Goal: Task Accomplishment & Management: Manage account settings

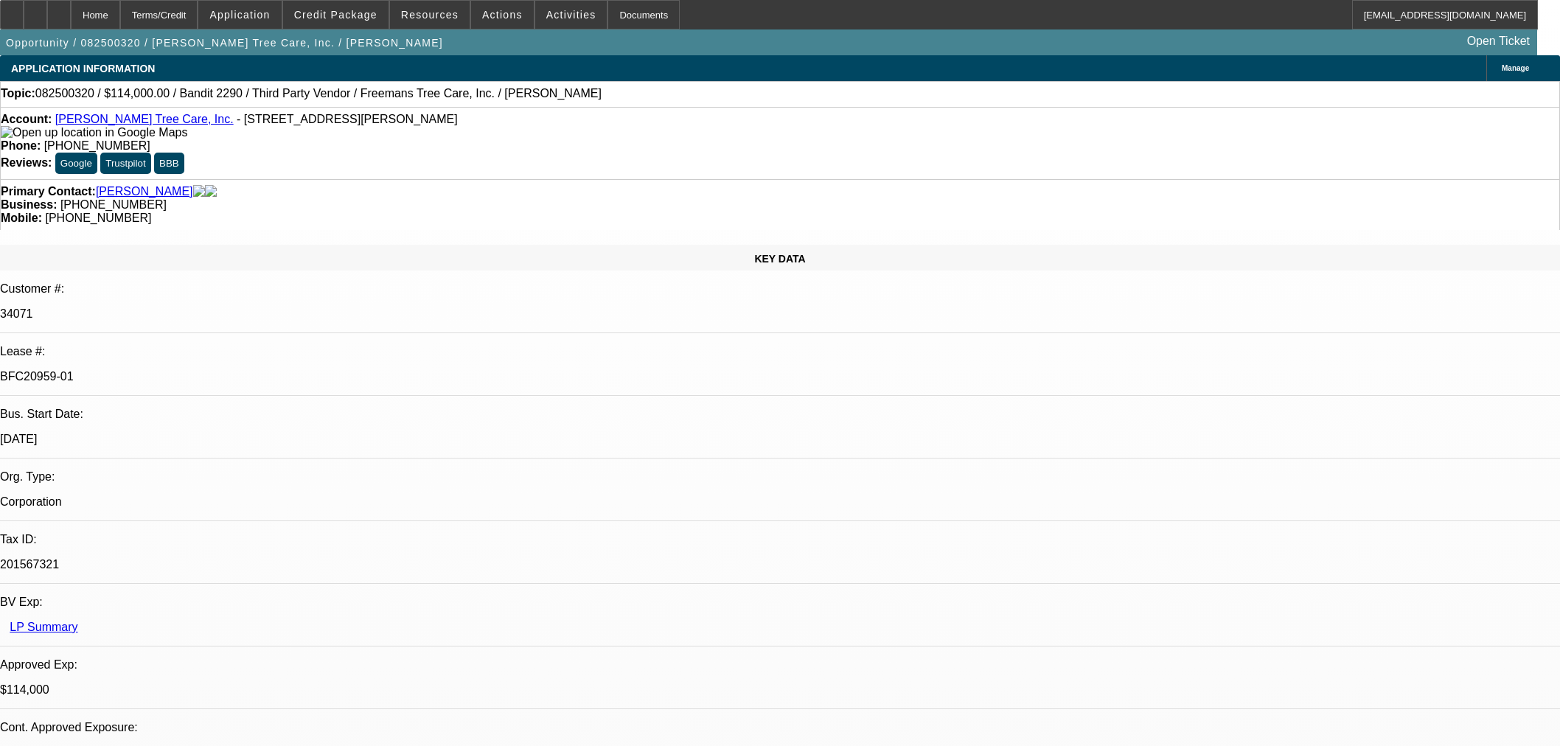
select select "0"
select select "6"
select select "0"
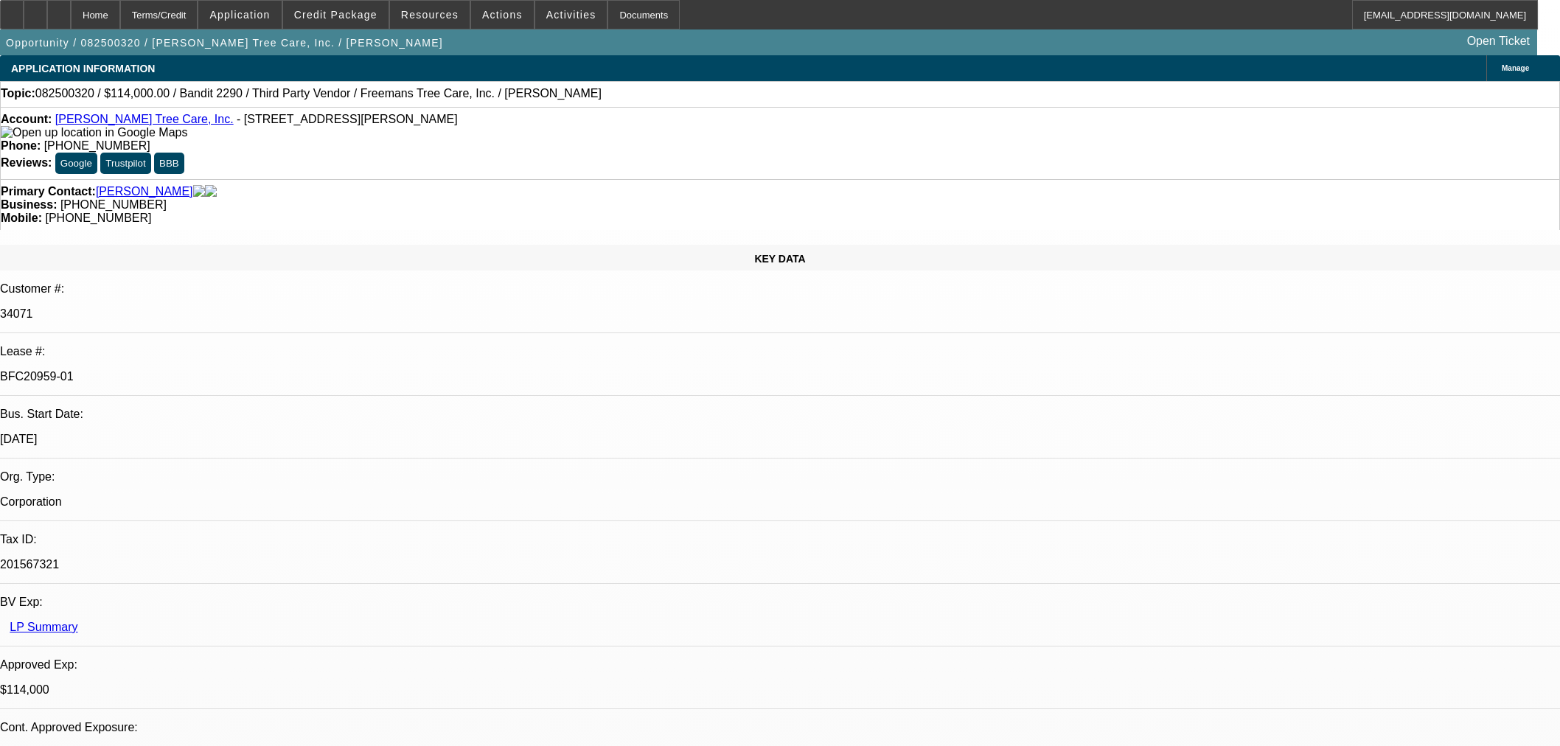
select select "0"
select select "6"
select select "0"
select select "2"
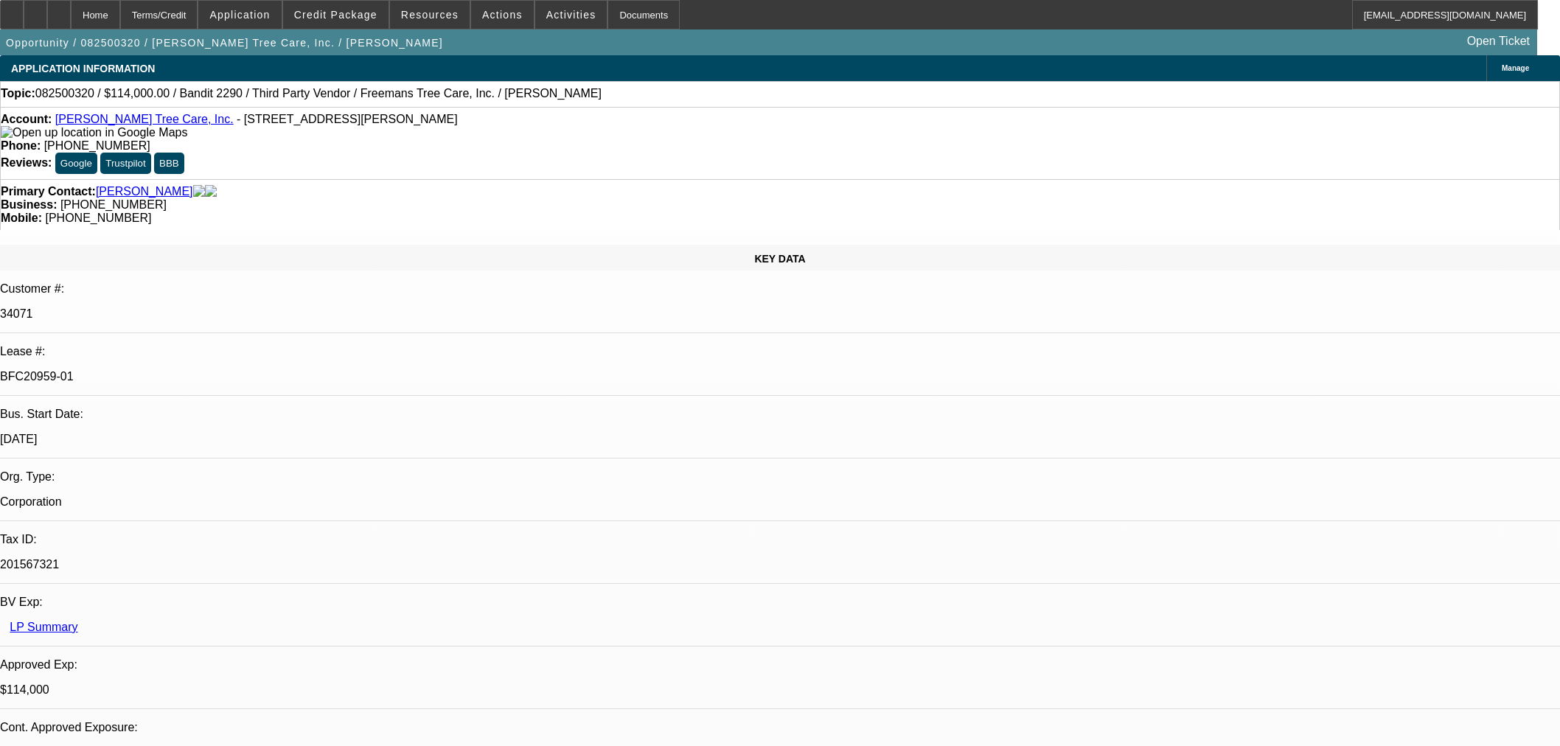
select select "2"
select select "0"
select select "6"
select select "0"
select select "2"
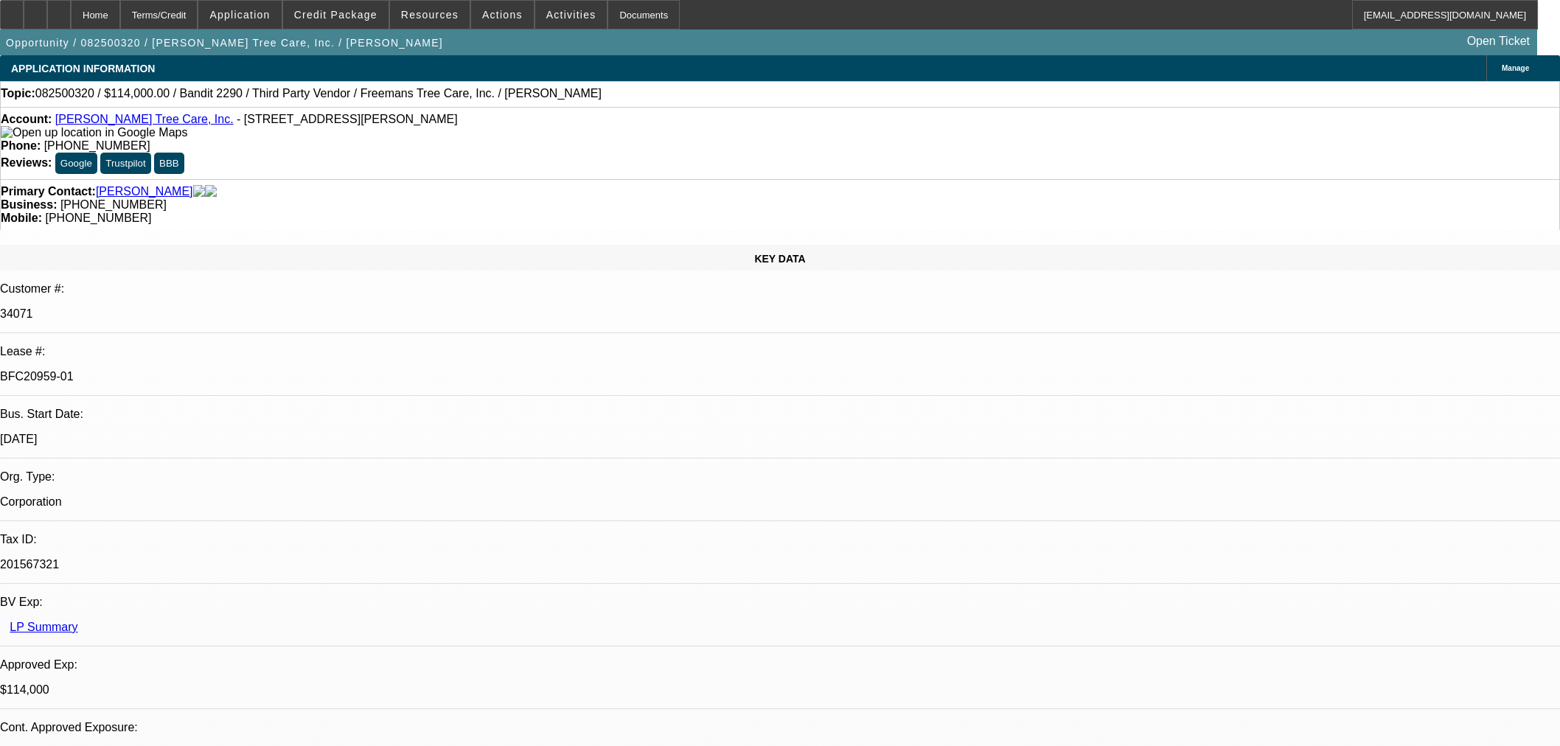
select select "2"
select select "0"
select select "6"
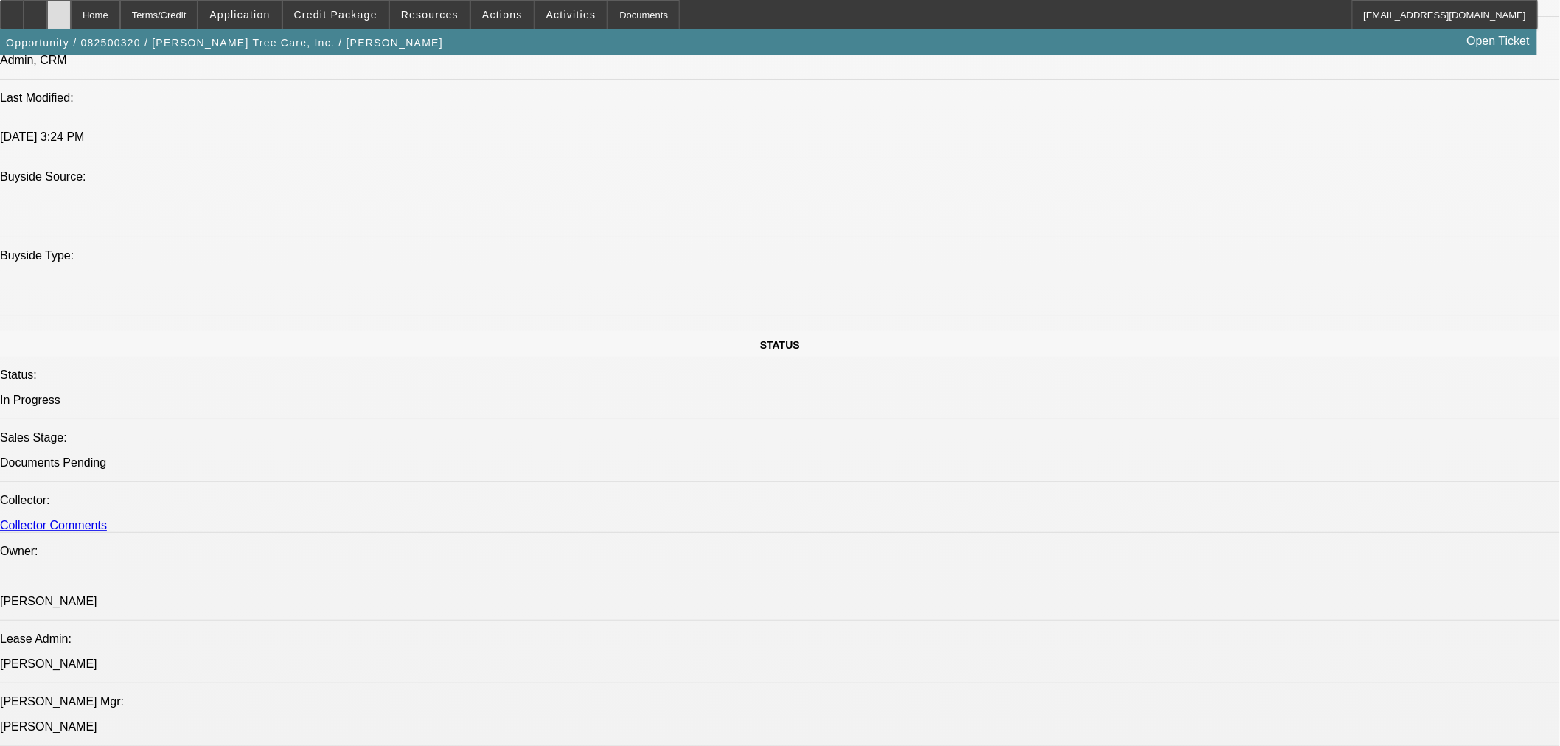
click at [71, 8] on div at bounding box center [59, 14] width 24 height 29
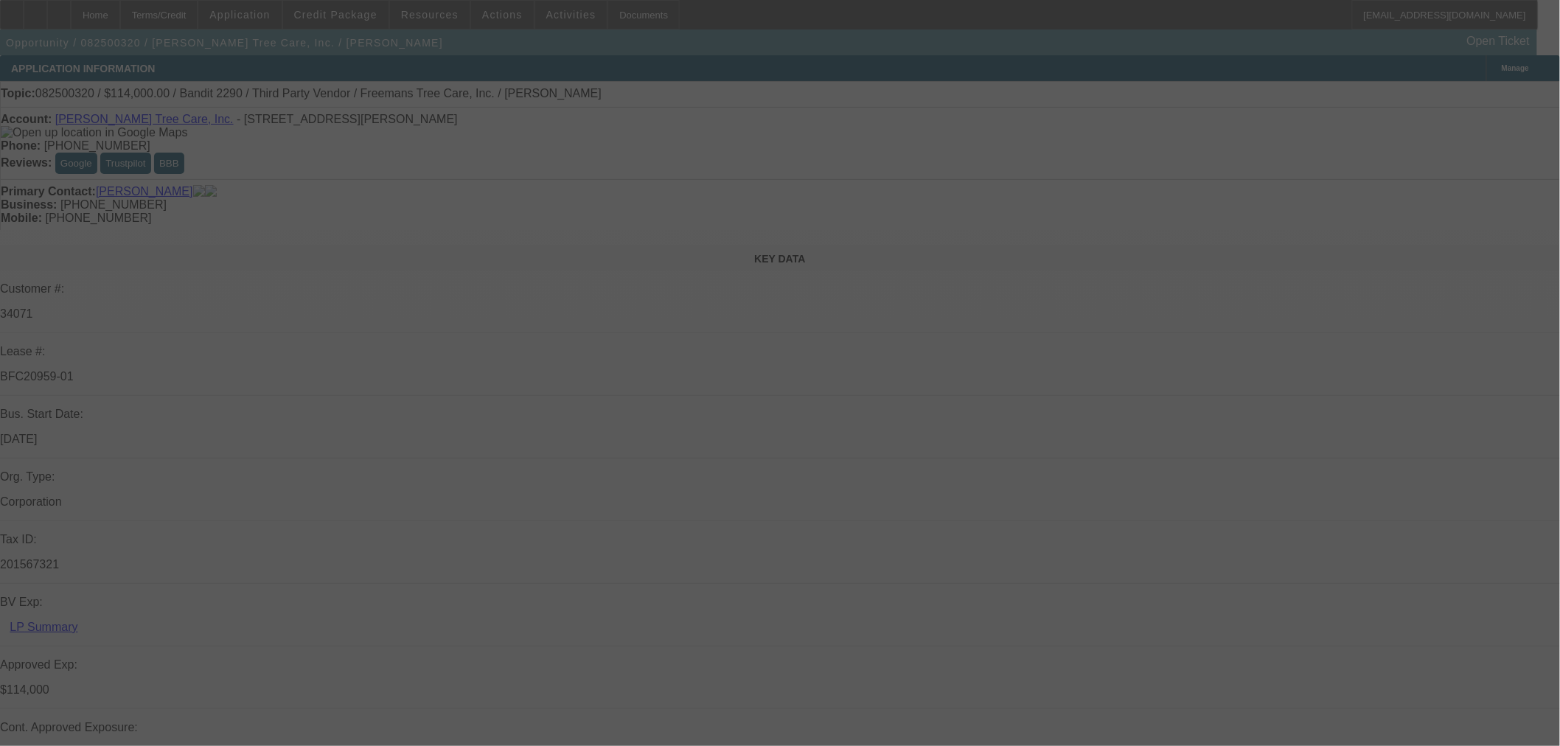
select select "0"
select select "6"
select select "0"
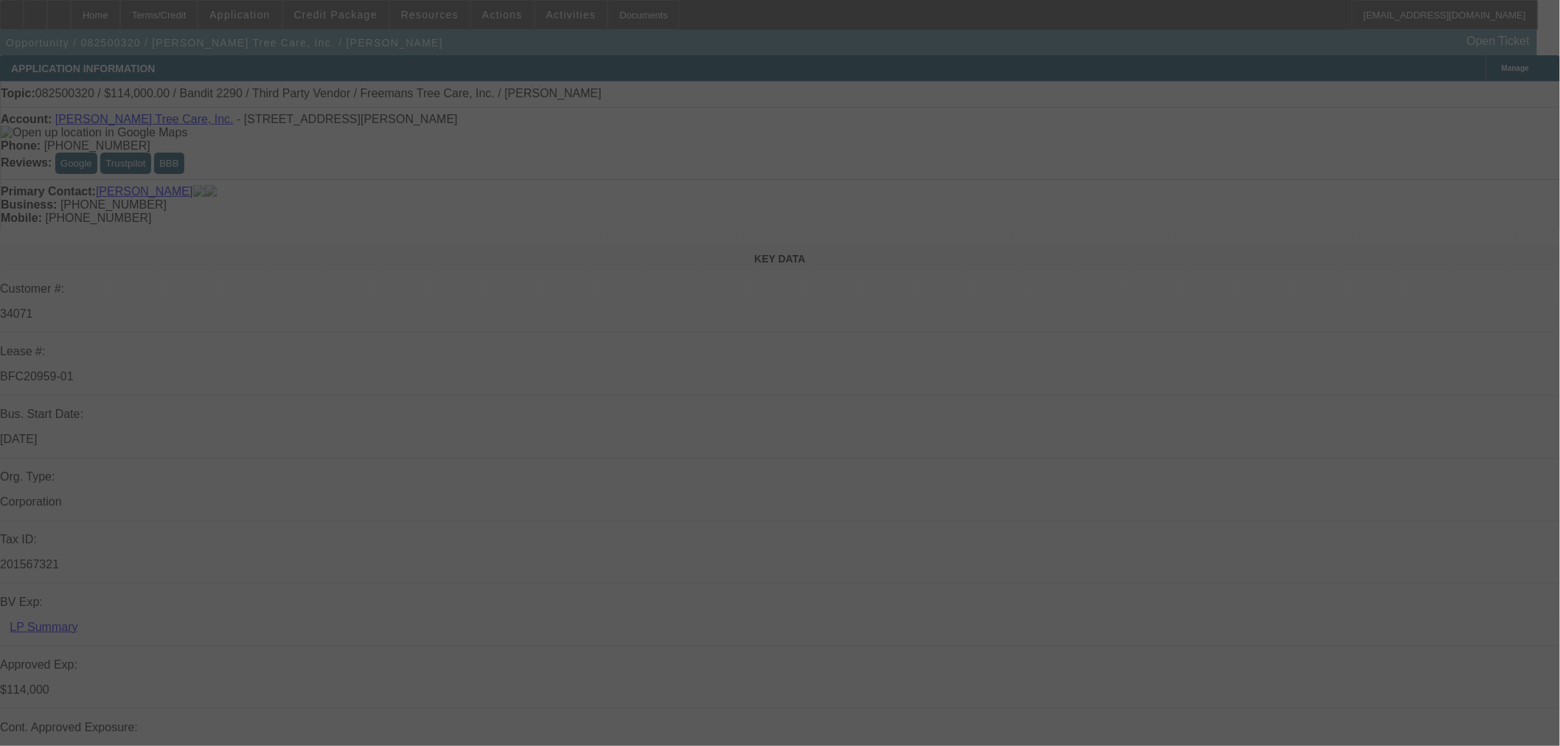
select select "0"
select select "6"
select select "0"
select select "2"
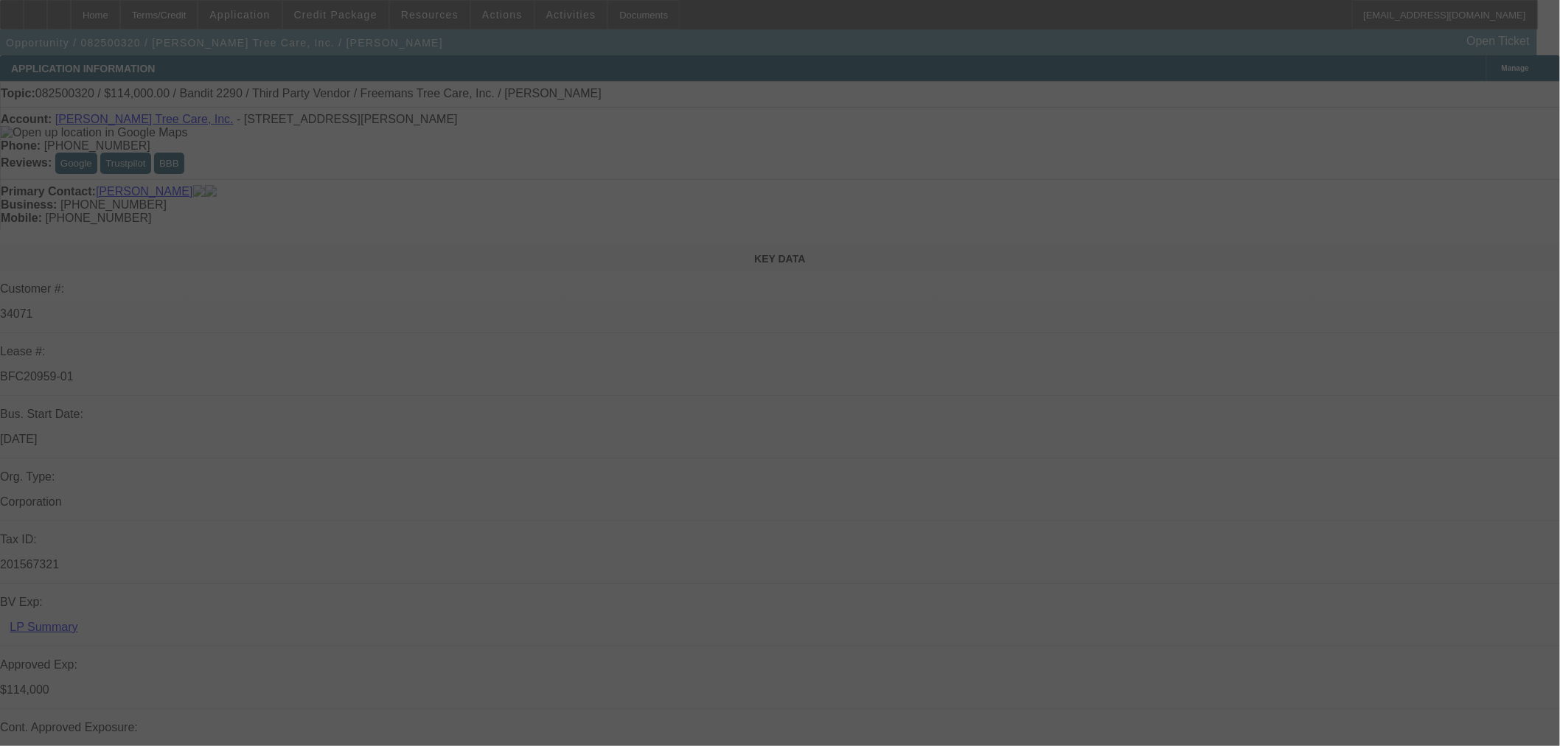
select select "2"
select select "0"
select select "6"
select select "0"
select select "2"
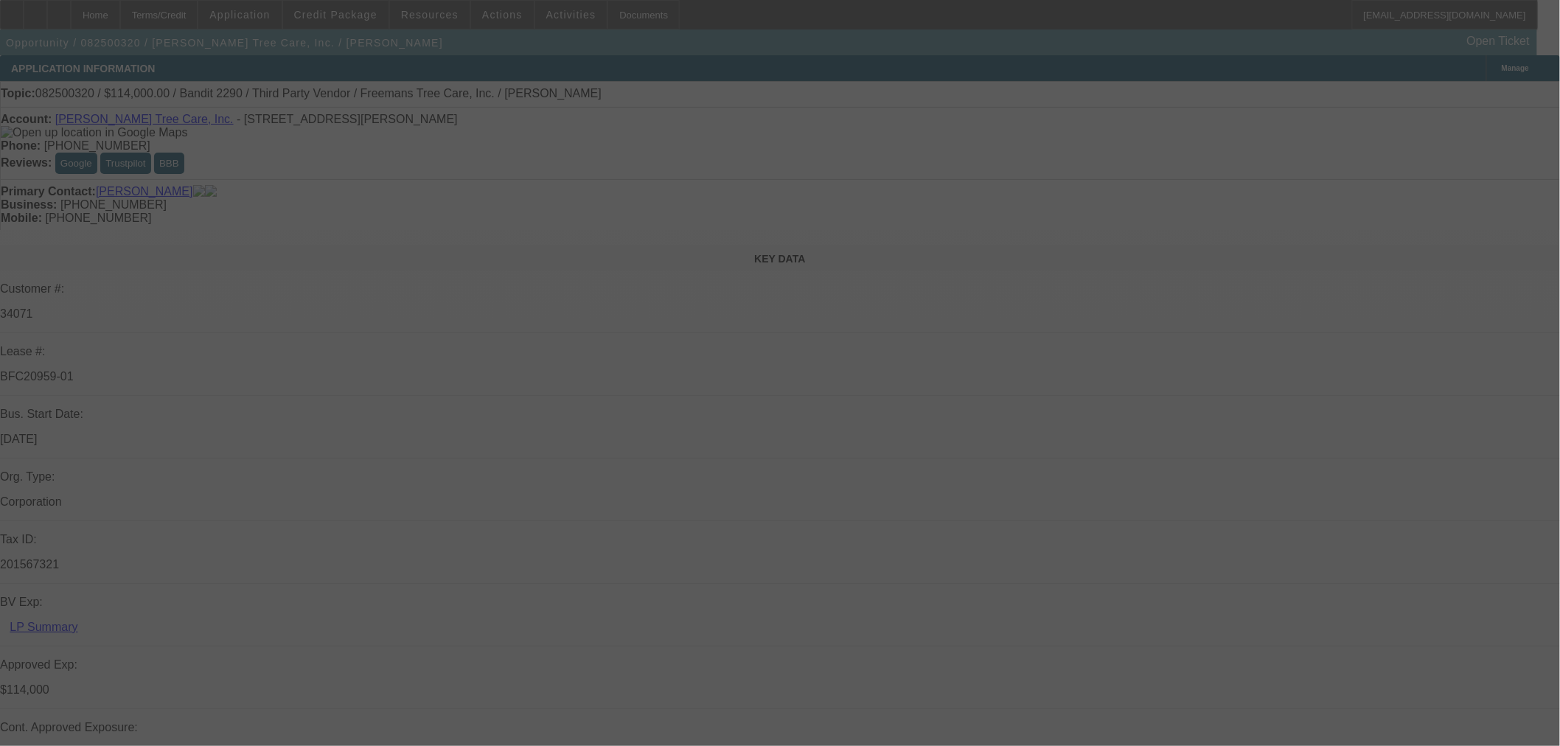
select select "2"
select select "0"
select select "6"
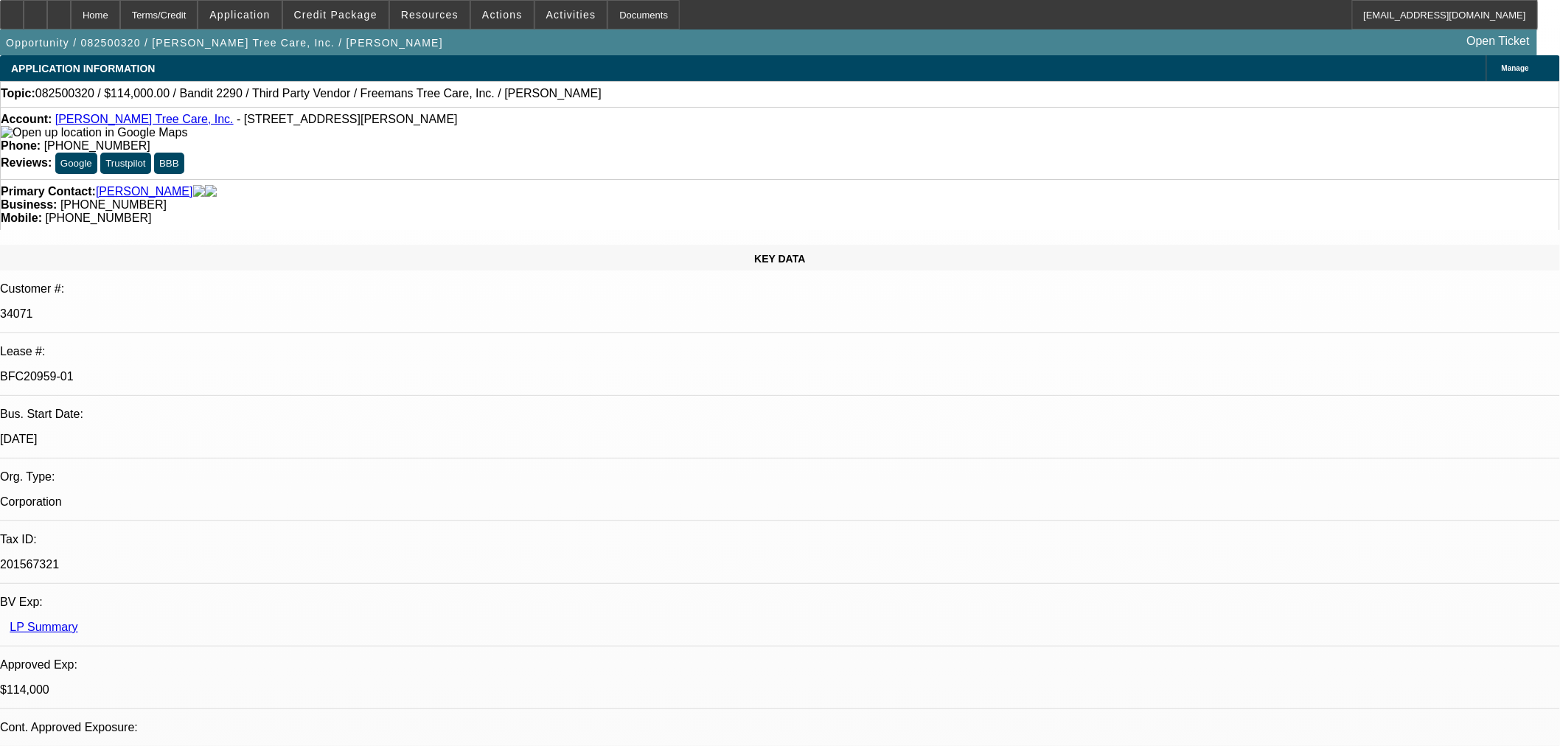
click at [59, 10] on icon at bounding box center [59, 10] width 0 height 0
select select "0"
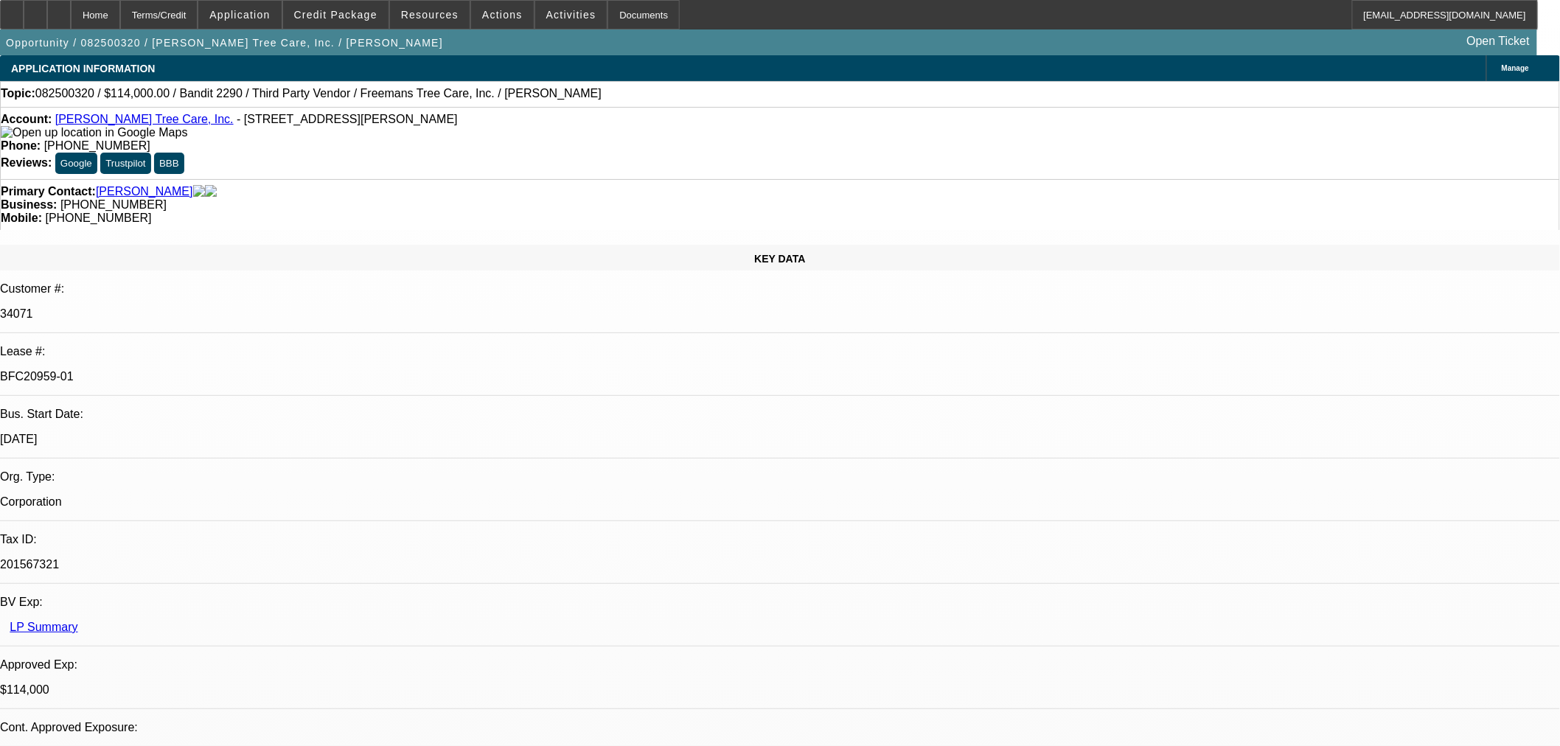
select select "0"
select select "6"
select select "0"
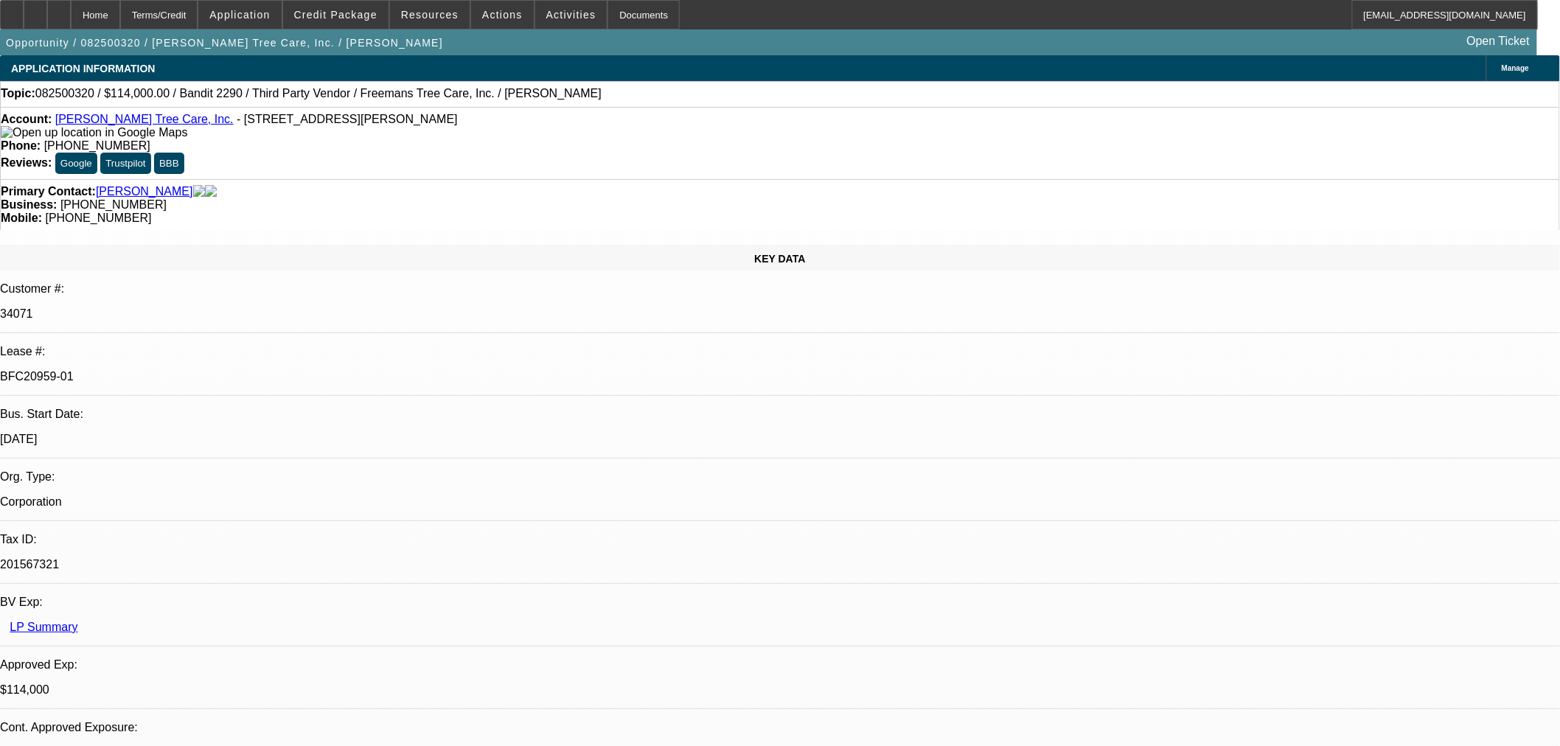
select select "6"
select select "0"
select select "2"
select select "0"
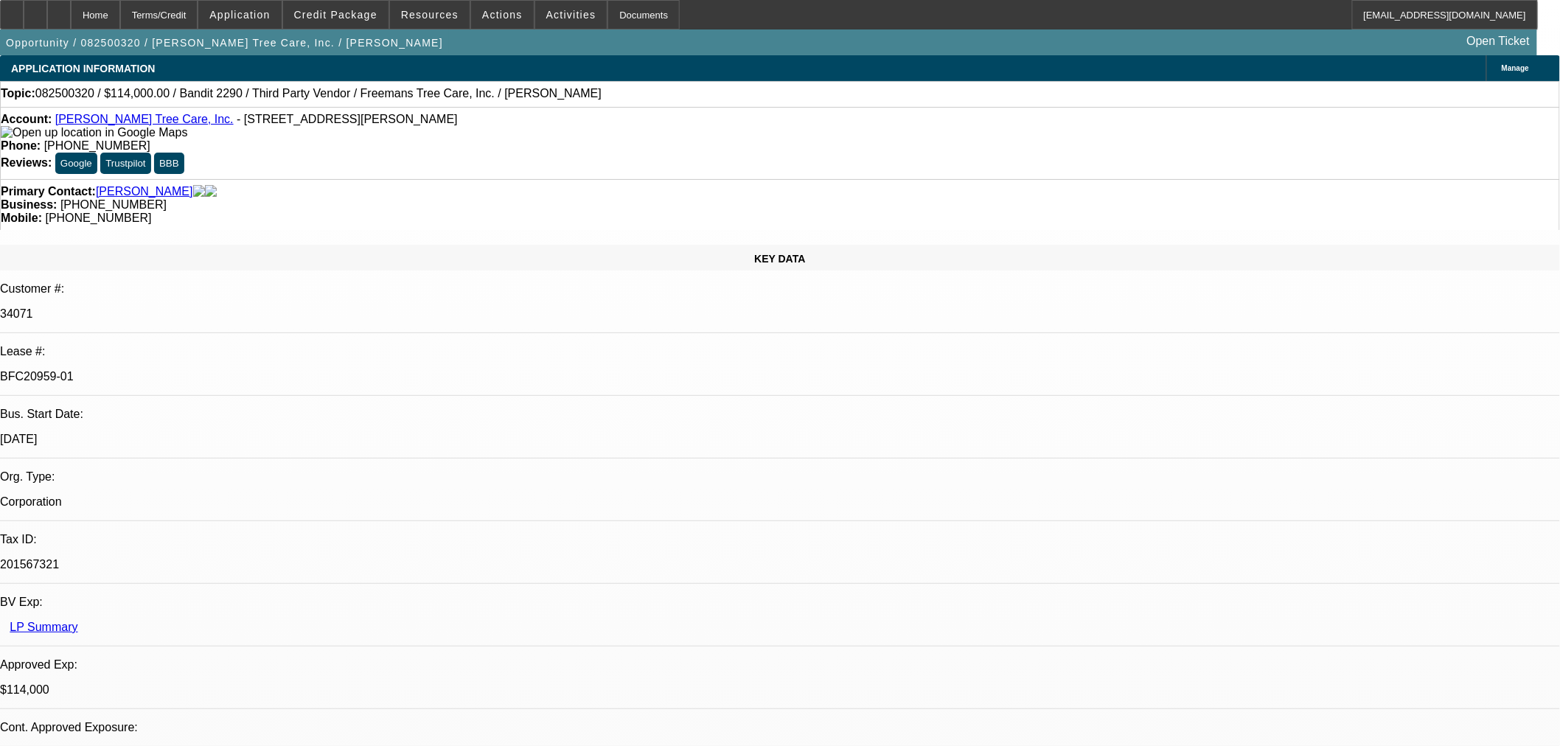
select select "6"
select select "0"
select select "2"
select select "0"
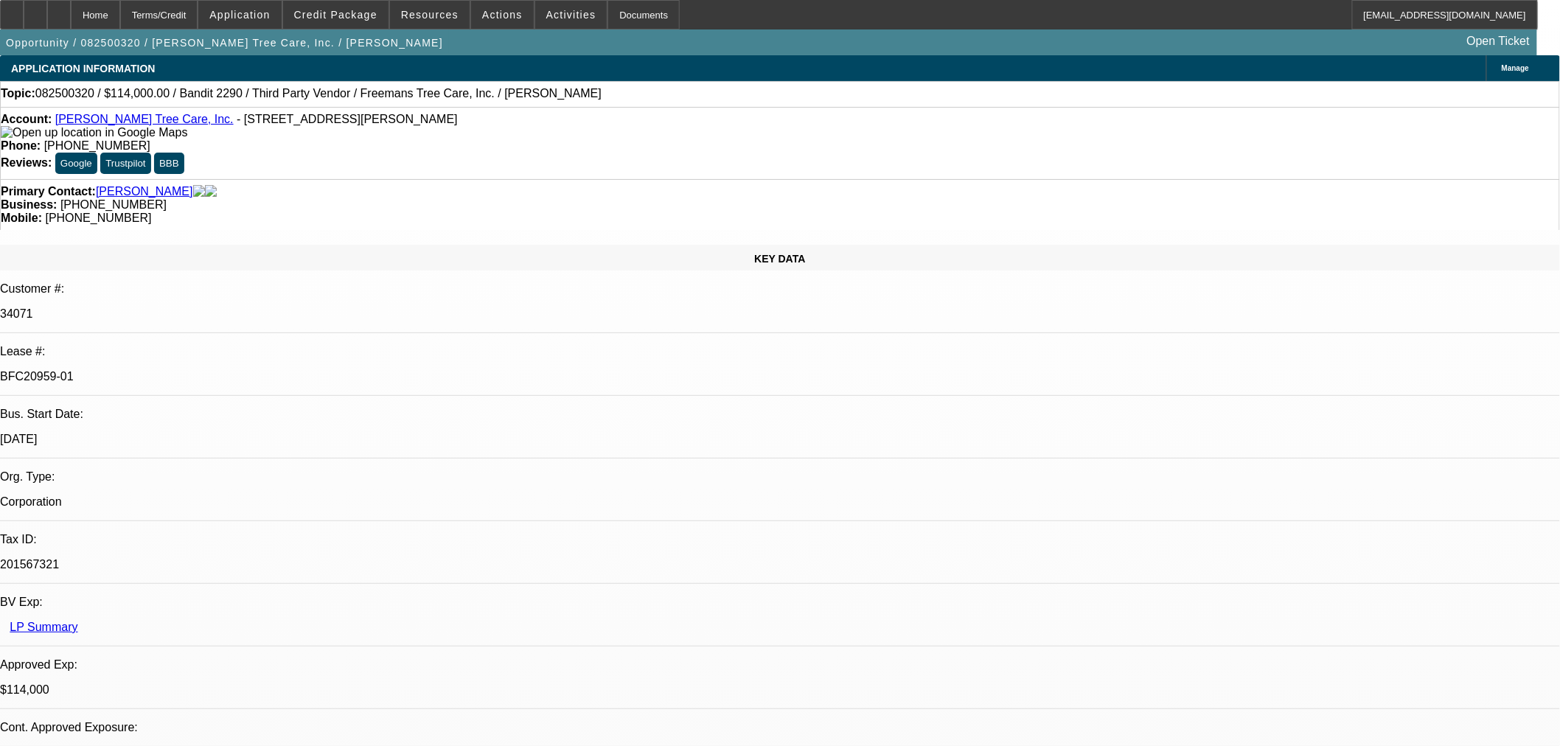
select select "6"
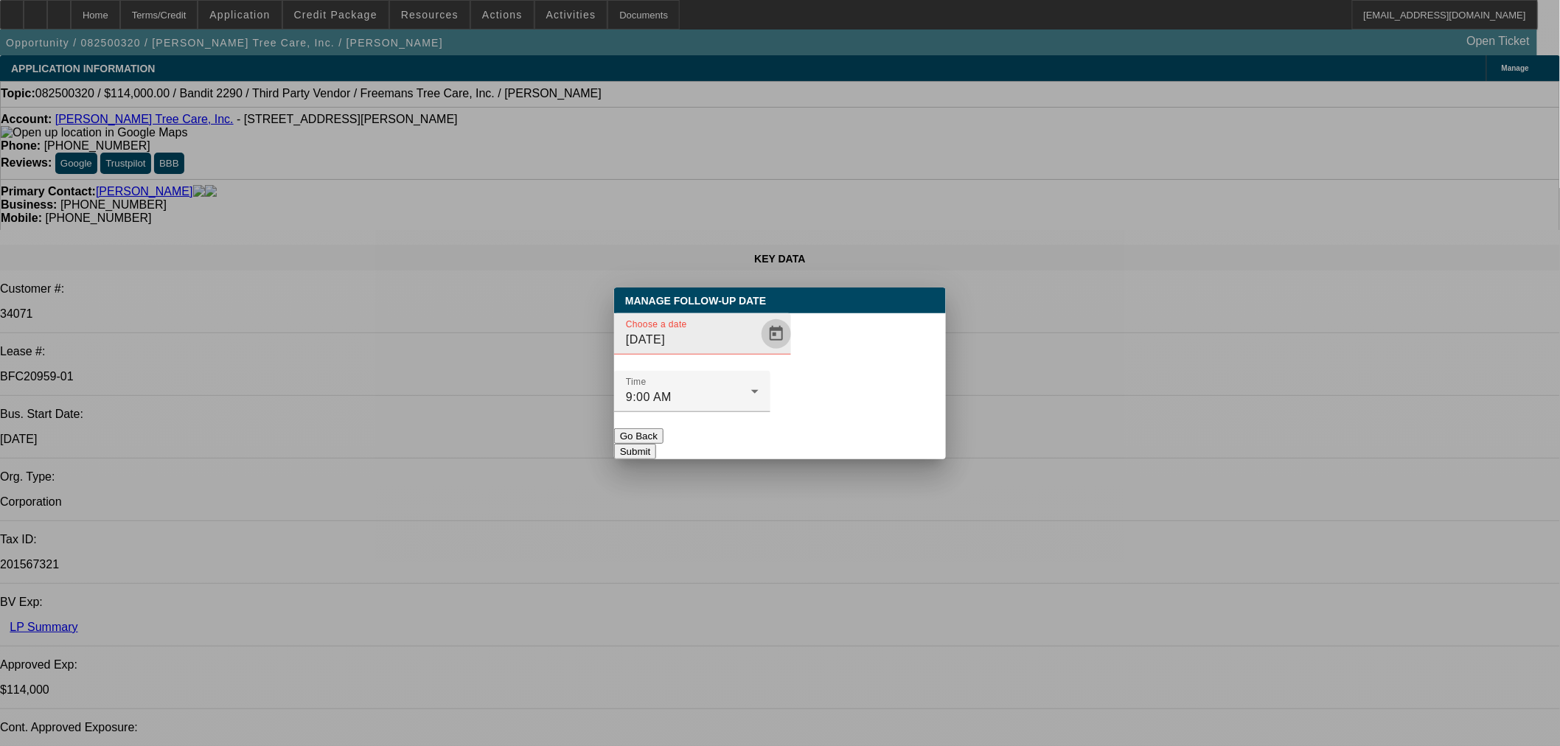
click at [758, 352] on span "Open calendar" at bounding box center [775, 333] width 35 height 35
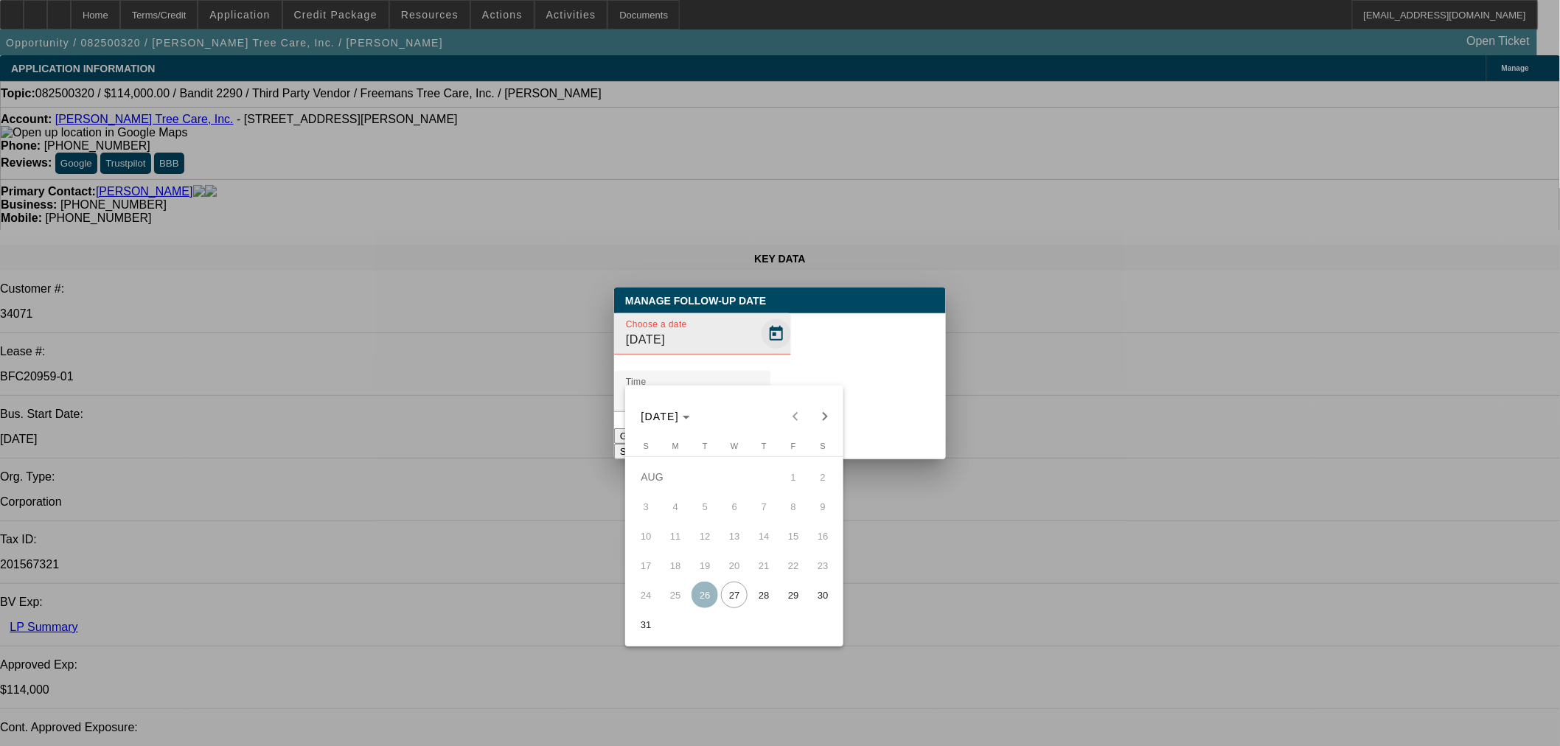
click at [753, 363] on div at bounding box center [780, 373] width 1560 height 746
click at [758, 369] on div at bounding box center [780, 373] width 1560 height 746
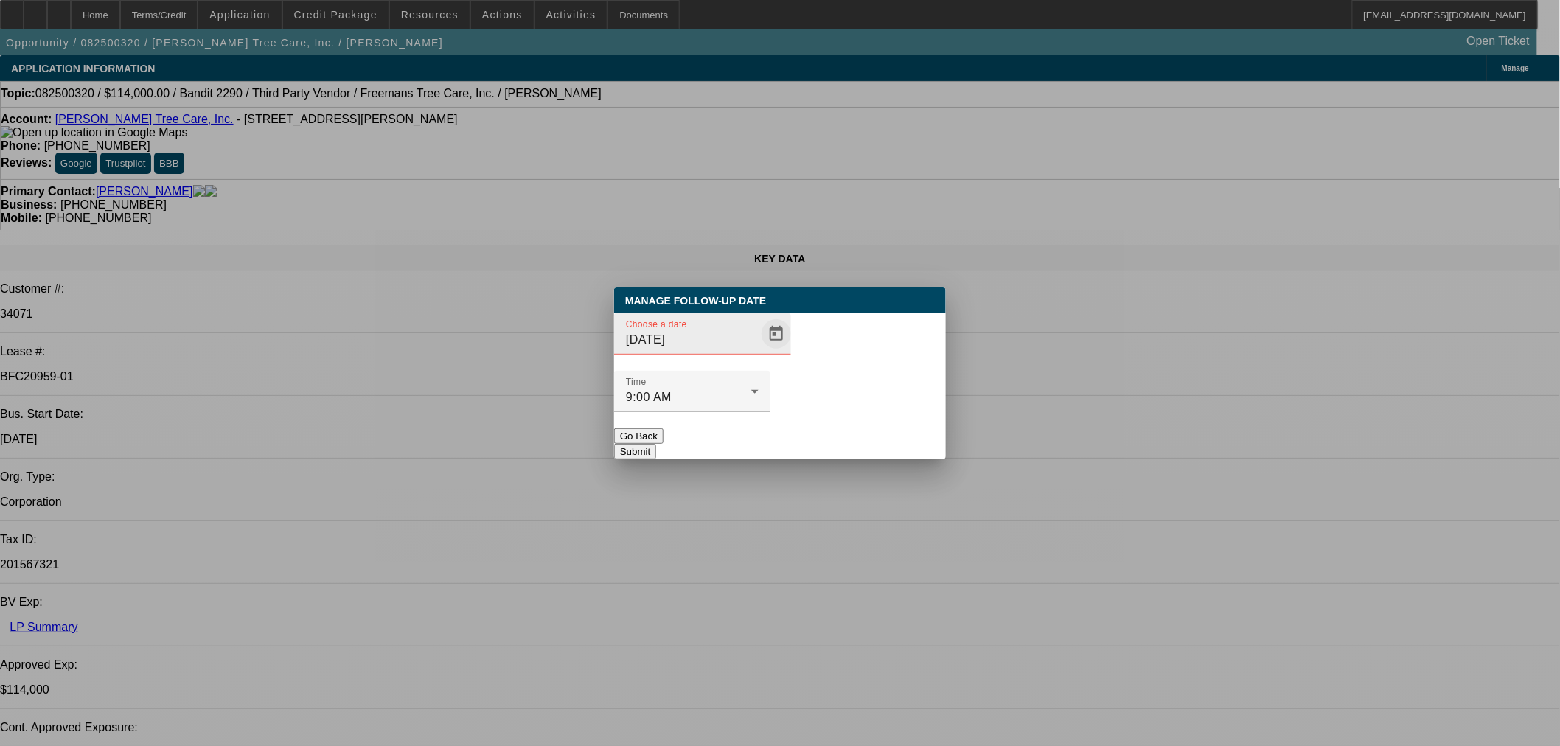
click at [758, 352] on span "Open calendar" at bounding box center [775, 333] width 35 height 35
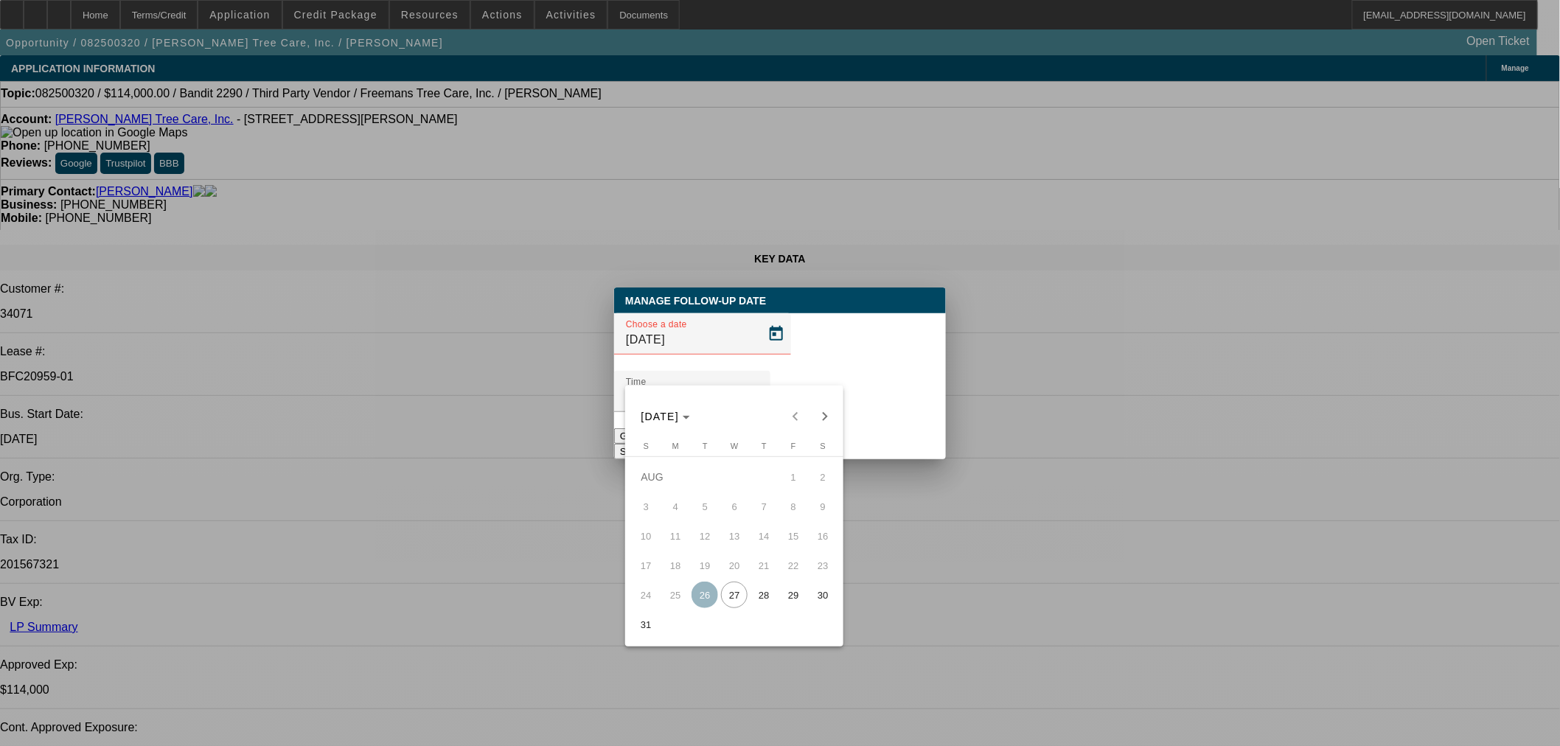
click at [755, 604] on span "28" at bounding box center [763, 595] width 27 height 27
type input "[DATE]"
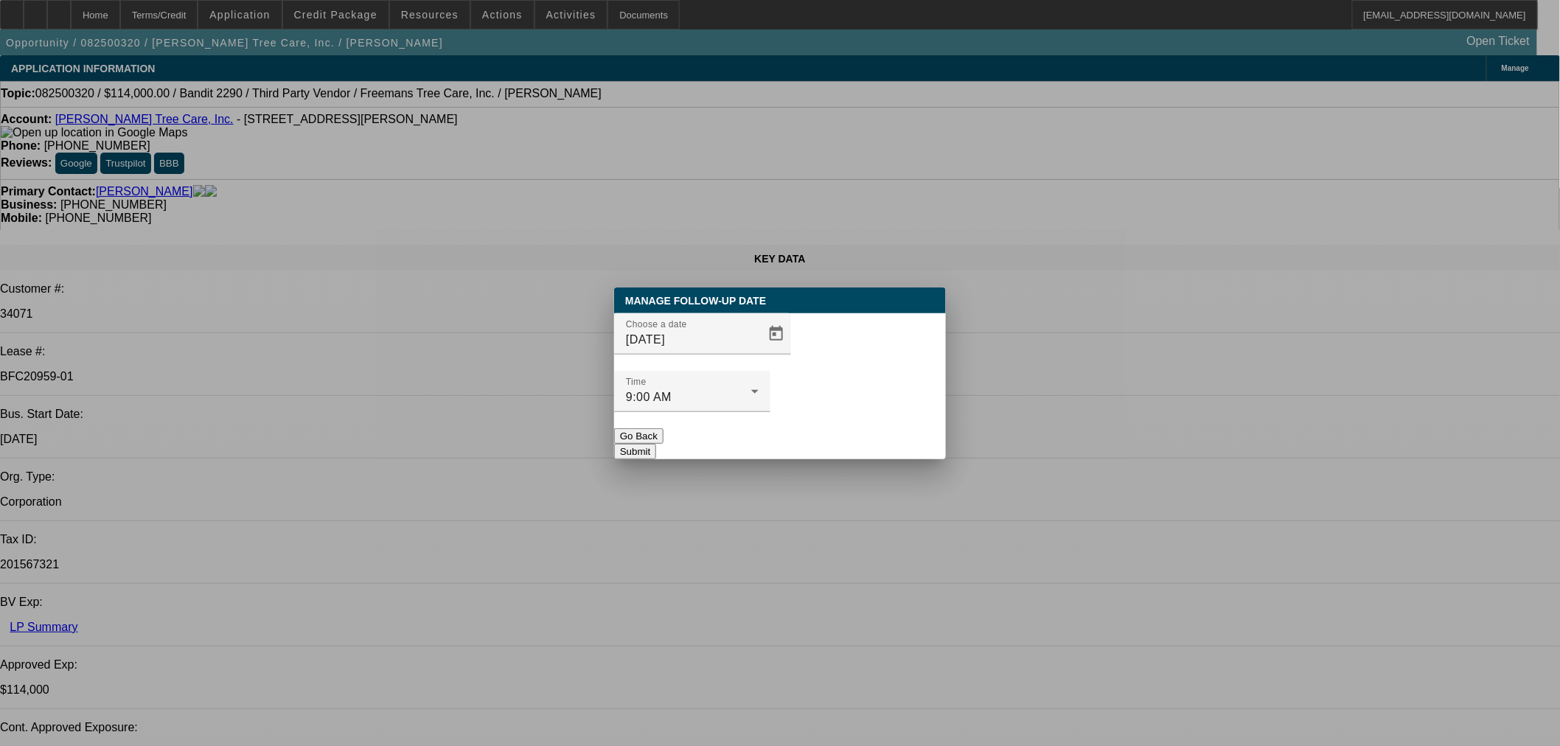
click at [656, 444] on button "Submit" at bounding box center [635, 451] width 42 height 15
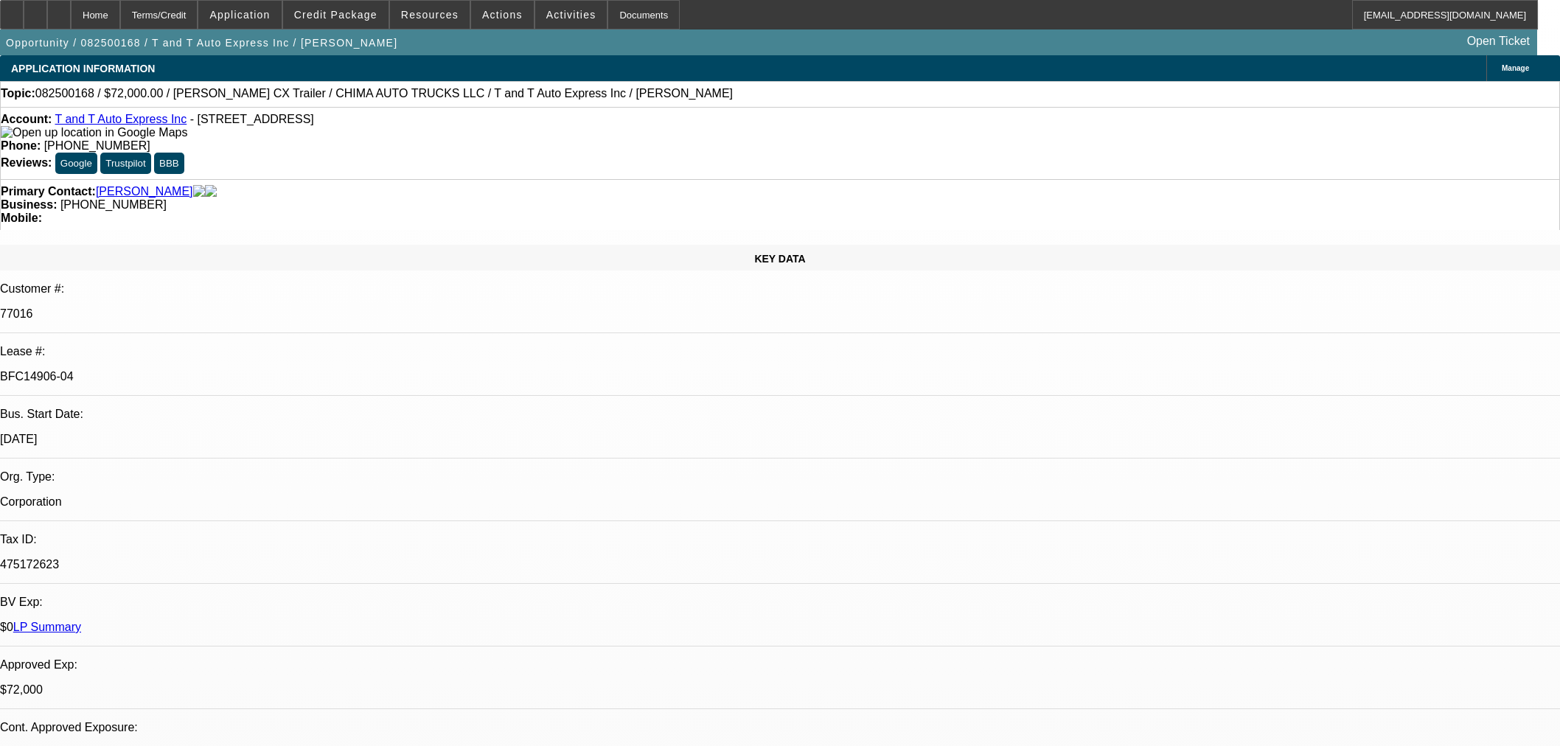
select select "0"
select select "2"
select select "0.1"
select select "4"
select select "0"
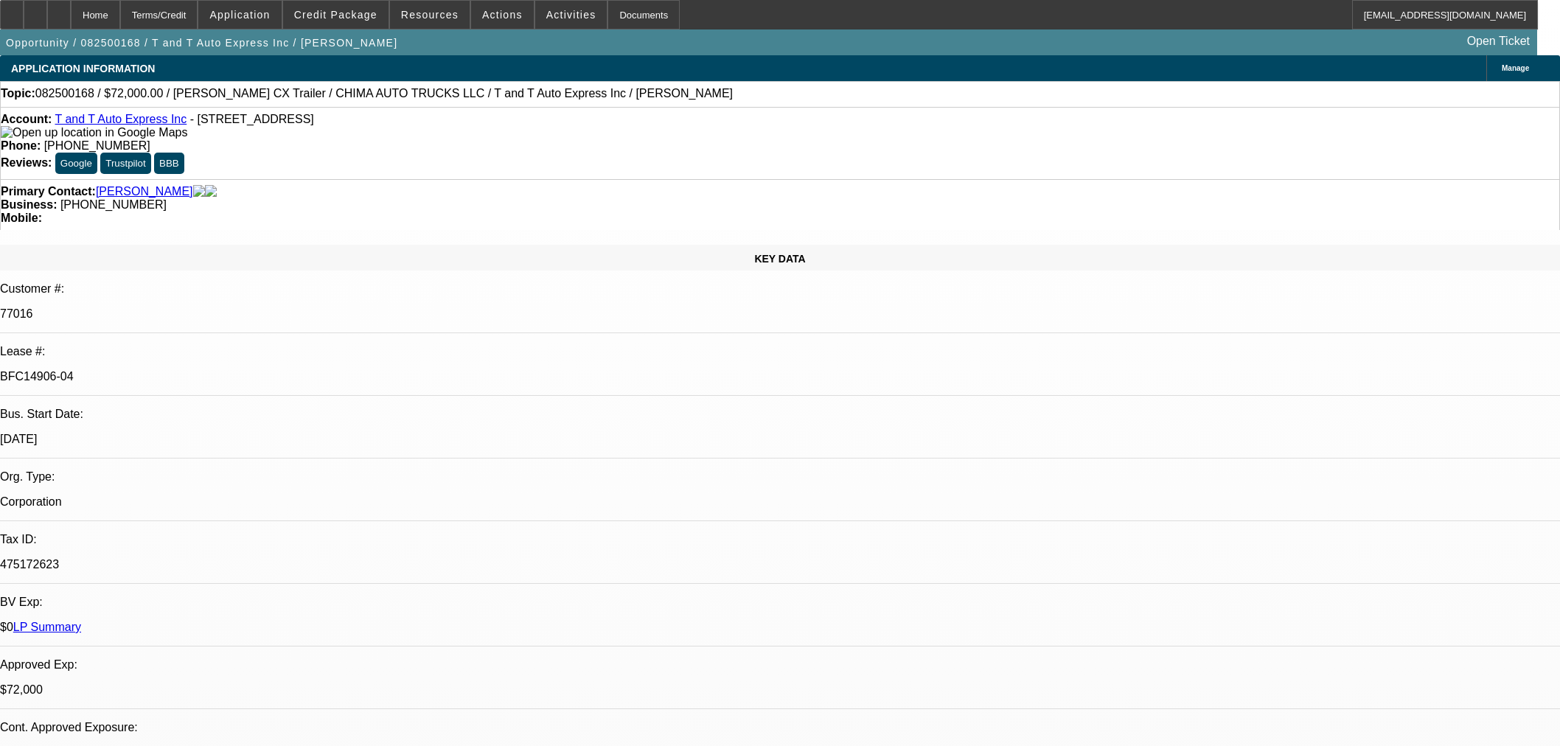
select select "2"
select select "0.1"
select select "4"
select select "0"
select select "2"
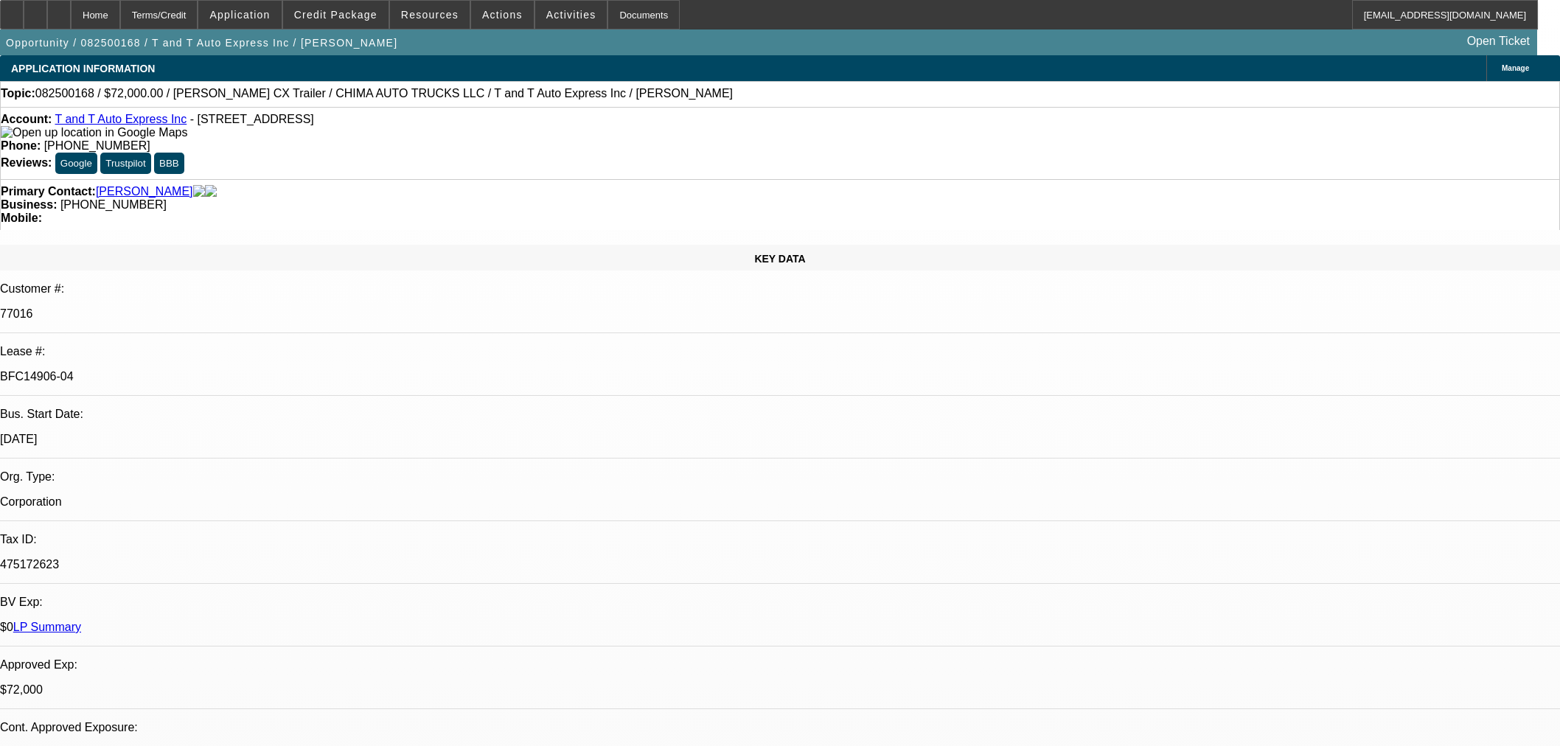
select select "0.1"
select select "4"
select select "0.15"
select select "2"
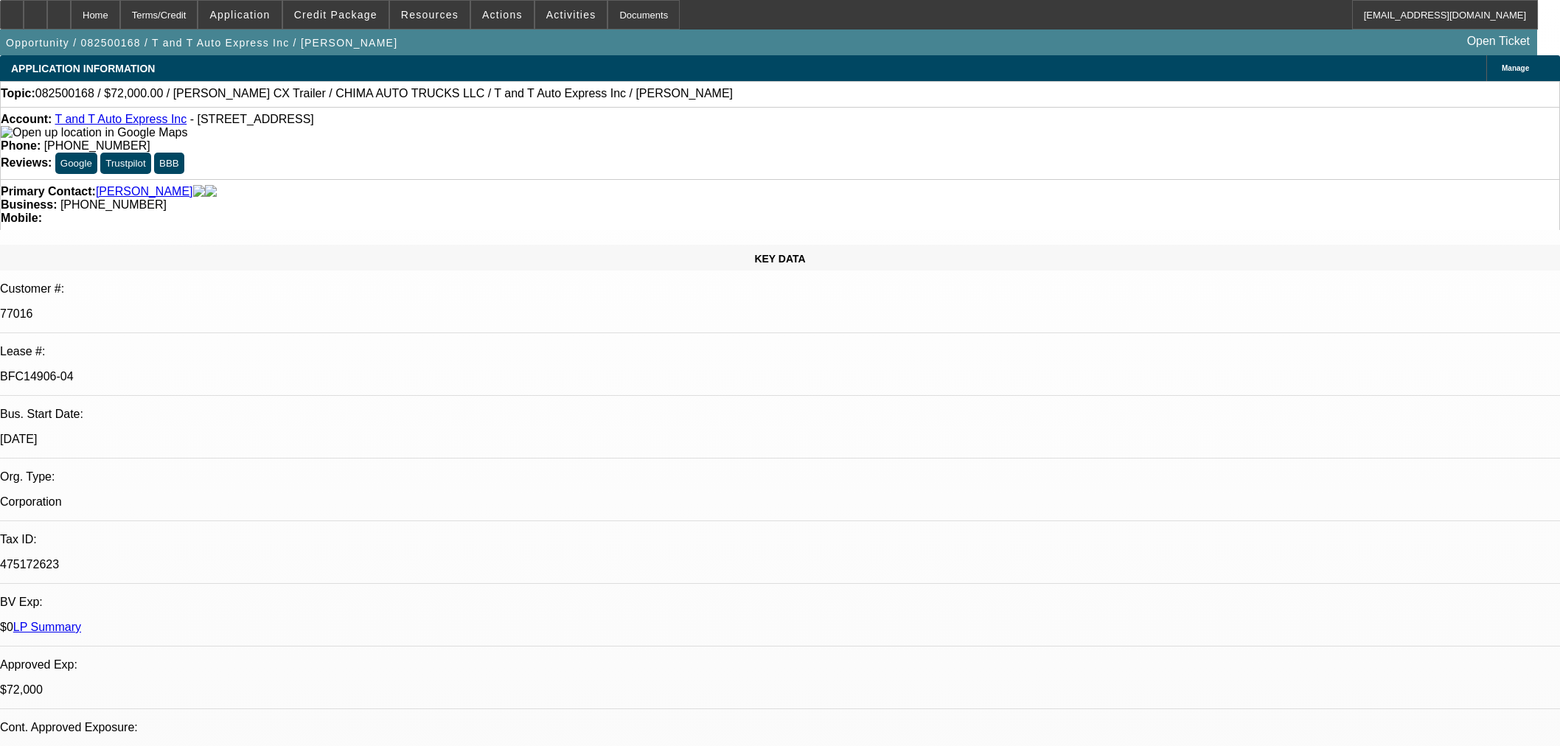
select select "0"
select select "6"
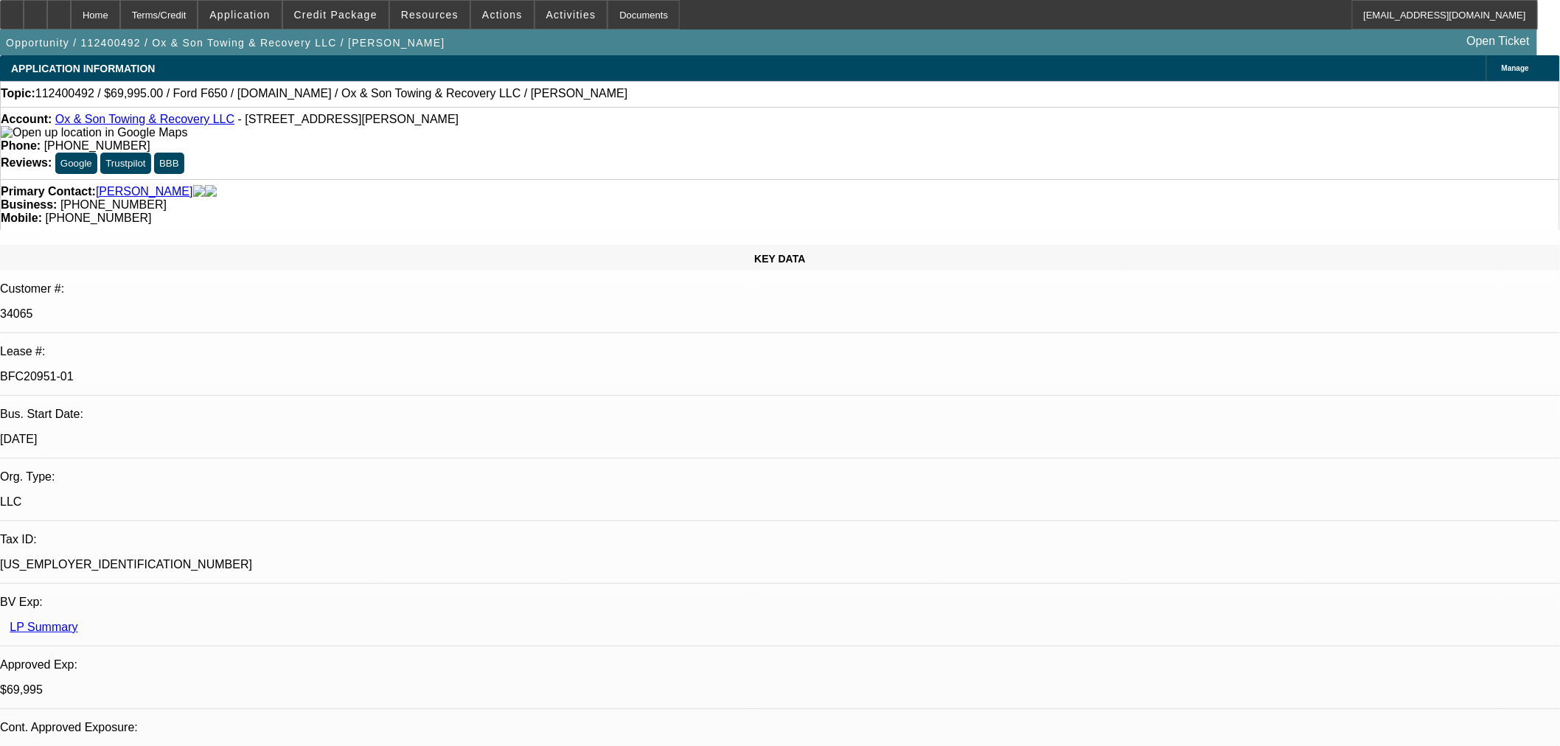
select select "0"
select select "3"
select select "0"
select select "6"
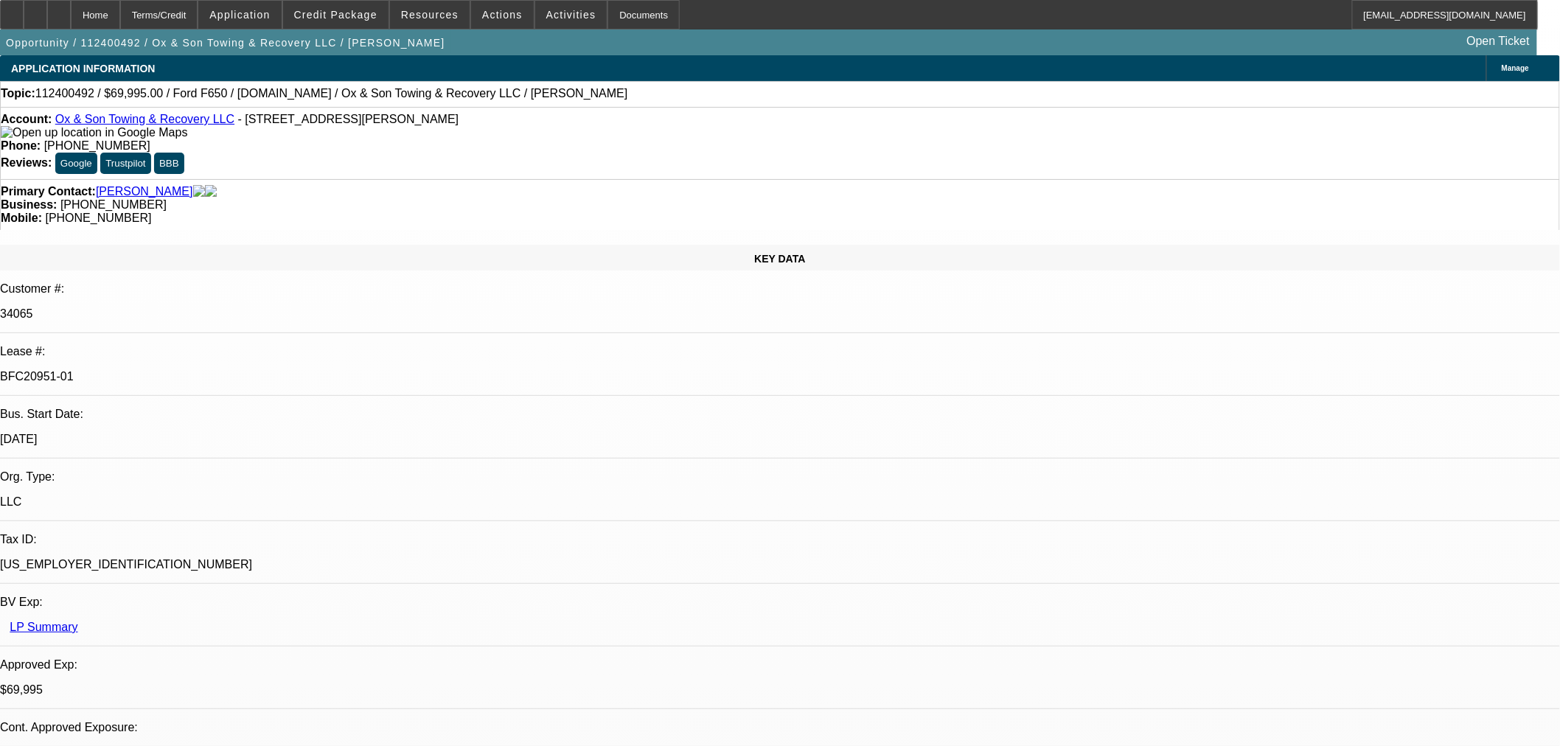
select select "0"
select select "3"
select select "0"
select select "6"
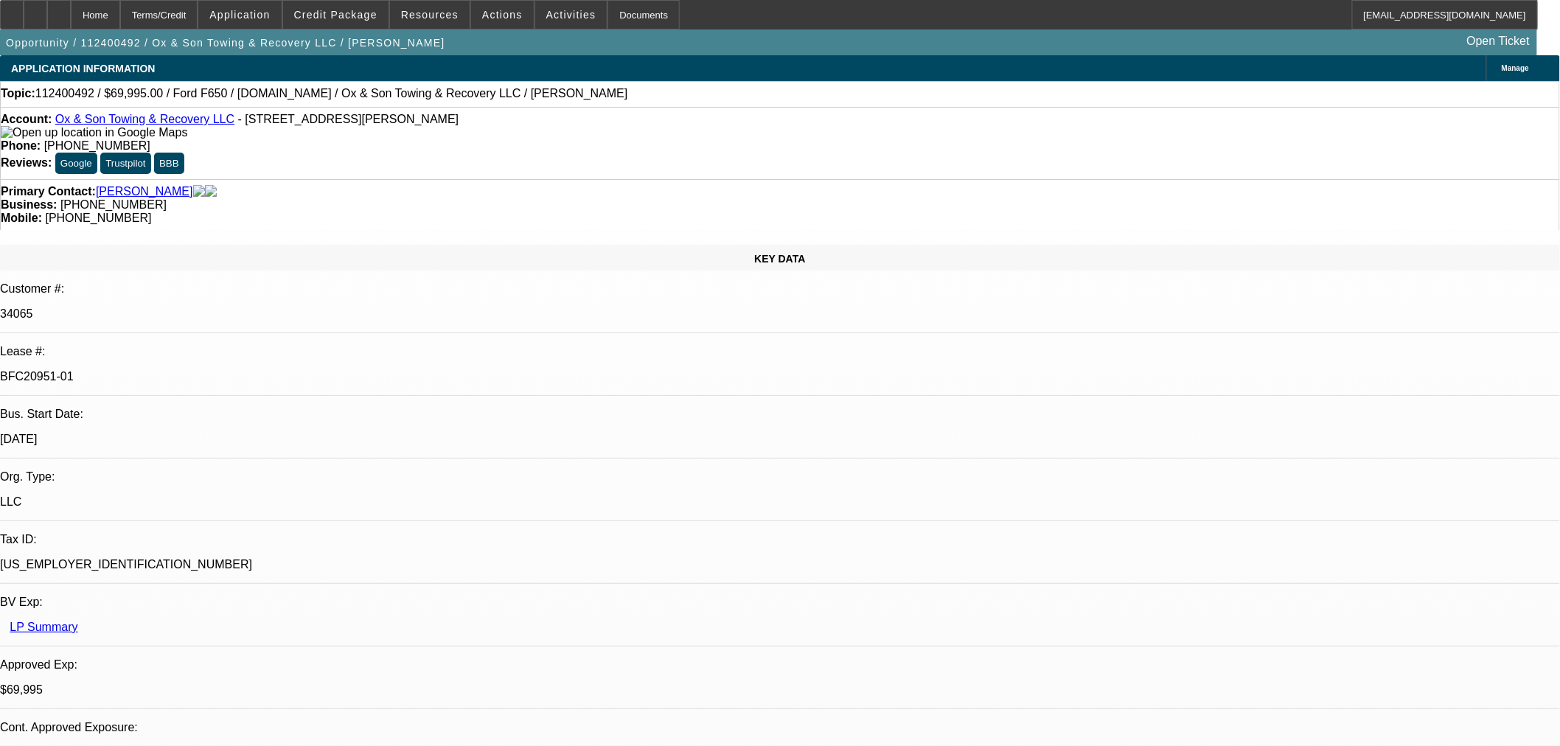
select select "0"
select select "3"
select select "0"
select select "6"
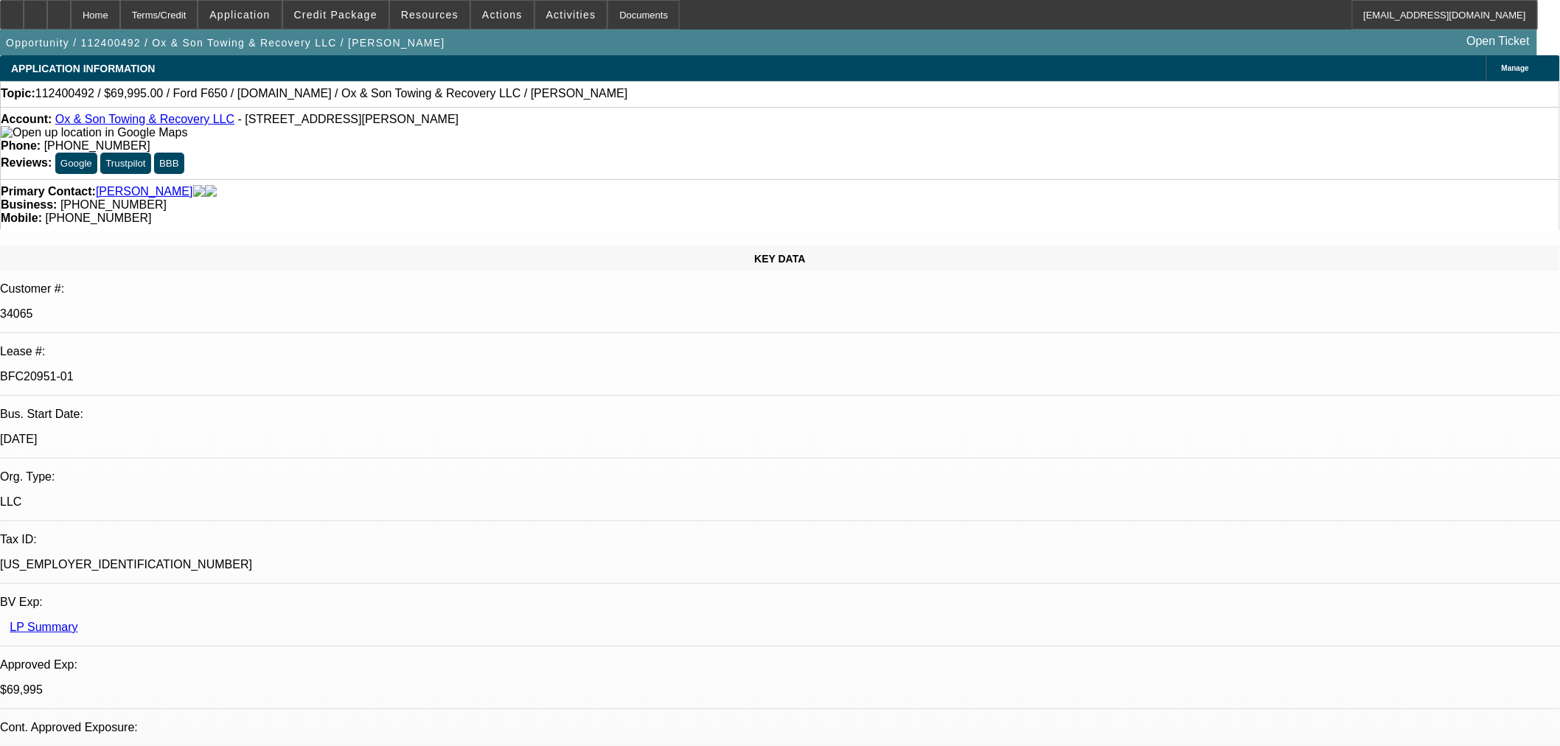
select select "0"
select select "3"
select select "0"
select select "6"
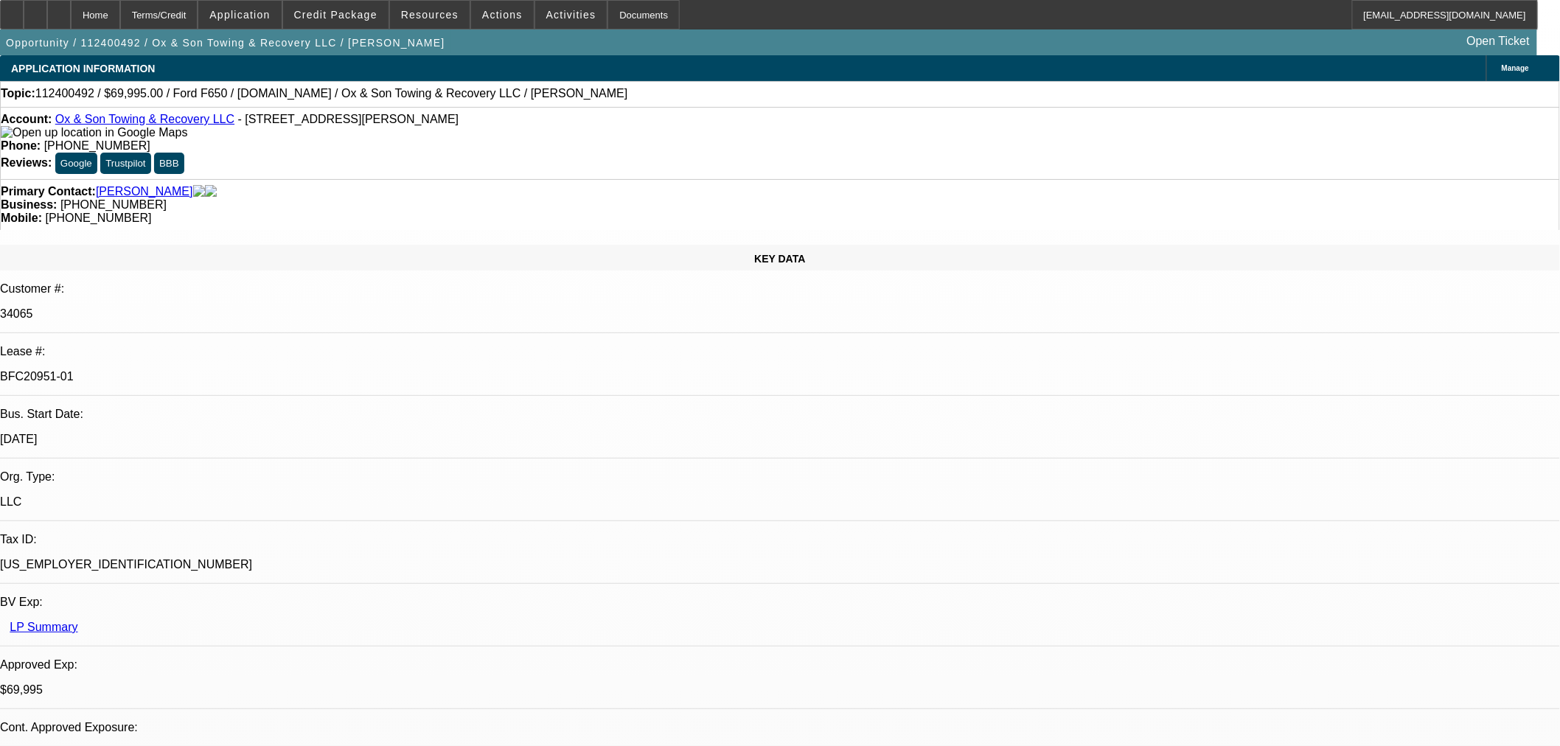
drag, startPoint x: 1439, startPoint y: 91, endPoint x: 1439, endPoint y: 99, distance: 7.4
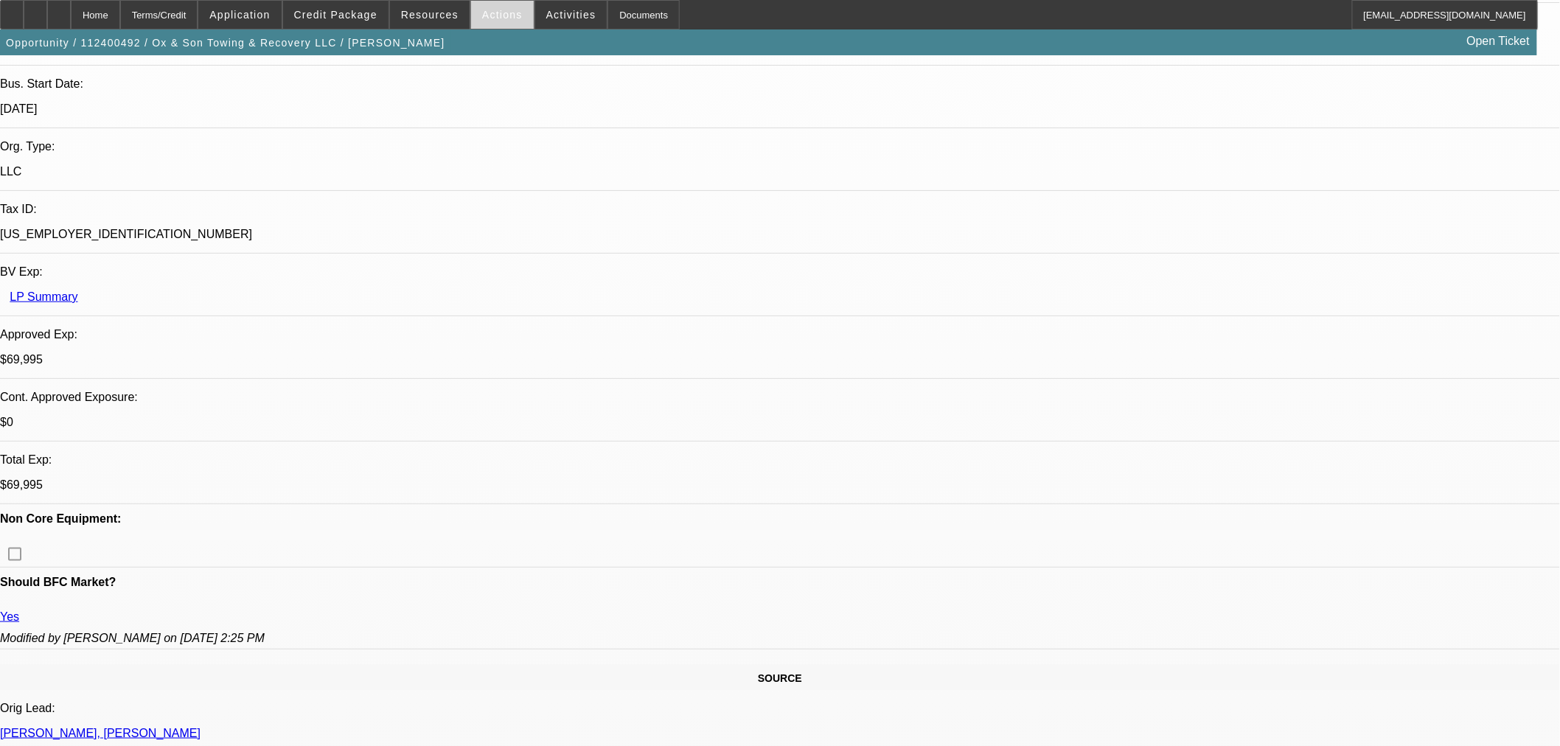
scroll to position [245, 0]
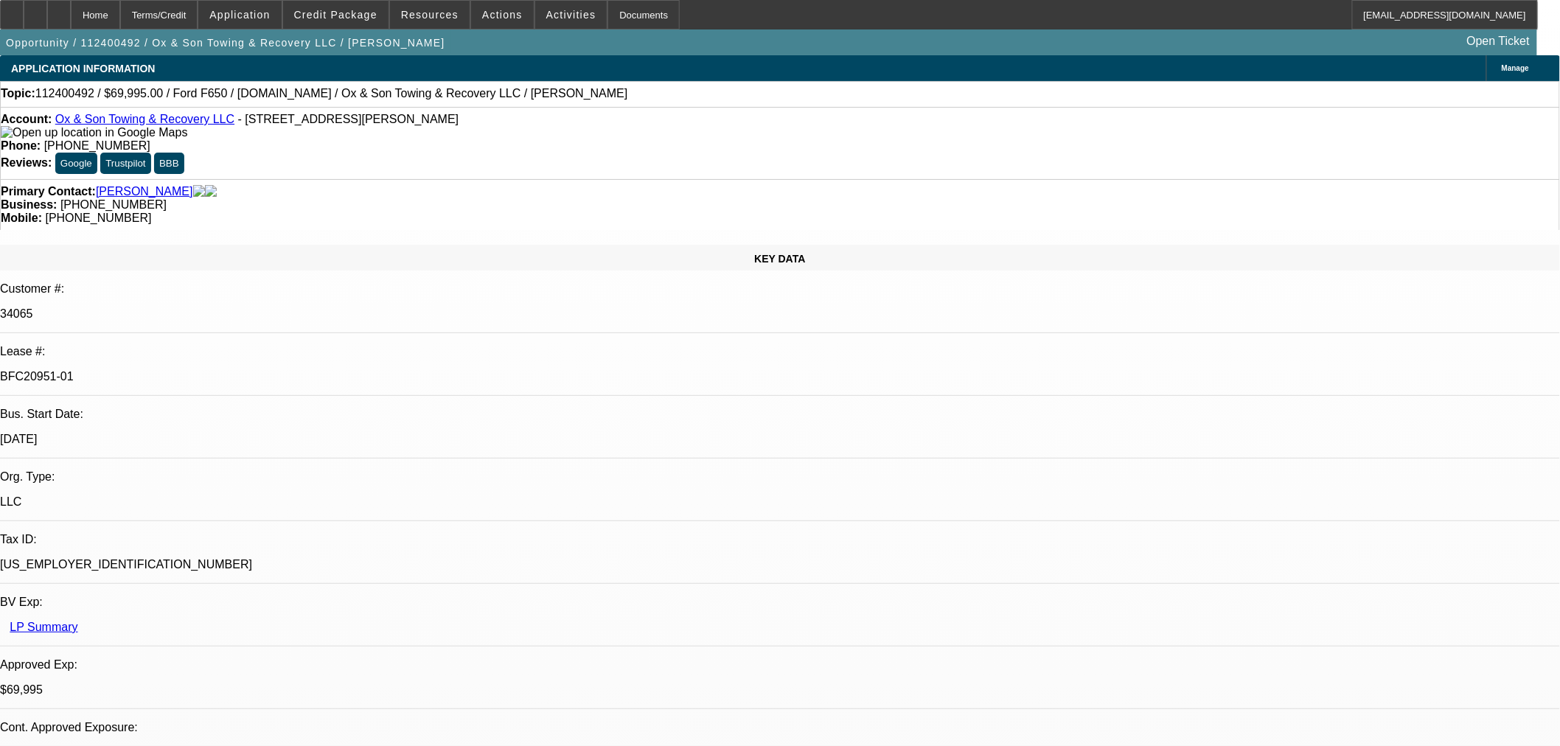
select select "0"
select select "3"
select select "0"
select select "6"
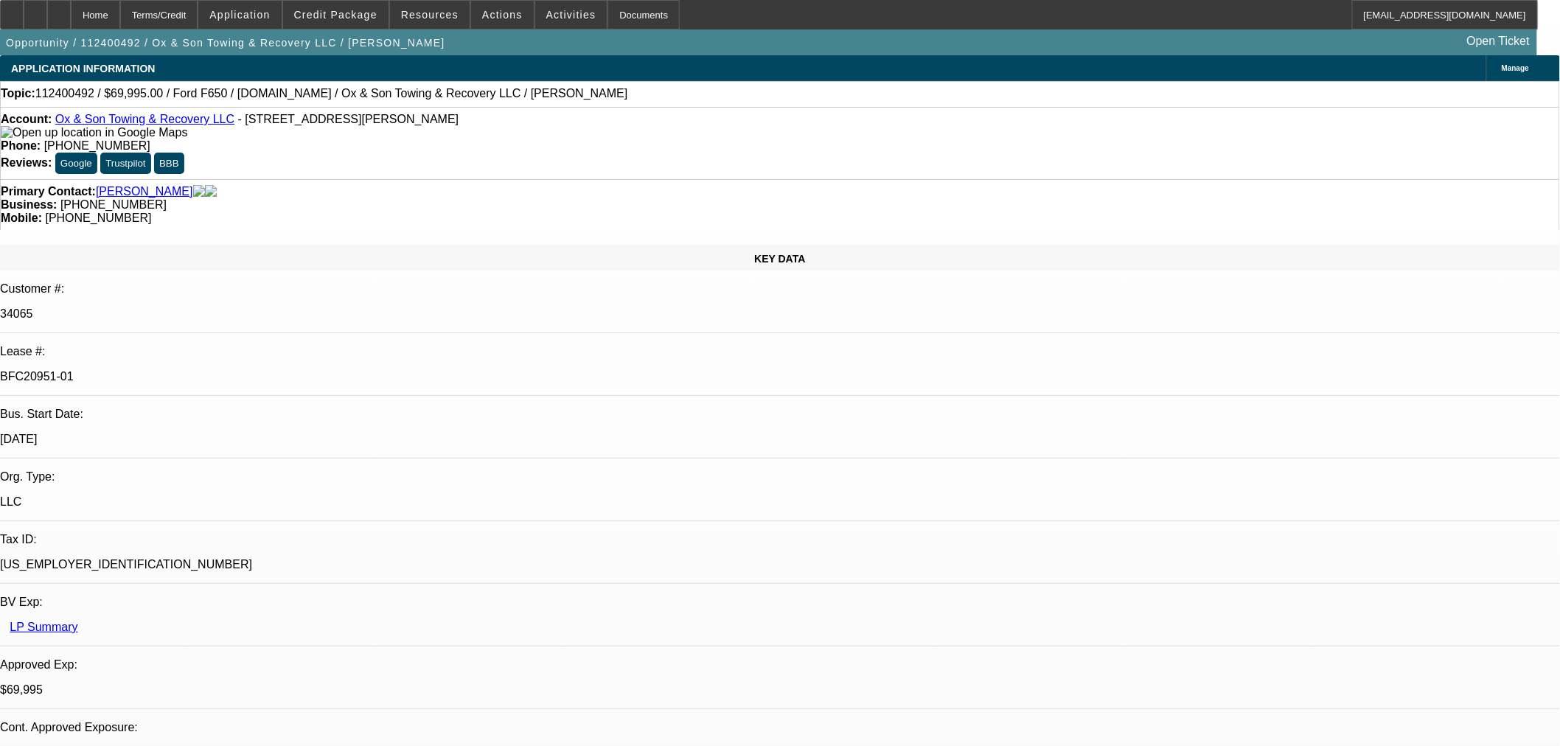
select select "0"
select select "3"
select select "0"
select select "6"
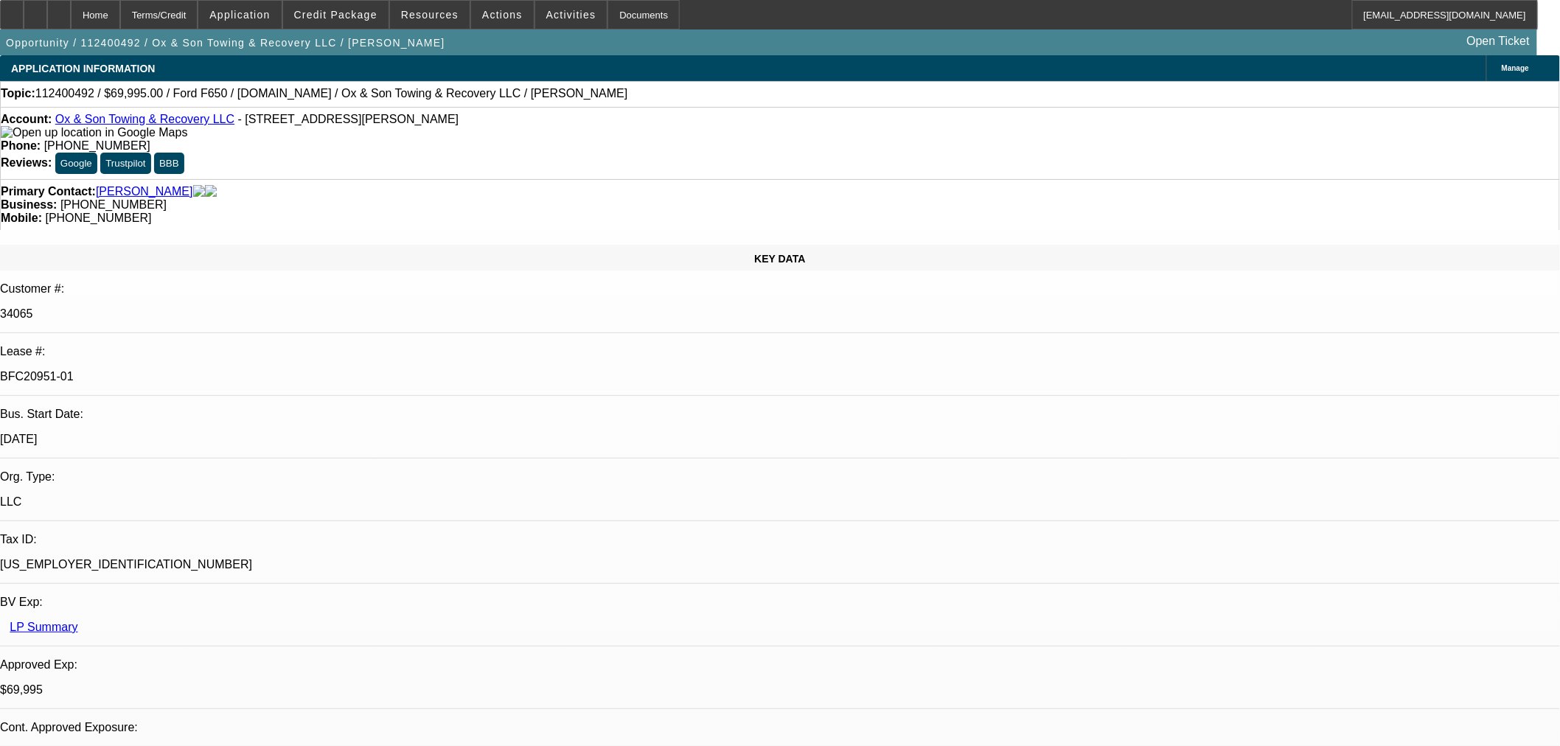
select select "0"
select select "3"
select select "0"
select select "6"
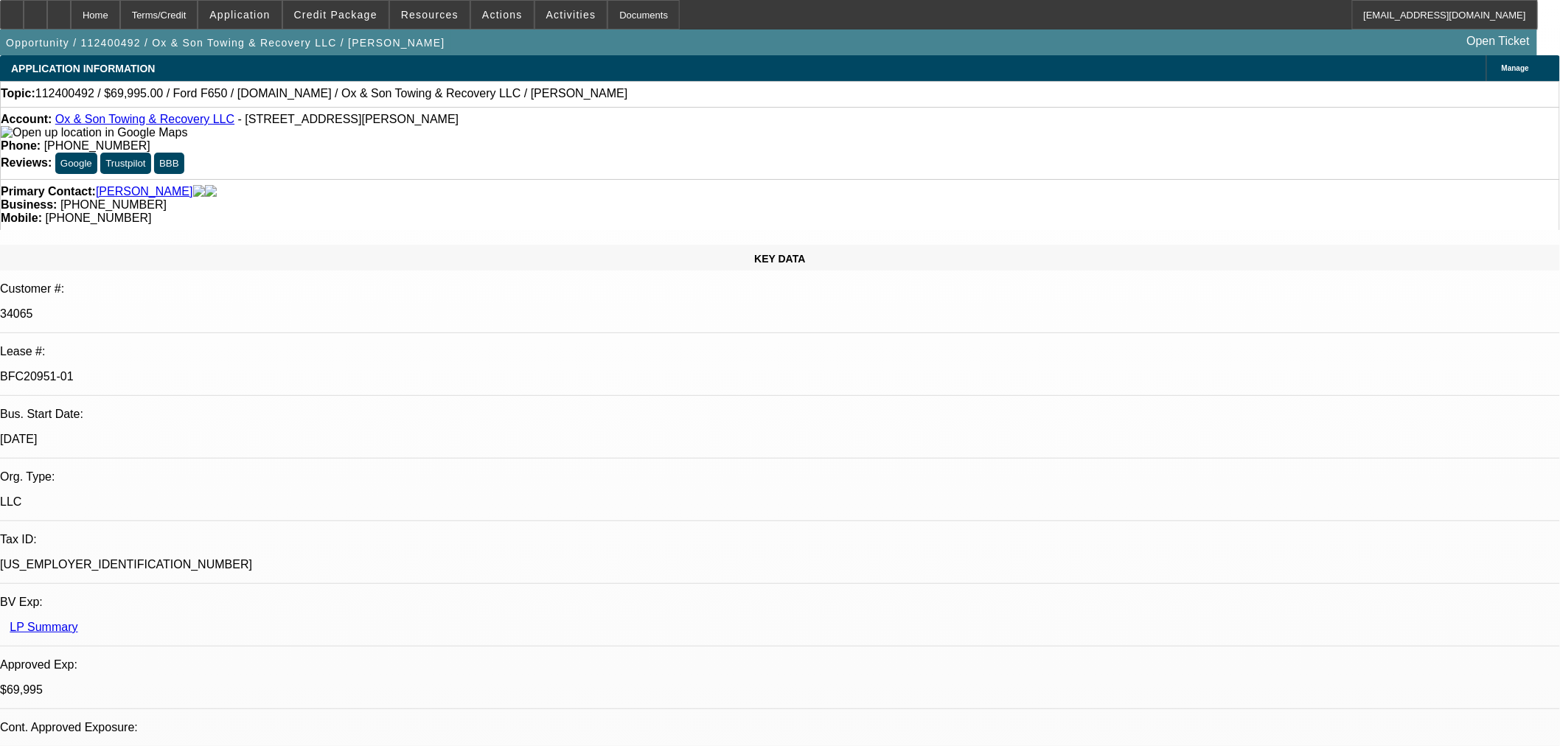
select select "0"
select select "3"
select select "0"
select select "6"
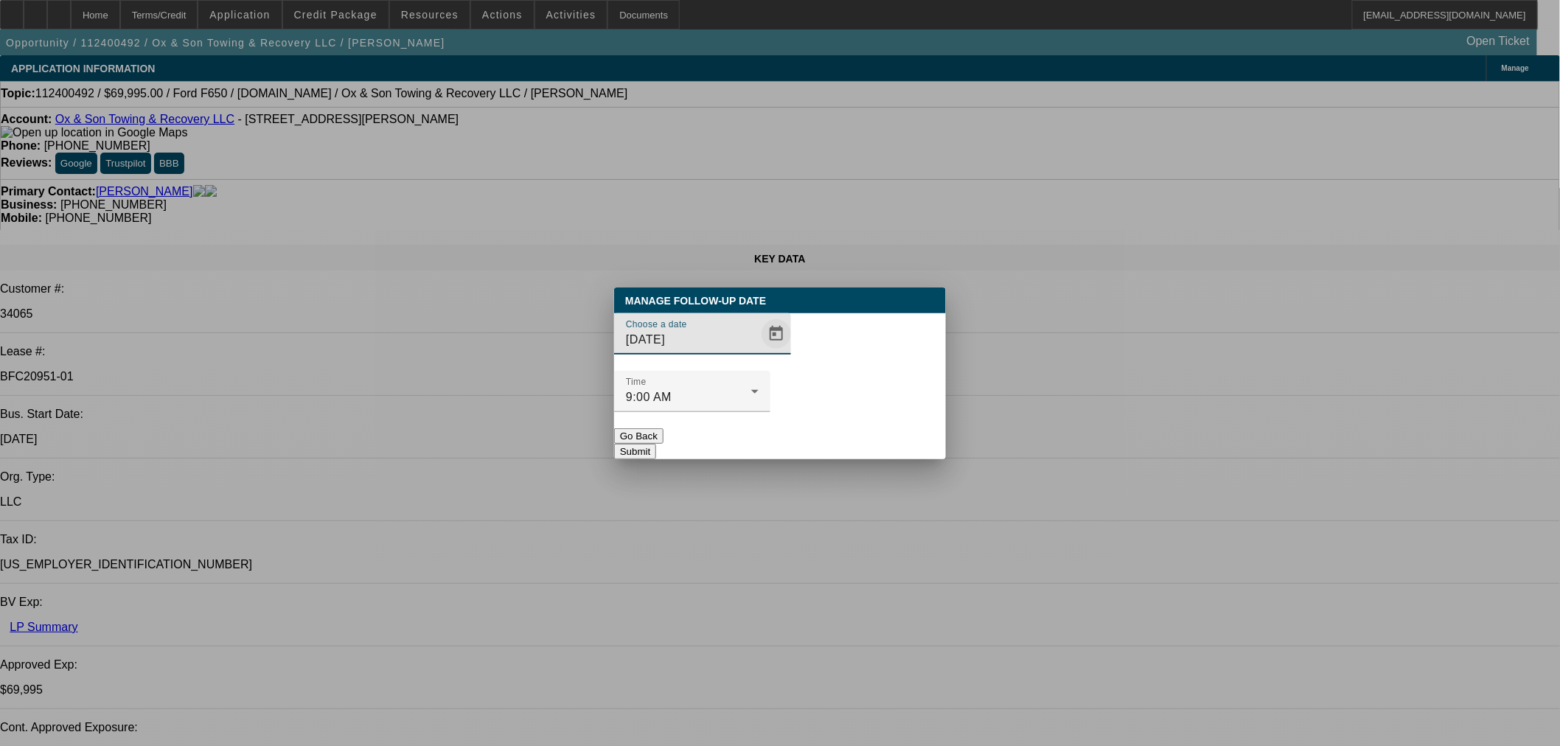
drag, startPoint x: 752, startPoint y: 363, endPoint x: 752, endPoint y: 371, distance: 8.1
click at [758, 352] on span "Open calendar" at bounding box center [775, 333] width 35 height 35
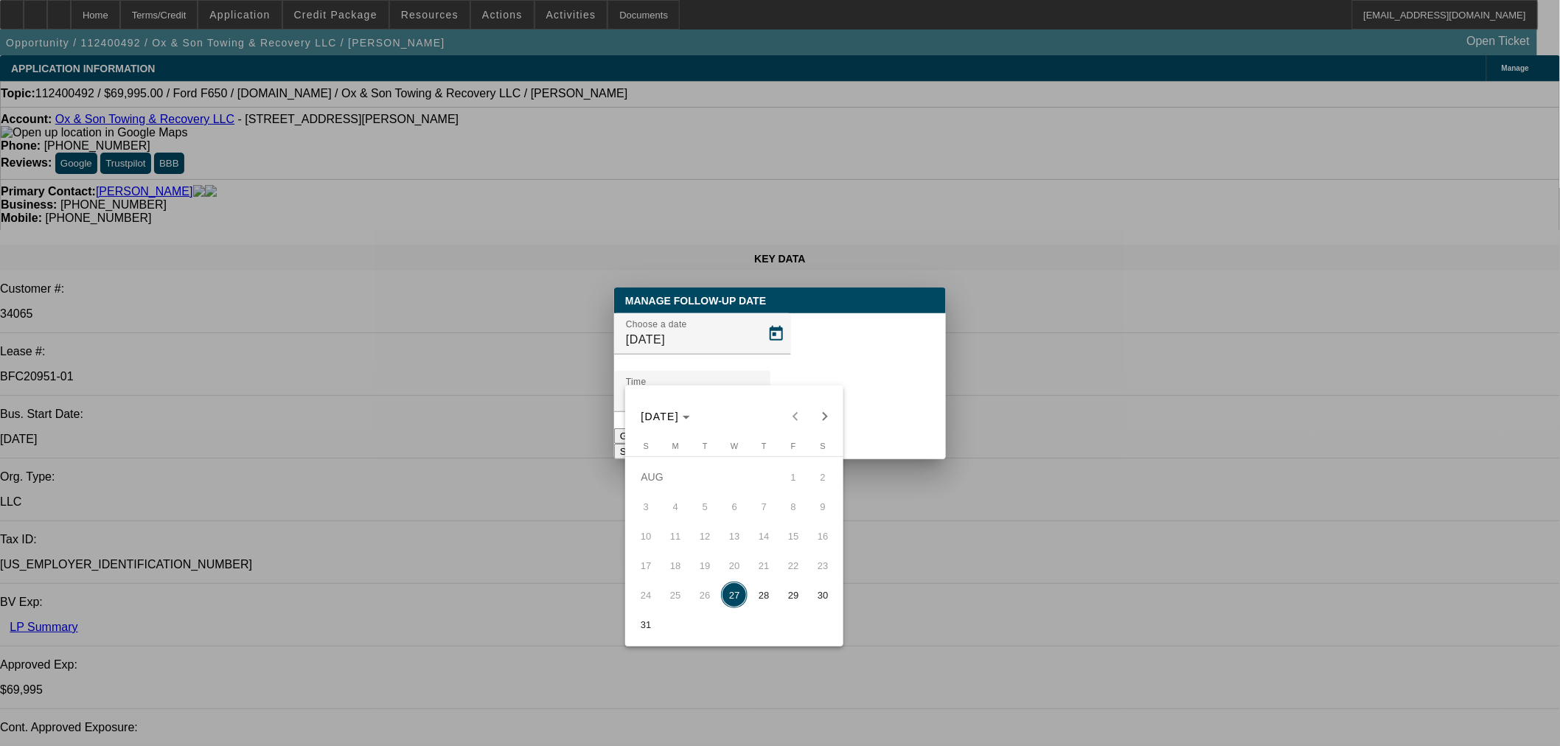
click at [765, 591] on span "28" at bounding box center [763, 595] width 27 height 27
type input "[DATE]"
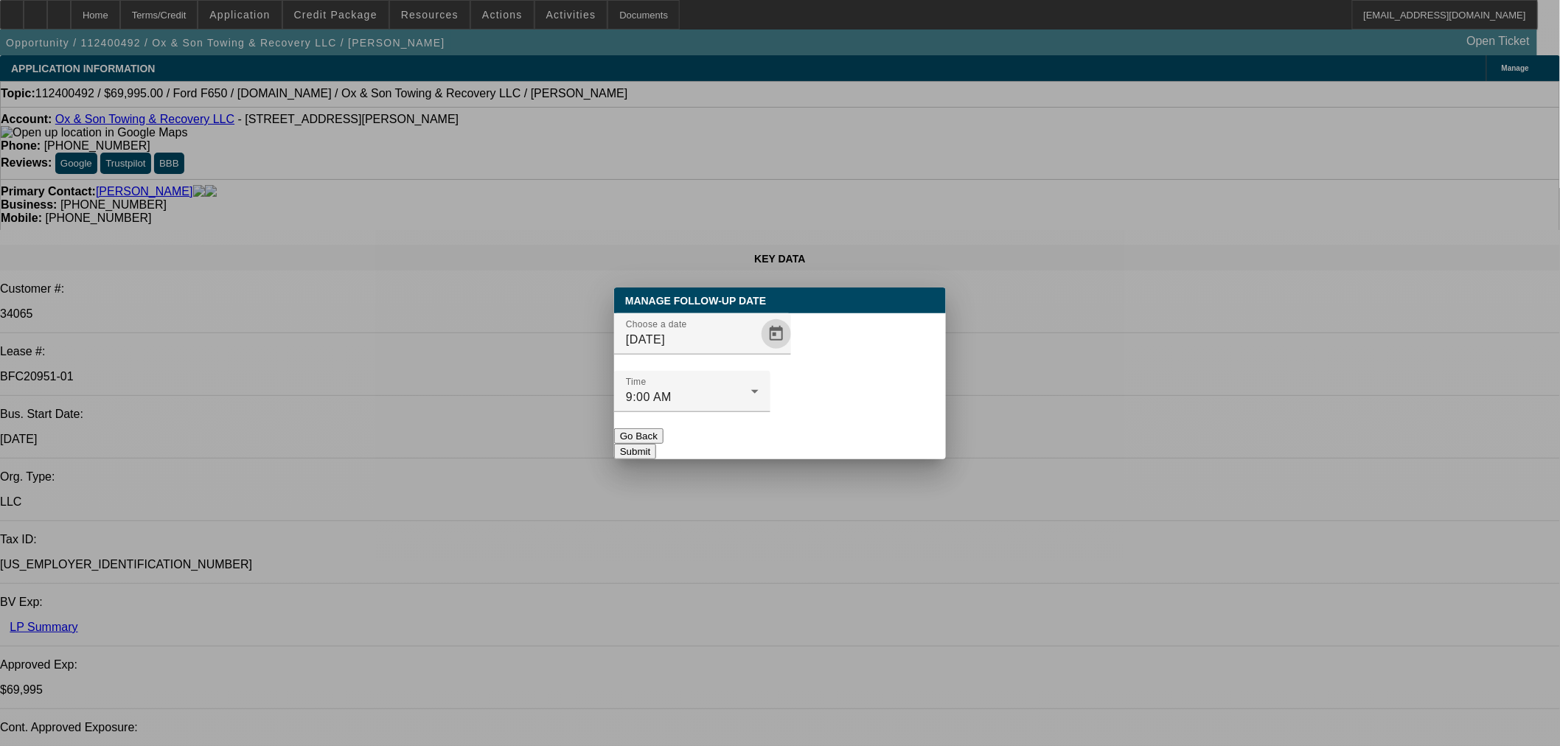
click at [656, 444] on button "Submit" at bounding box center [635, 451] width 42 height 15
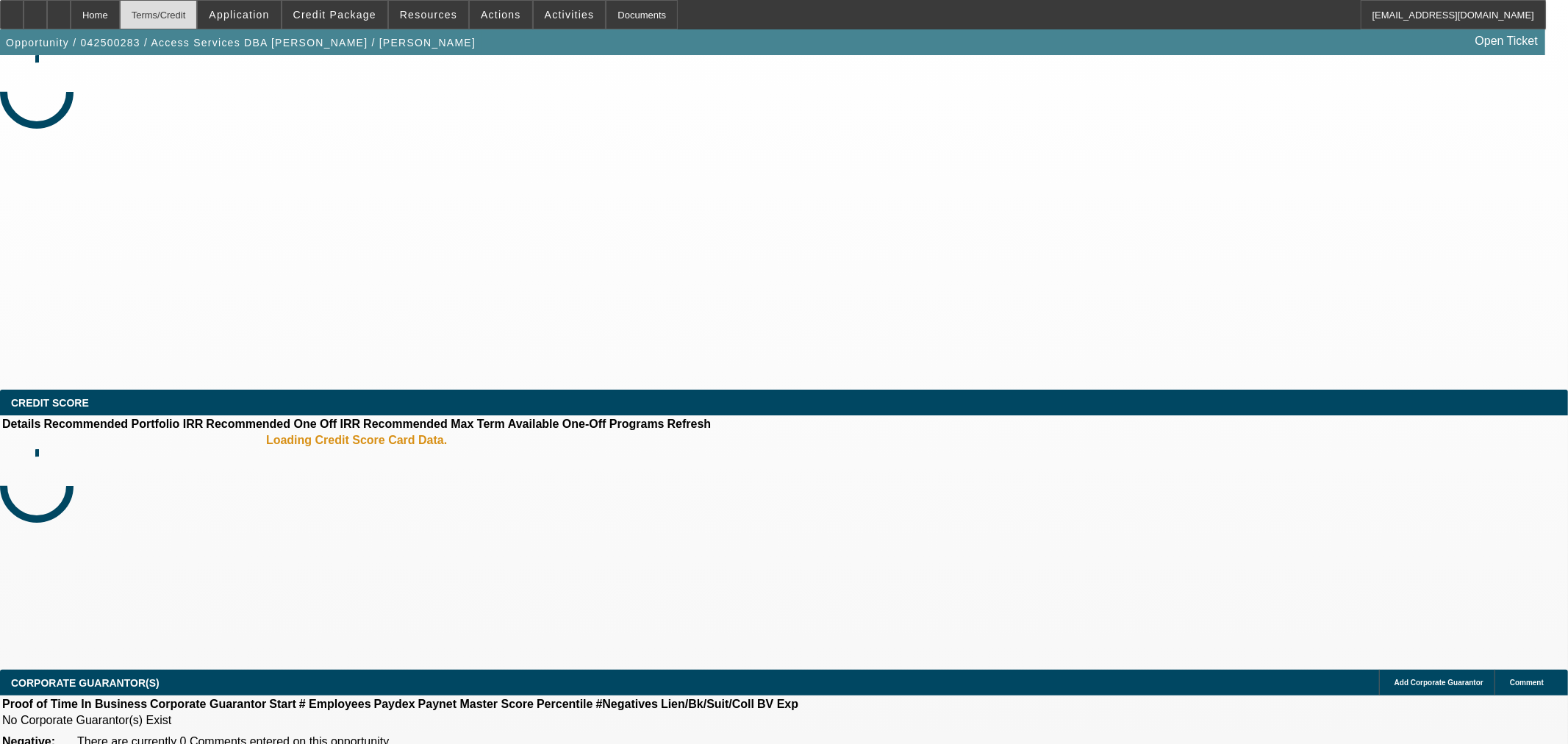
select select "0"
select select "2"
select select "0.1"
select select "4"
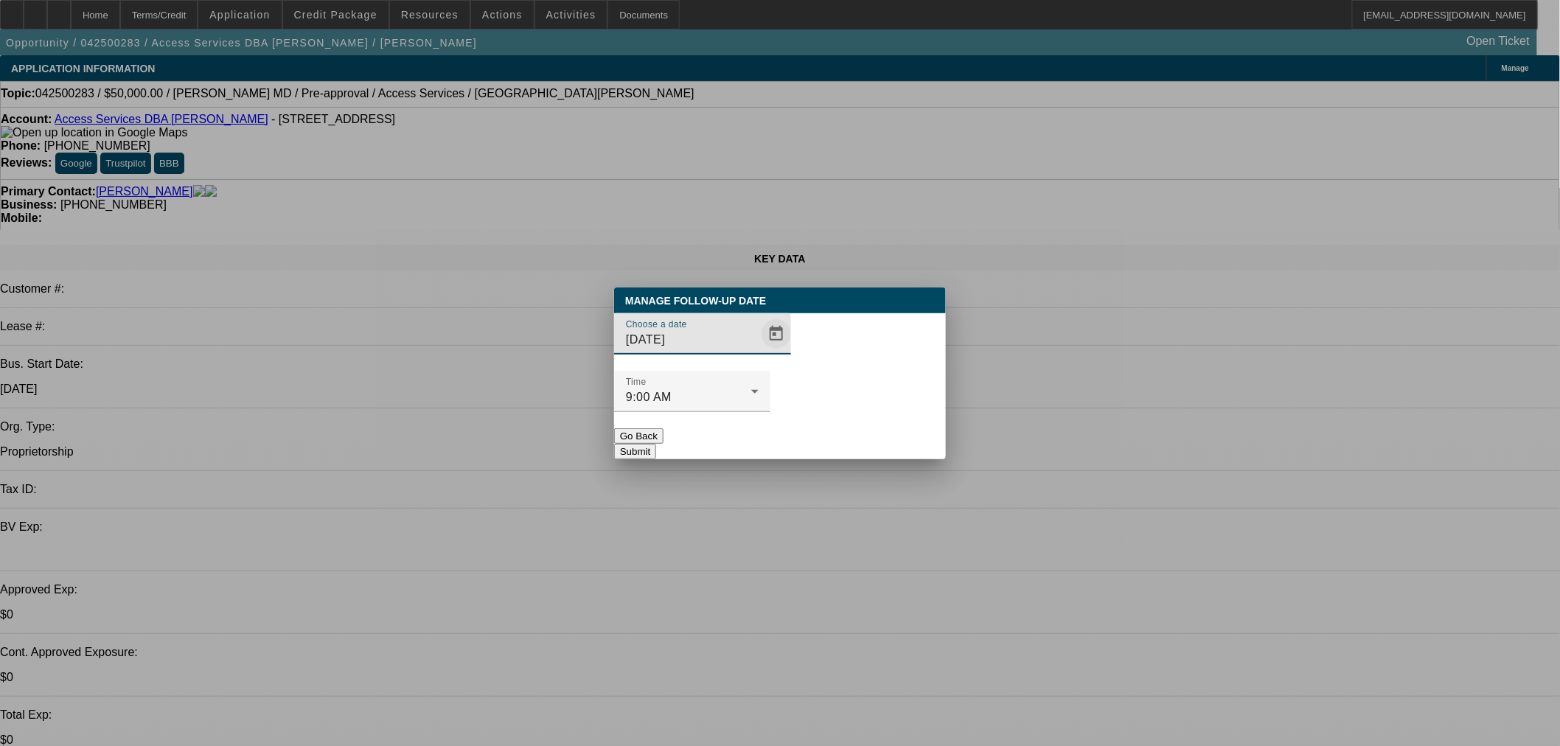
click at [758, 352] on span "Open calendar" at bounding box center [775, 333] width 35 height 35
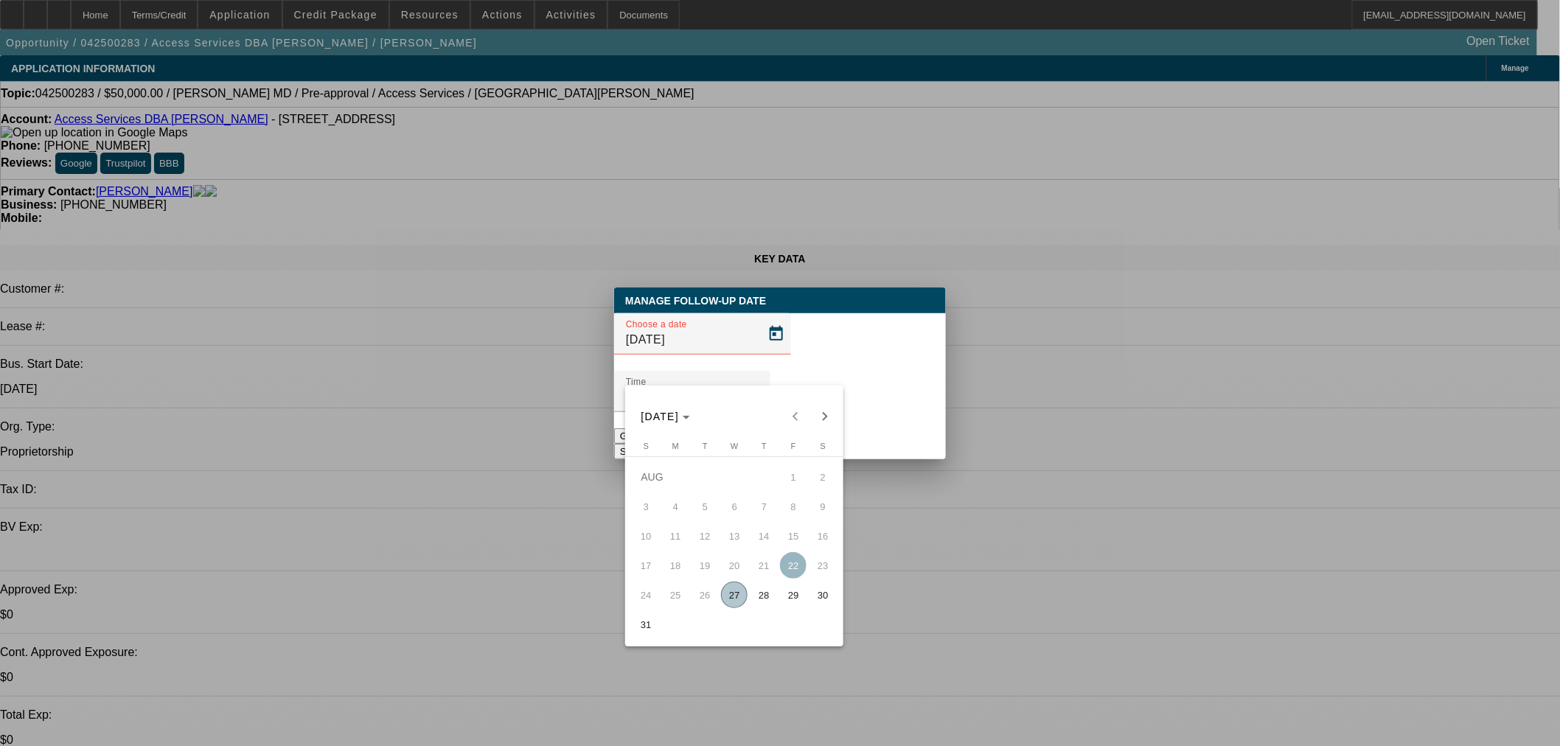
click at [769, 595] on span "28" at bounding box center [763, 595] width 27 height 27
type input "8/28/2025"
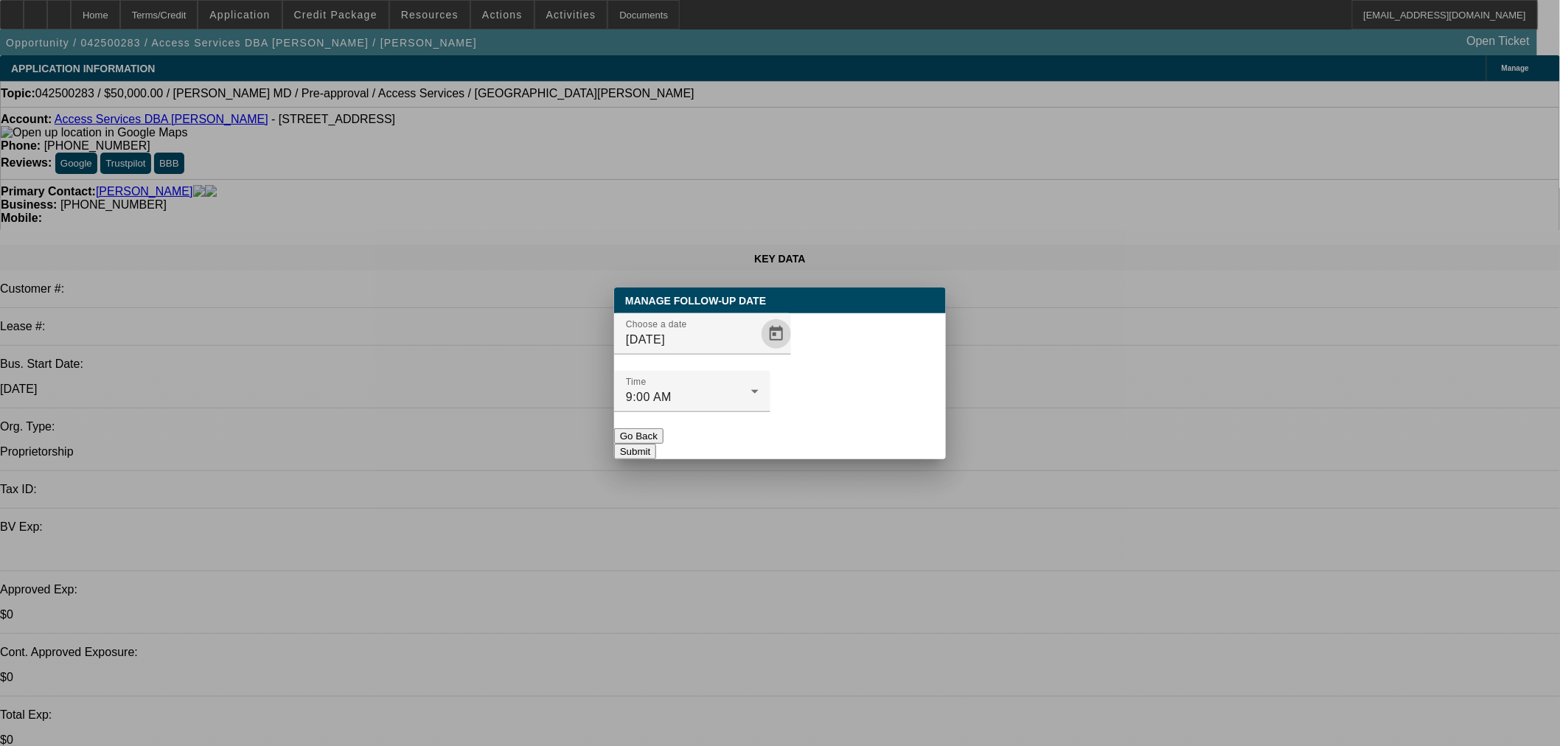
click at [853, 428] on div "Manage Follow-Up Date Choose a date 8/28/2025 Time 9:00 AM Go Back Submit" at bounding box center [780, 373] width 332 height 172
click at [656, 444] on button "Submit" at bounding box center [635, 451] width 42 height 15
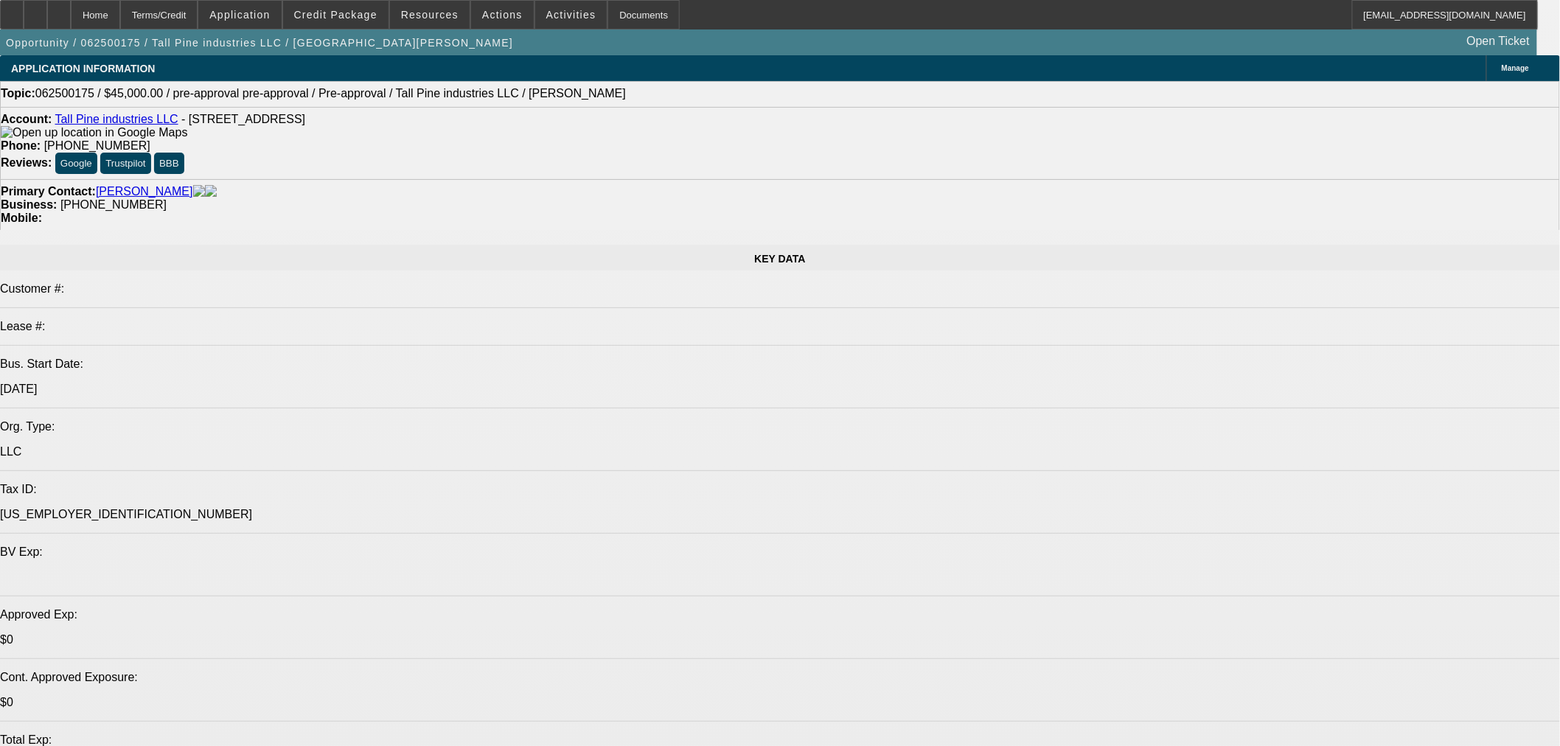
select select "0"
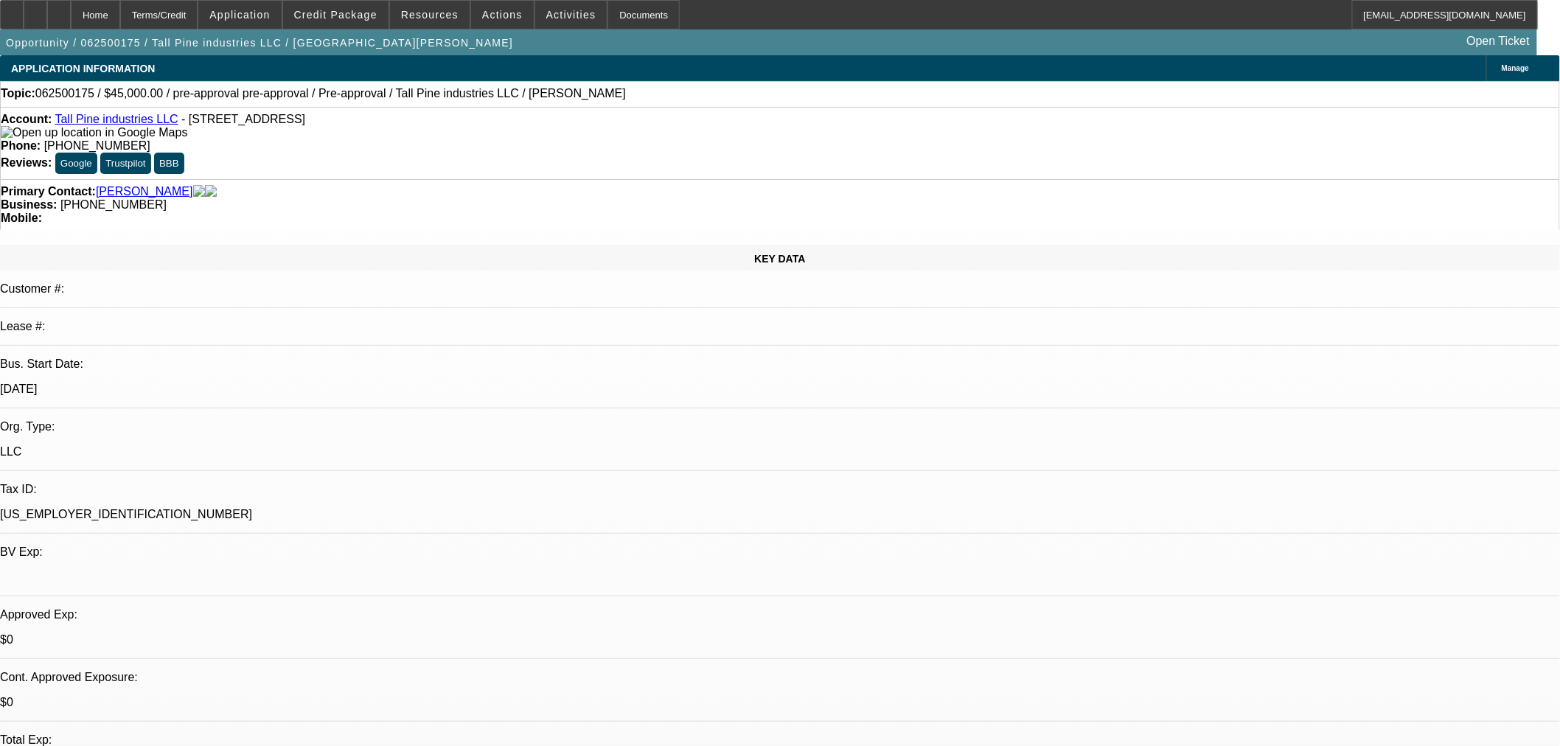
select select "2"
select select "0.1"
select select "1"
select select "2"
select select "4"
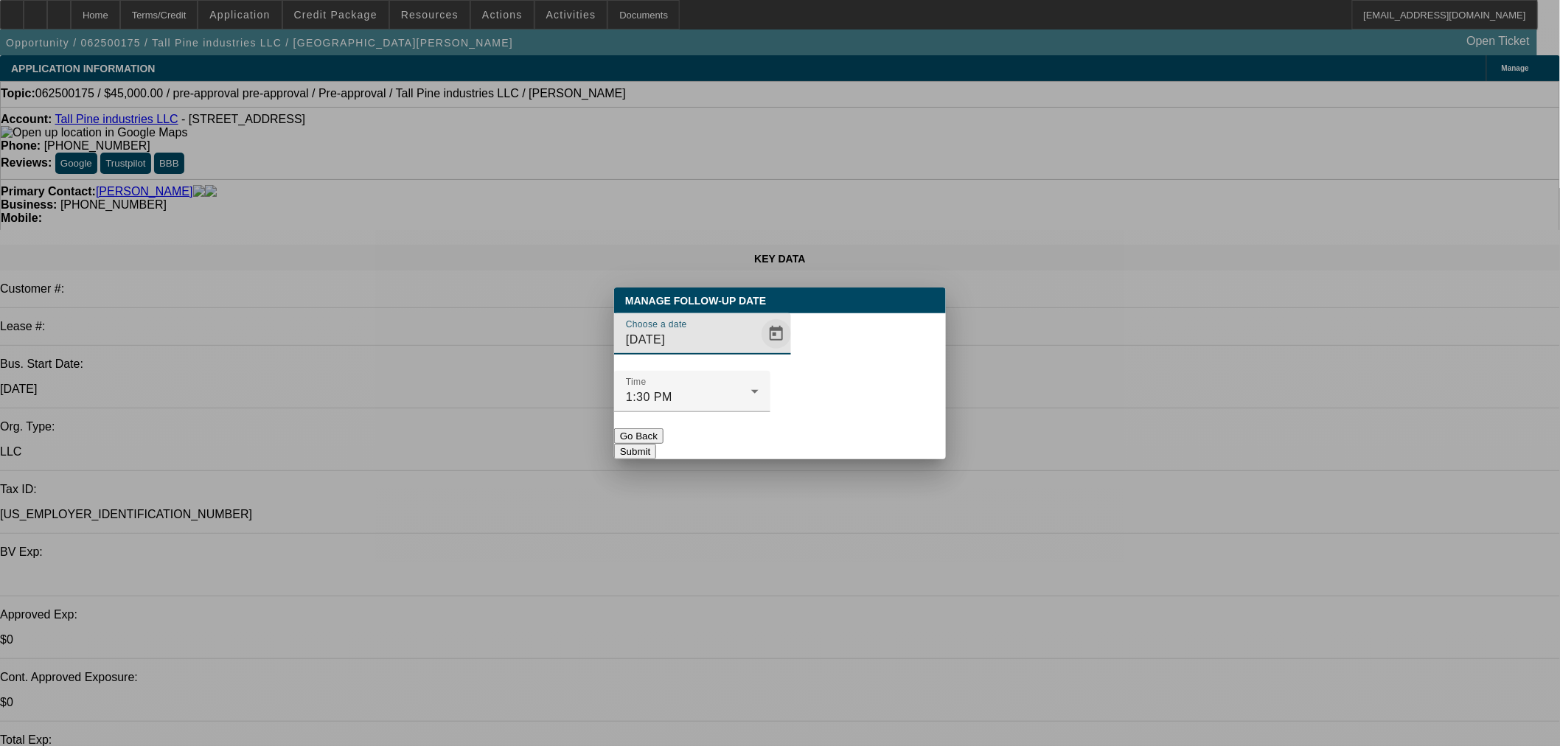
click at [761, 352] on span "Open calendar" at bounding box center [775, 333] width 35 height 35
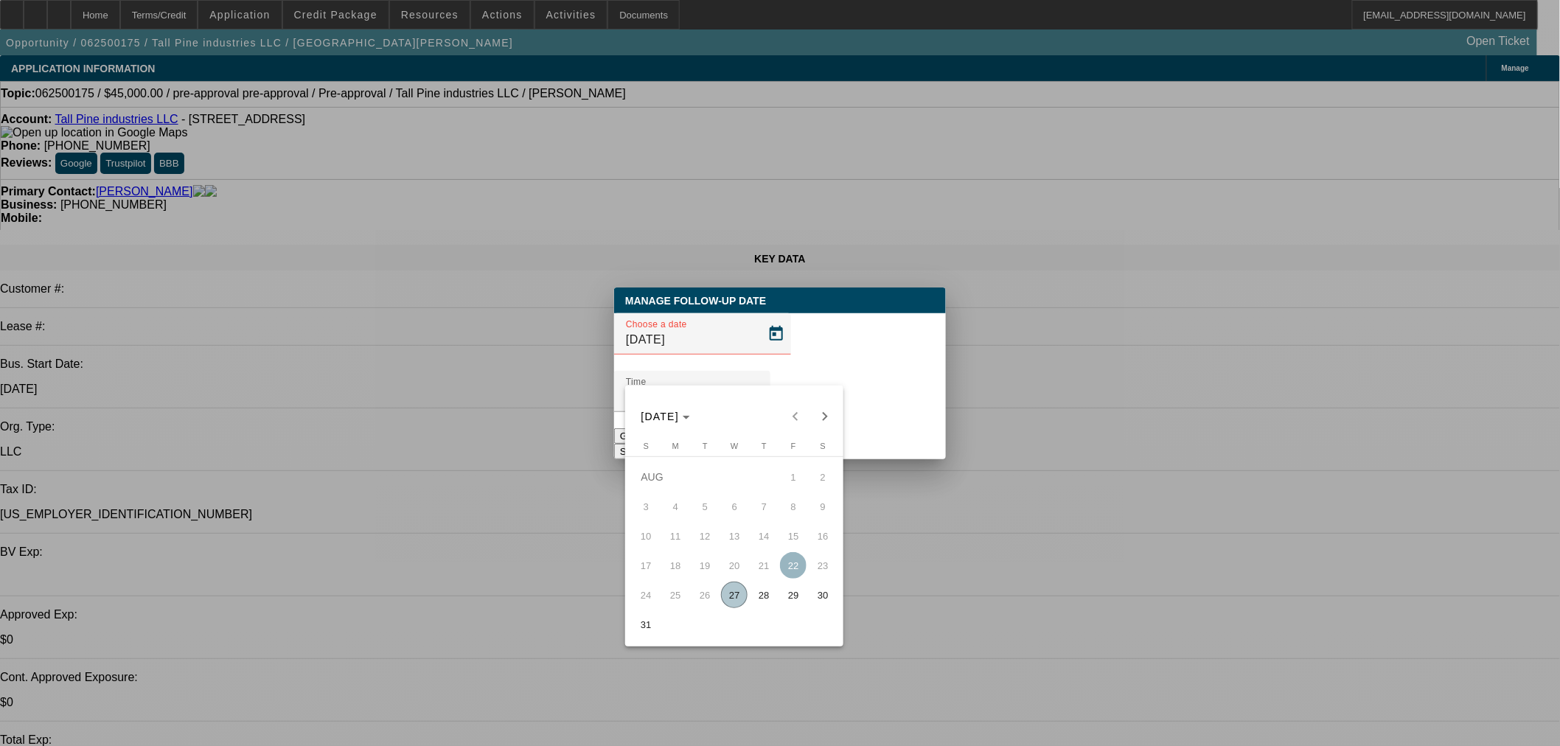
drag, startPoint x: 764, startPoint y: 598, endPoint x: 765, endPoint y: 584, distance: 14.0
click at [765, 594] on span "28" at bounding box center [763, 595] width 27 height 27
type input "[DATE]"
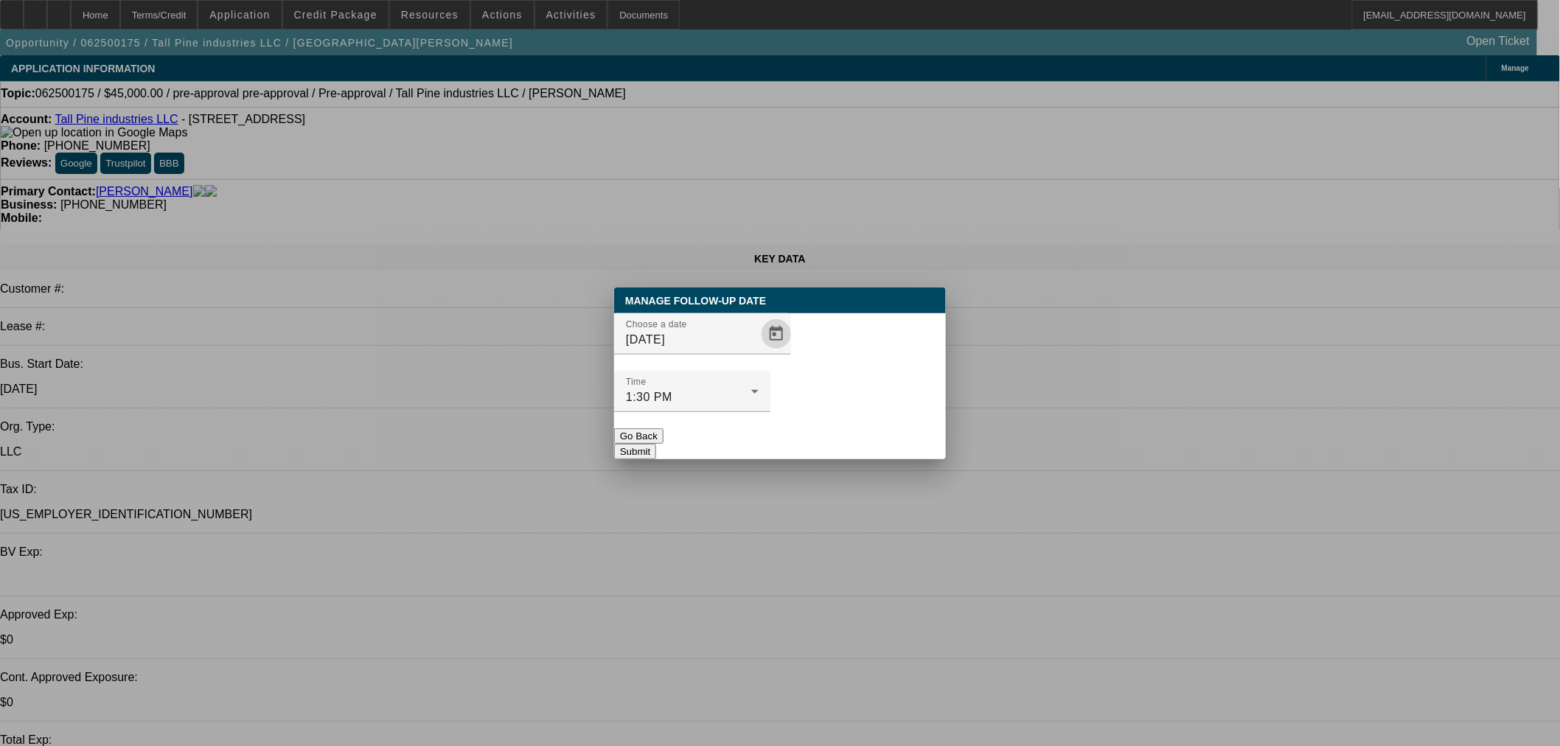
click at [770, 412] on div at bounding box center [692, 420] width 156 height 16
click at [656, 444] on button "Submit" at bounding box center [635, 451] width 42 height 15
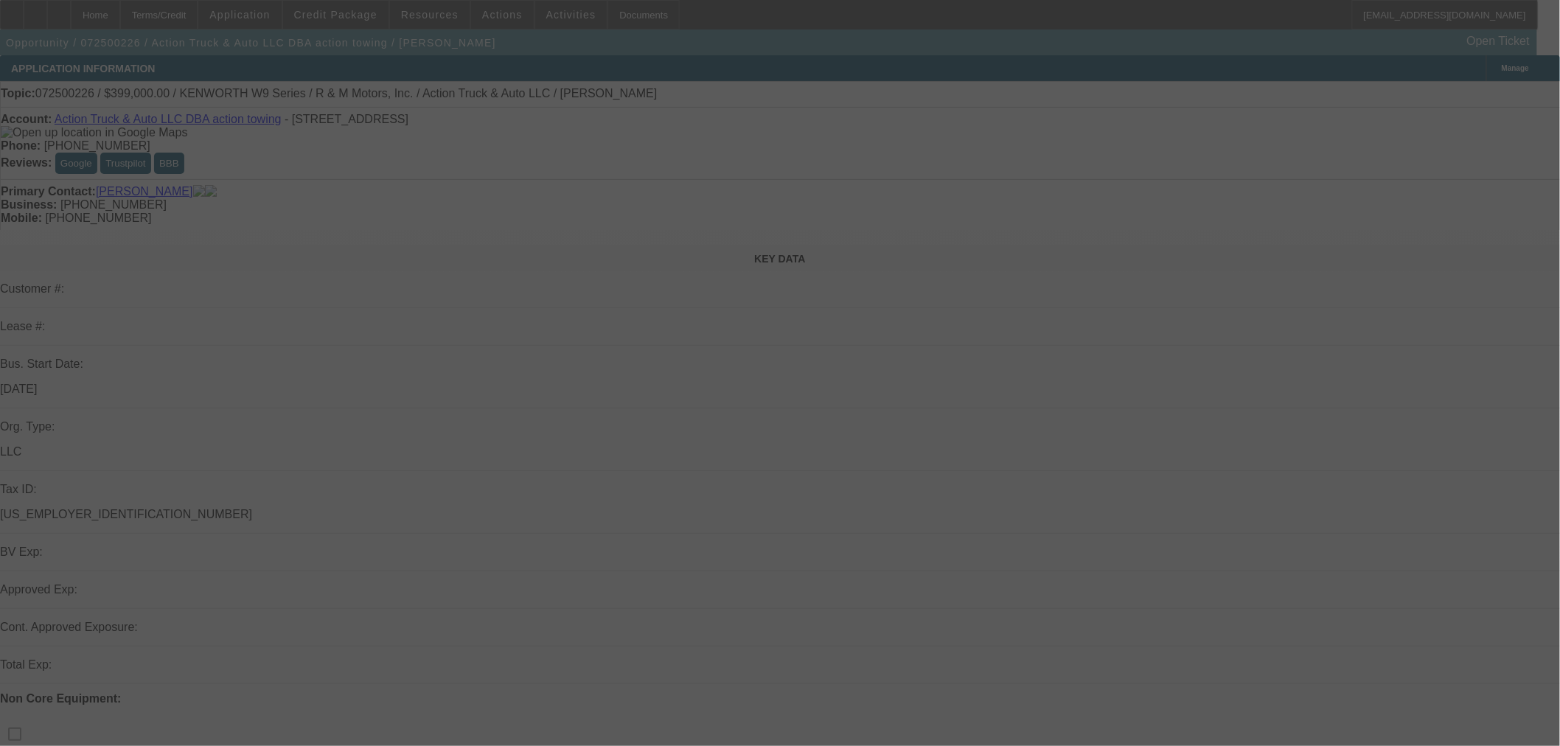
click at [895, 362] on div at bounding box center [780, 373] width 1560 height 746
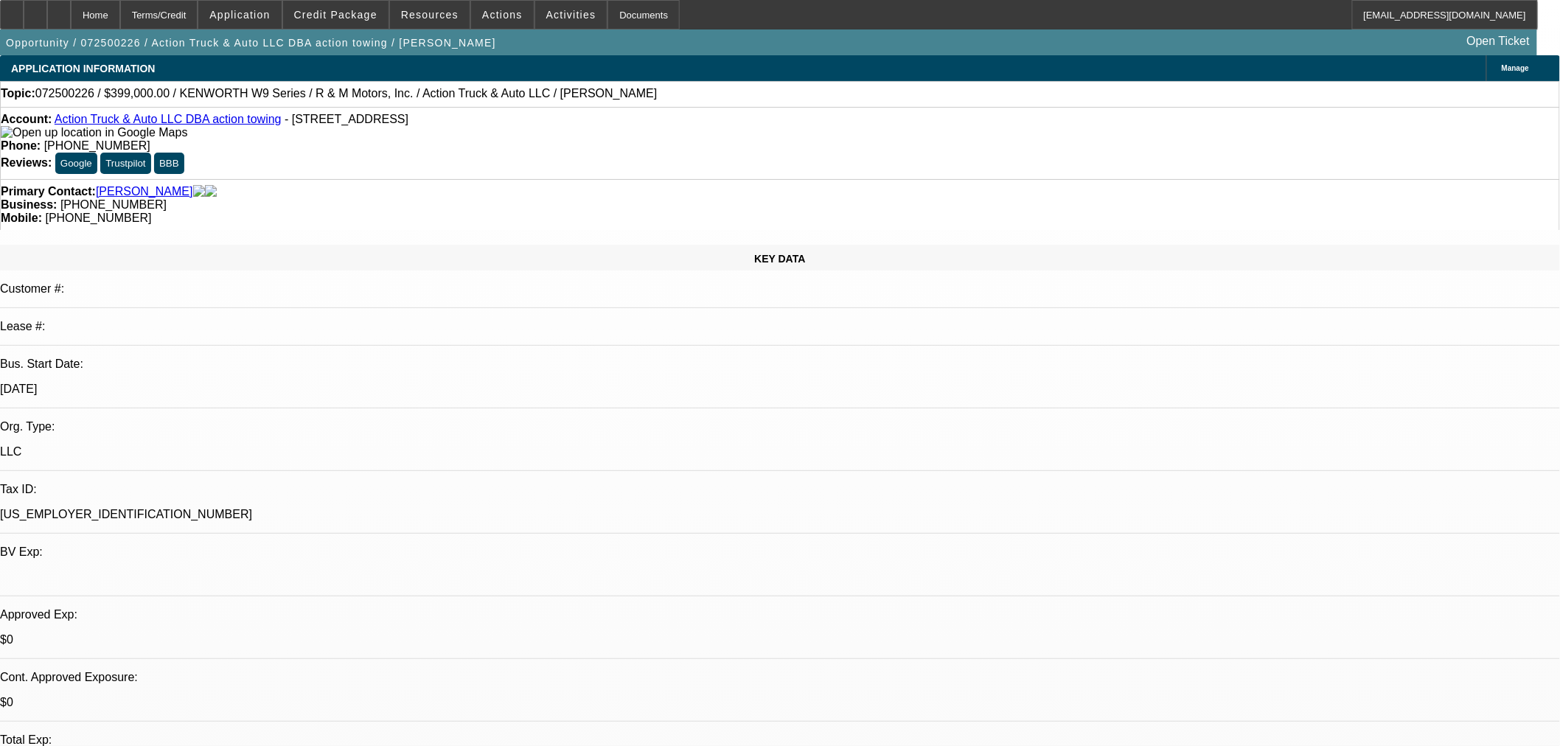
select select "0"
select select "6"
select select "0"
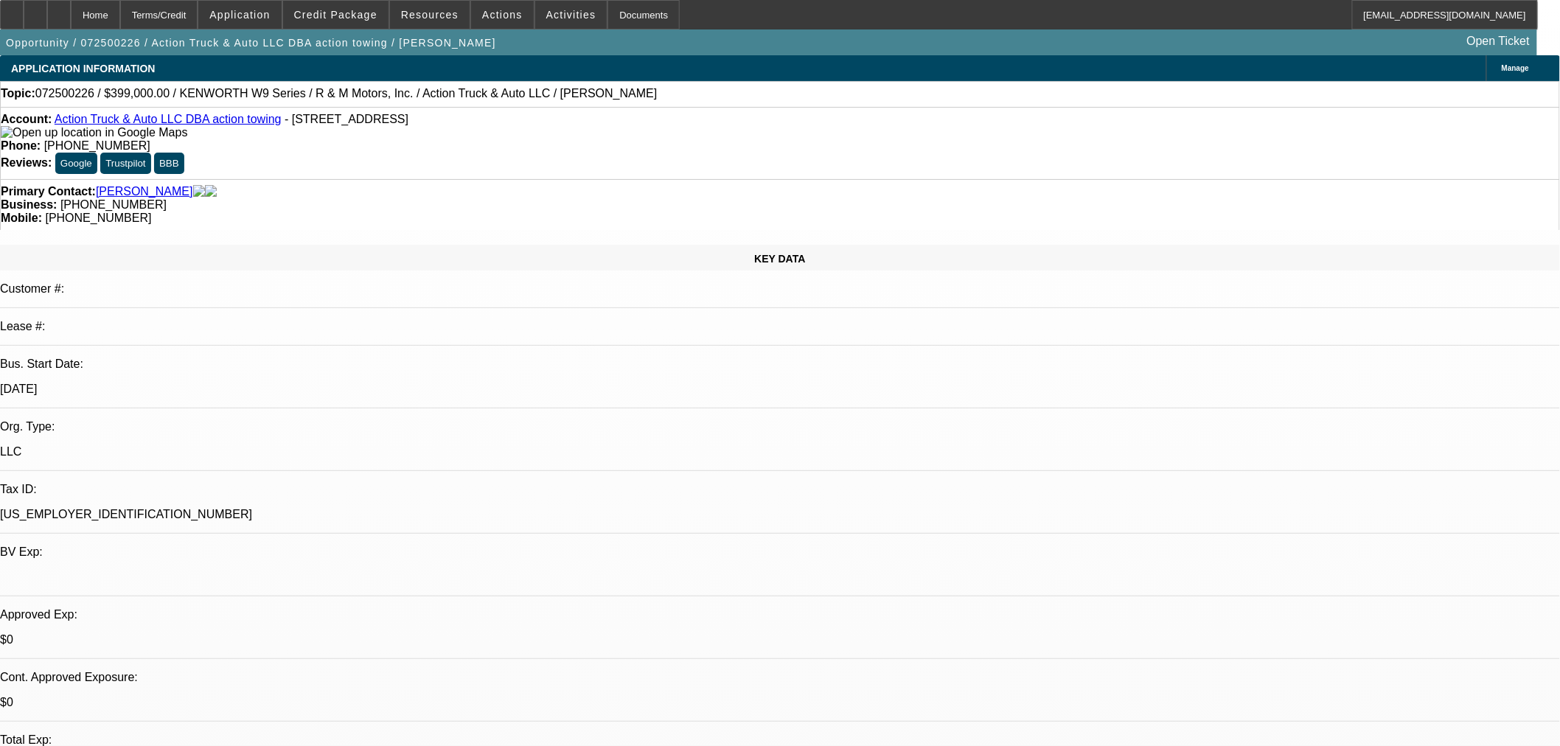
select select "0"
select select "6"
select select "0"
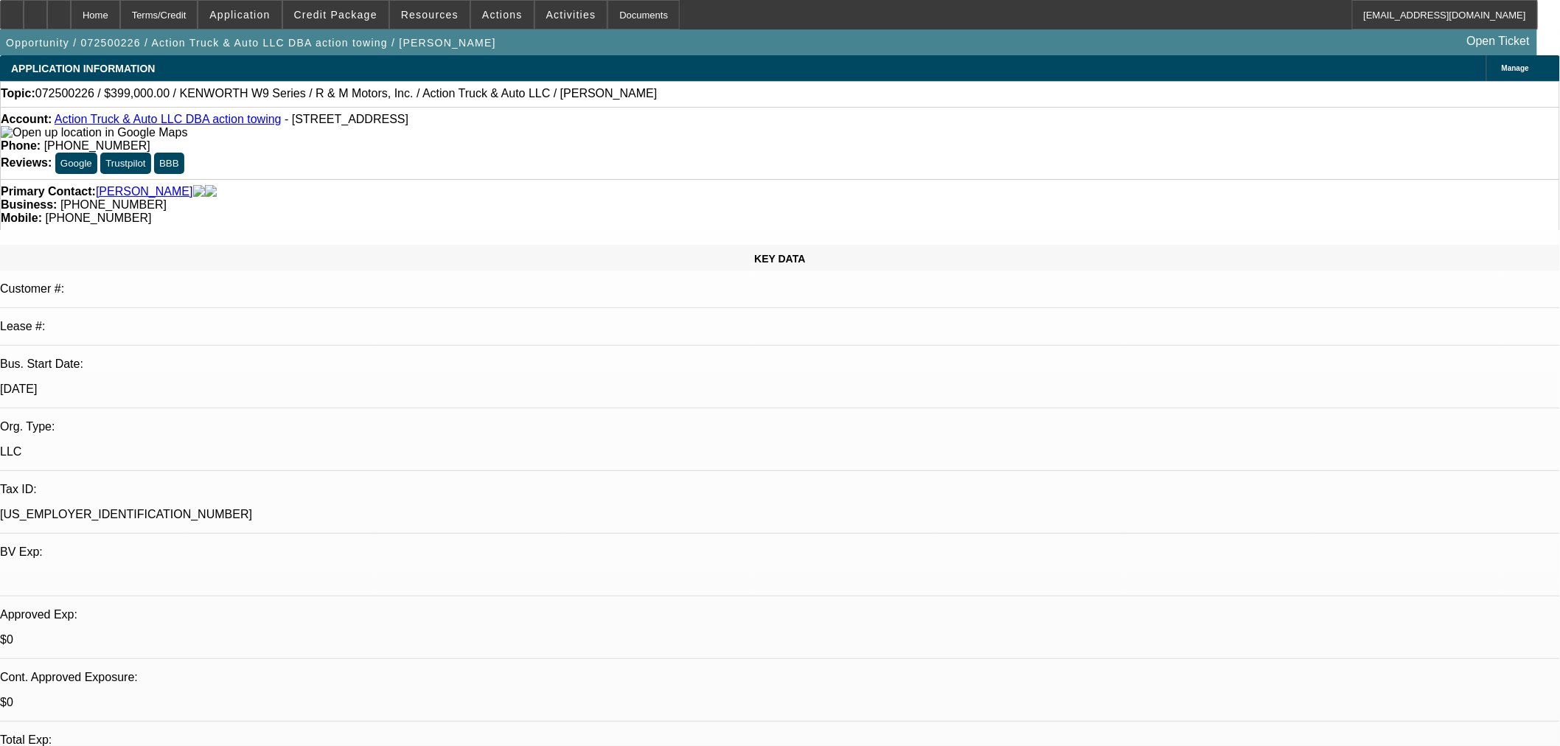
select select "6"
select select "0"
select select "6"
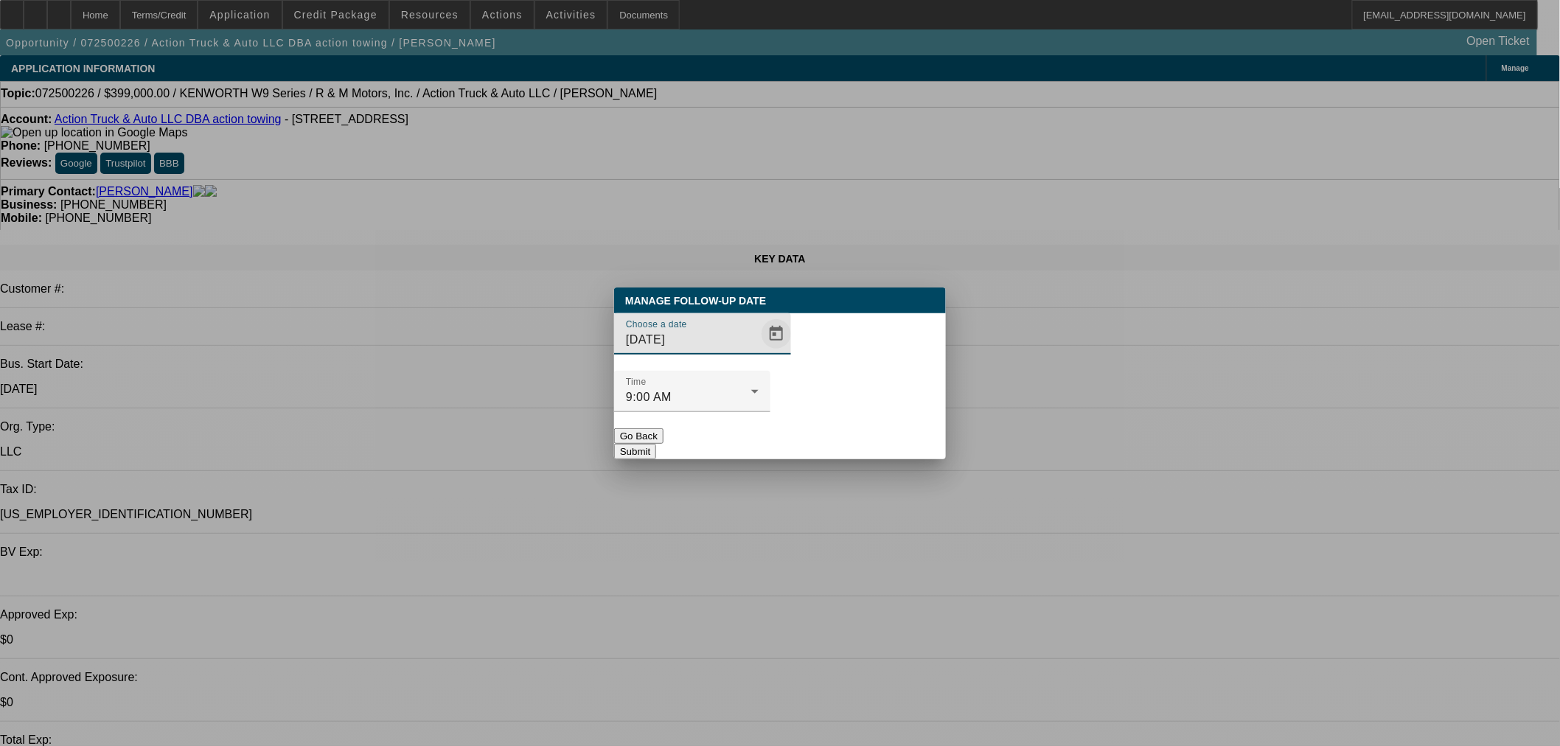
click at [758, 352] on span "Open calendar" at bounding box center [775, 333] width 35 height 35
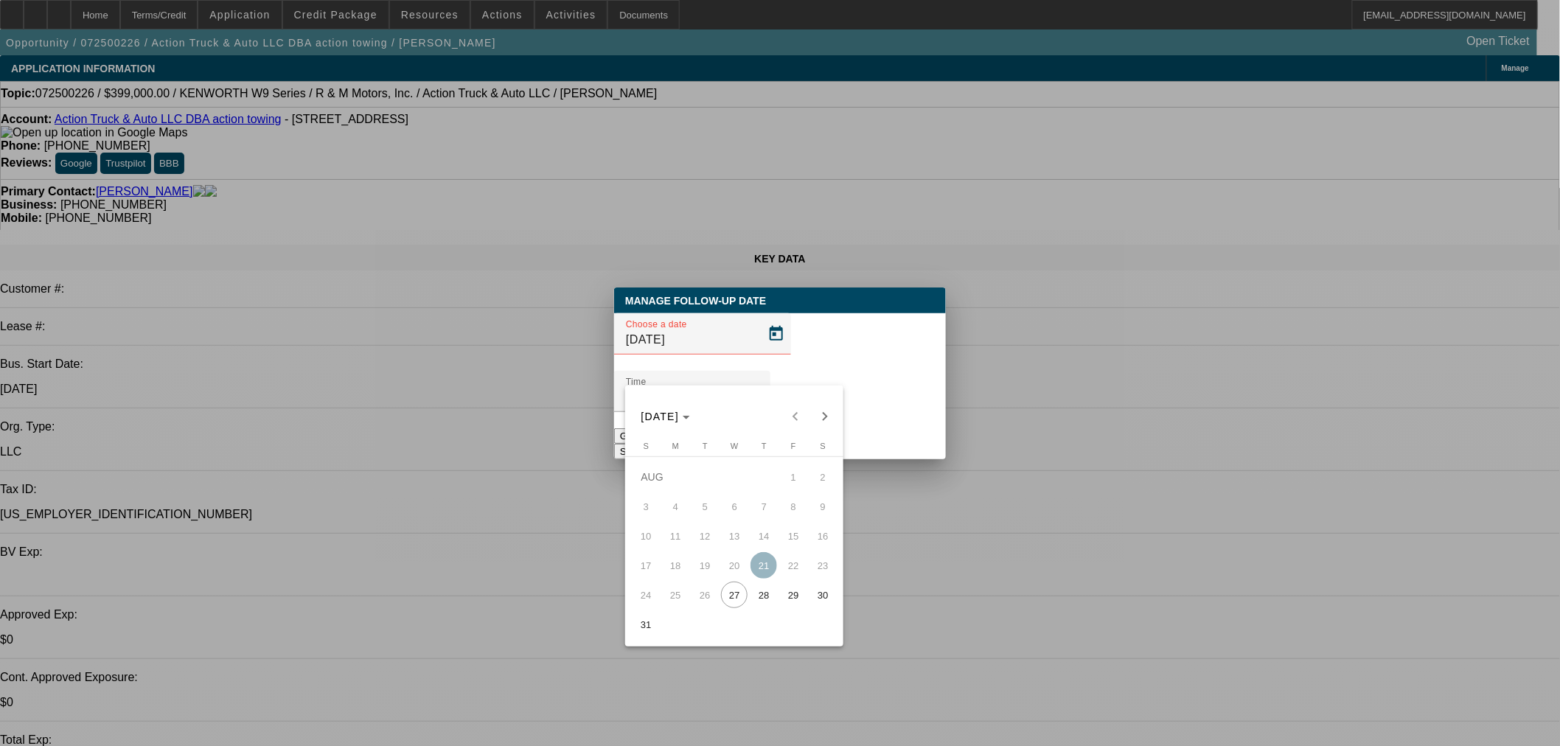
drag, startPoint x: 764, startPoint y: 608, endPoint x: 783, endPoint y: 566, distance: 45.9
click at [764, 607] on span "28" at bounding box center [763, 595] width 27 height 27
type input "[DATE]"
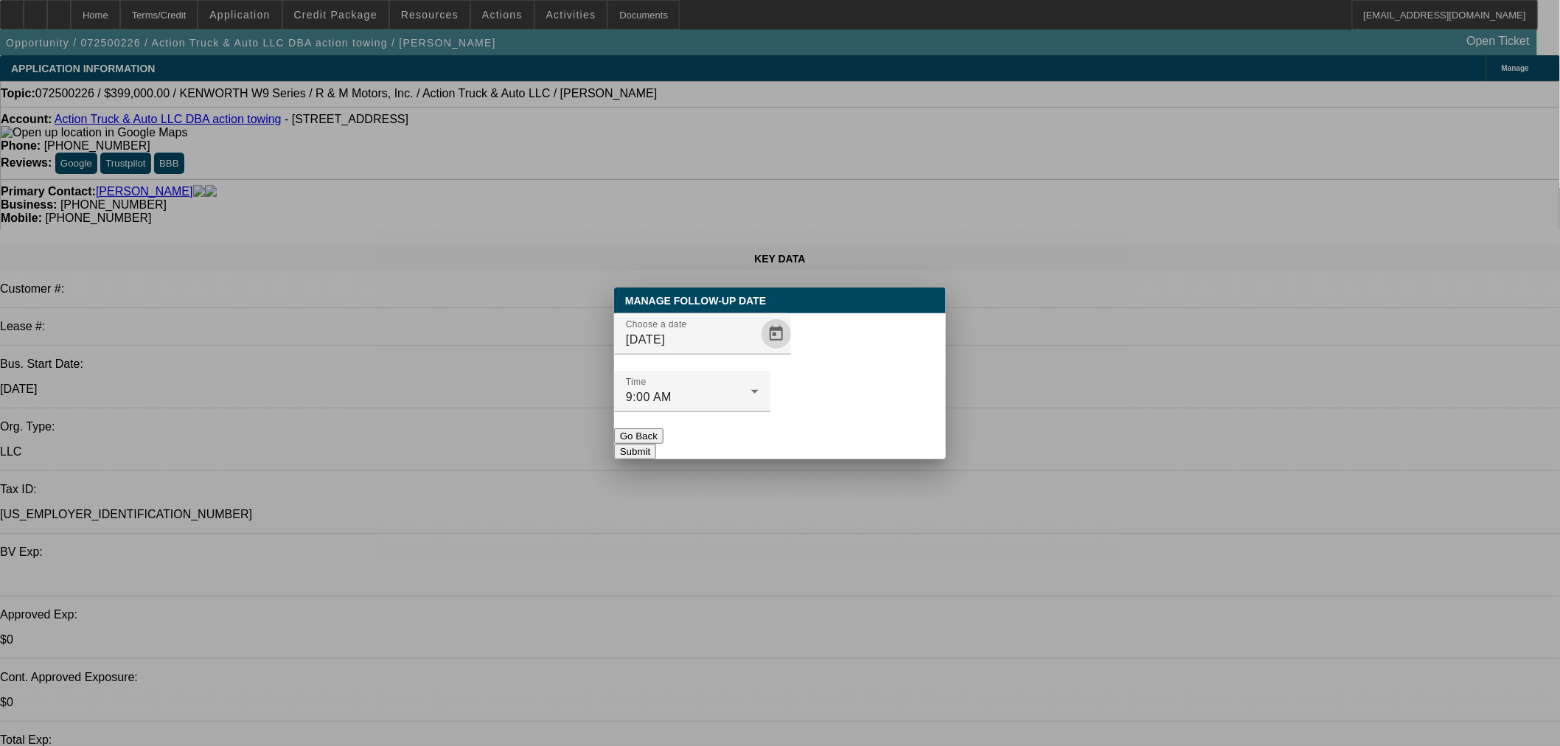
click at [656, 444] on button "Submit" at bounding box center [635, 451] width 42 height 15
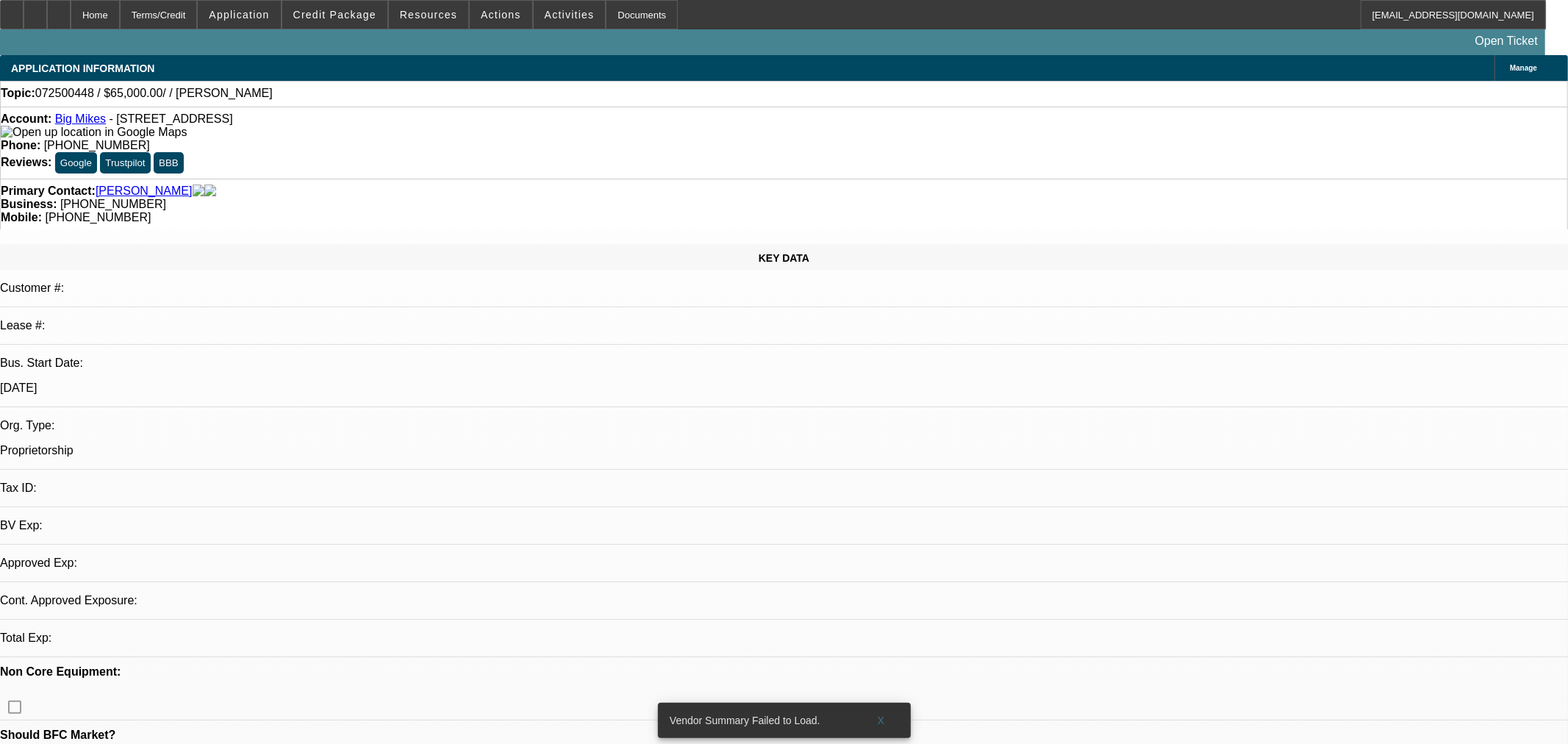
select select "0"
select select "2"
select select "0.1"
select select "4"
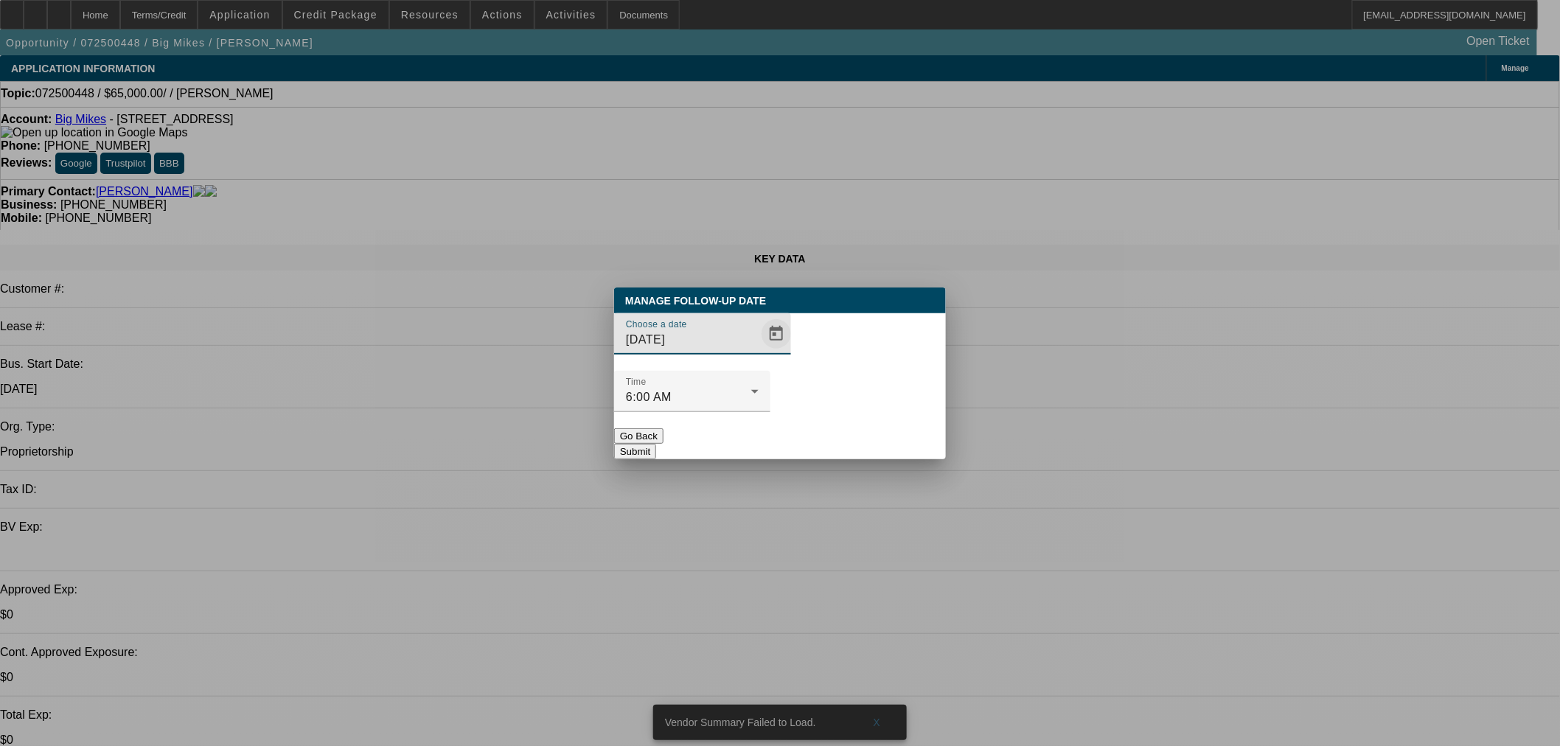
click at [758, 352] on span "Open calendar" at bounding box center [775, 333] width 35 height 35
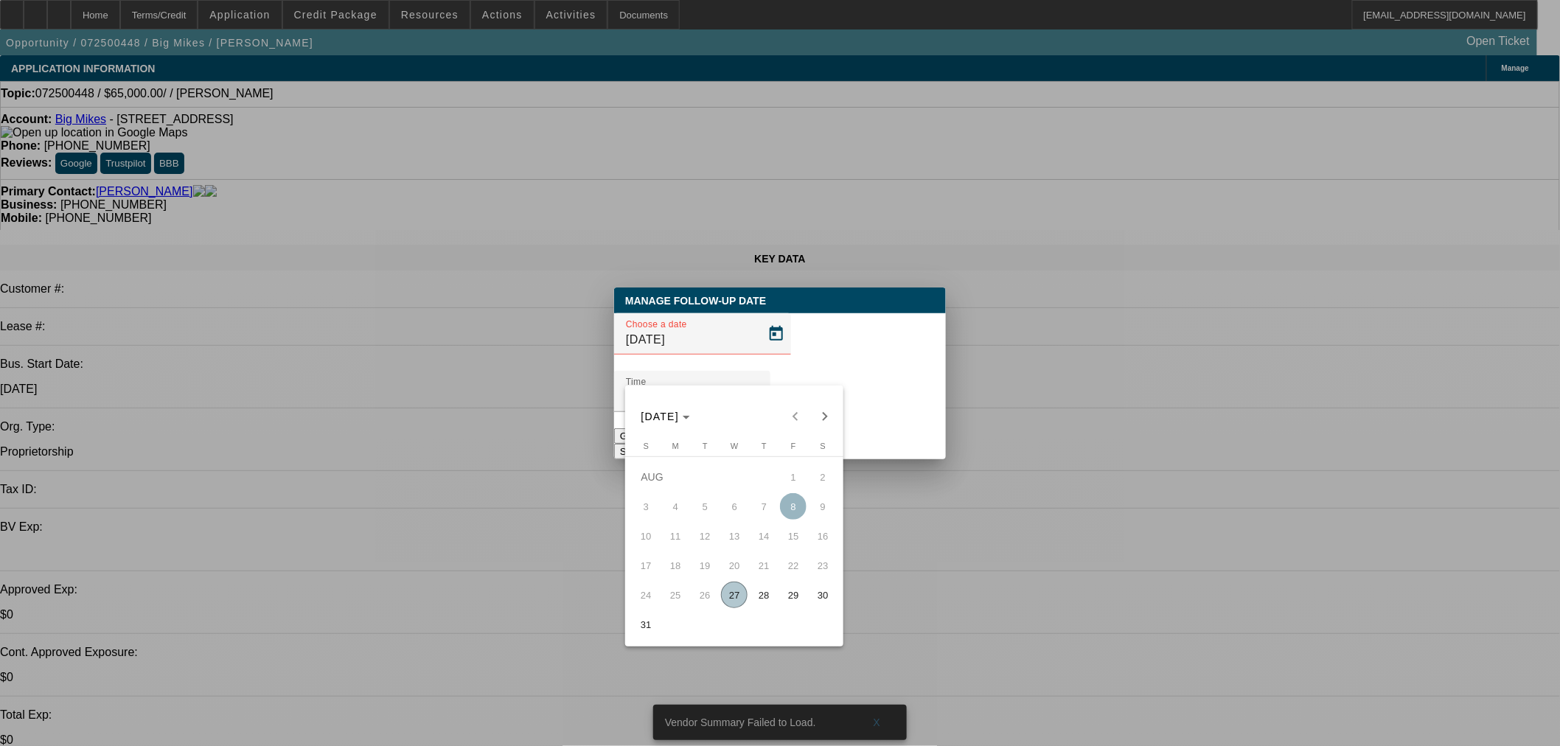
click at [767, 587] on span "28" at bounding box center [763, 595] width 27 height 27
type input "[DATE]"
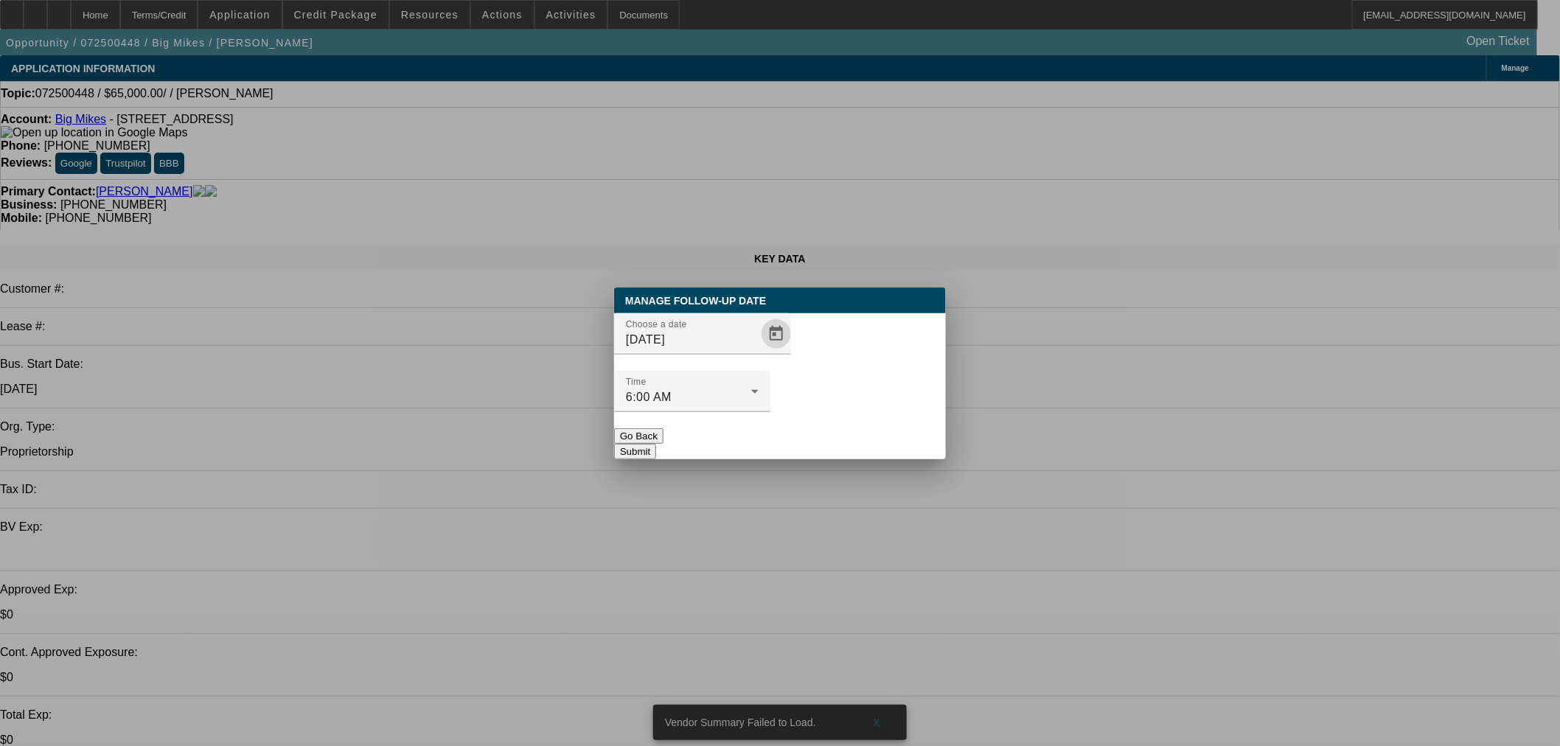
click at [656, 444] on button "Submit" at bounding box center [635, 451] width 42 height 15
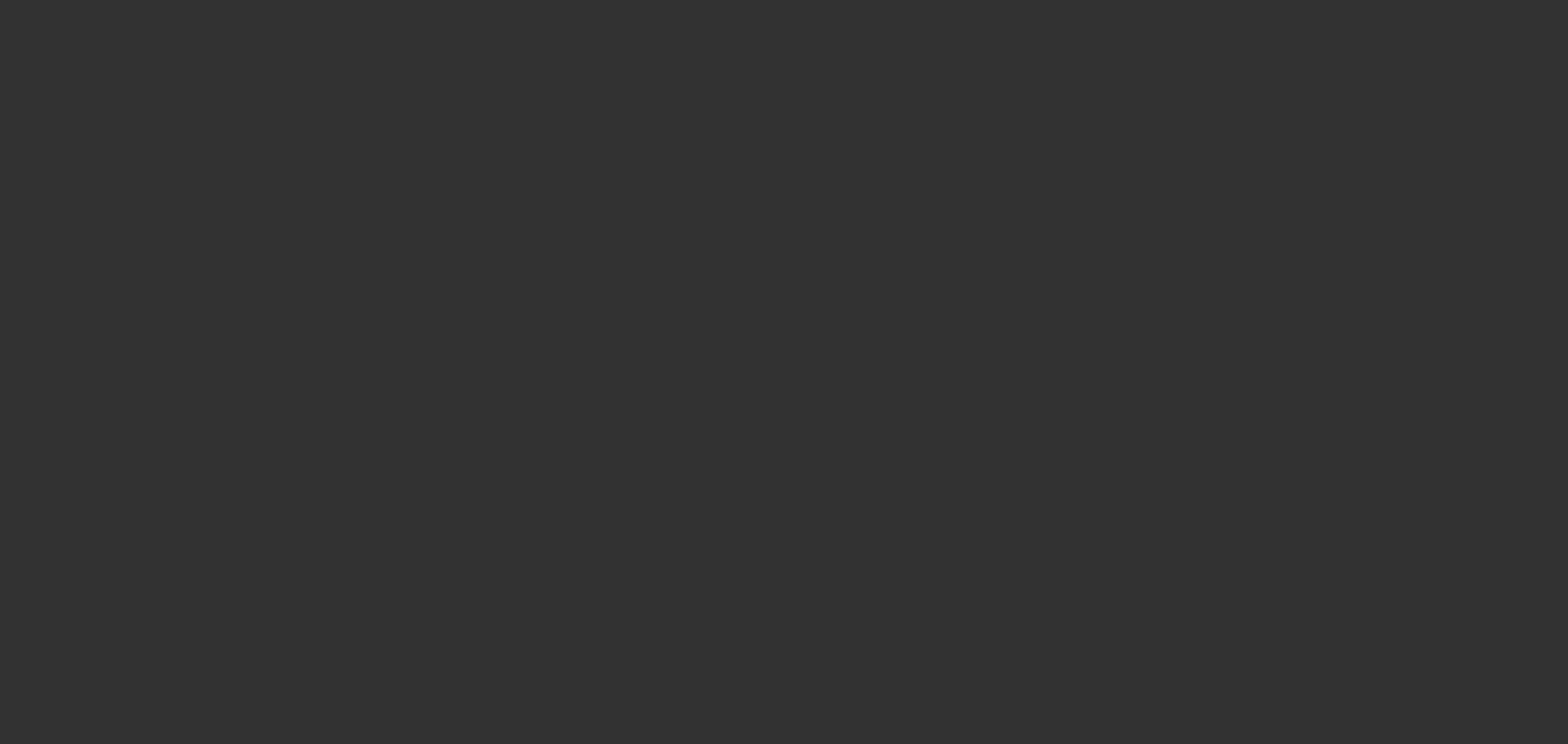
select select "0"
select select "2"
select select "0.1"
select select "4"
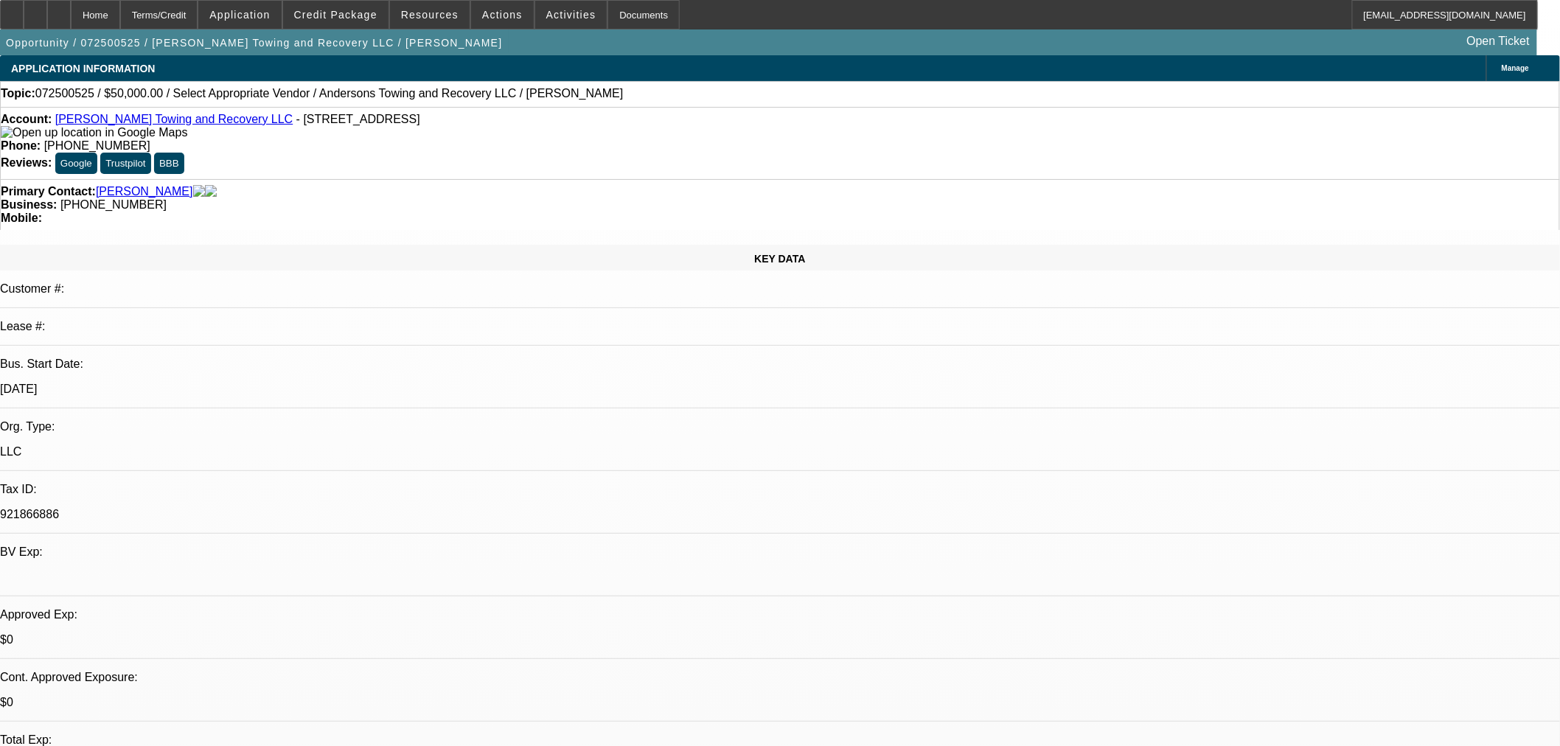
click at [118, 125] on link "[PERSON_NAME] Towing and Recovery LLC" at bounding box center [174, 119] width 238 height 13
click at [341, 8] on span at bounding box center [335, 14] width 105 height 35
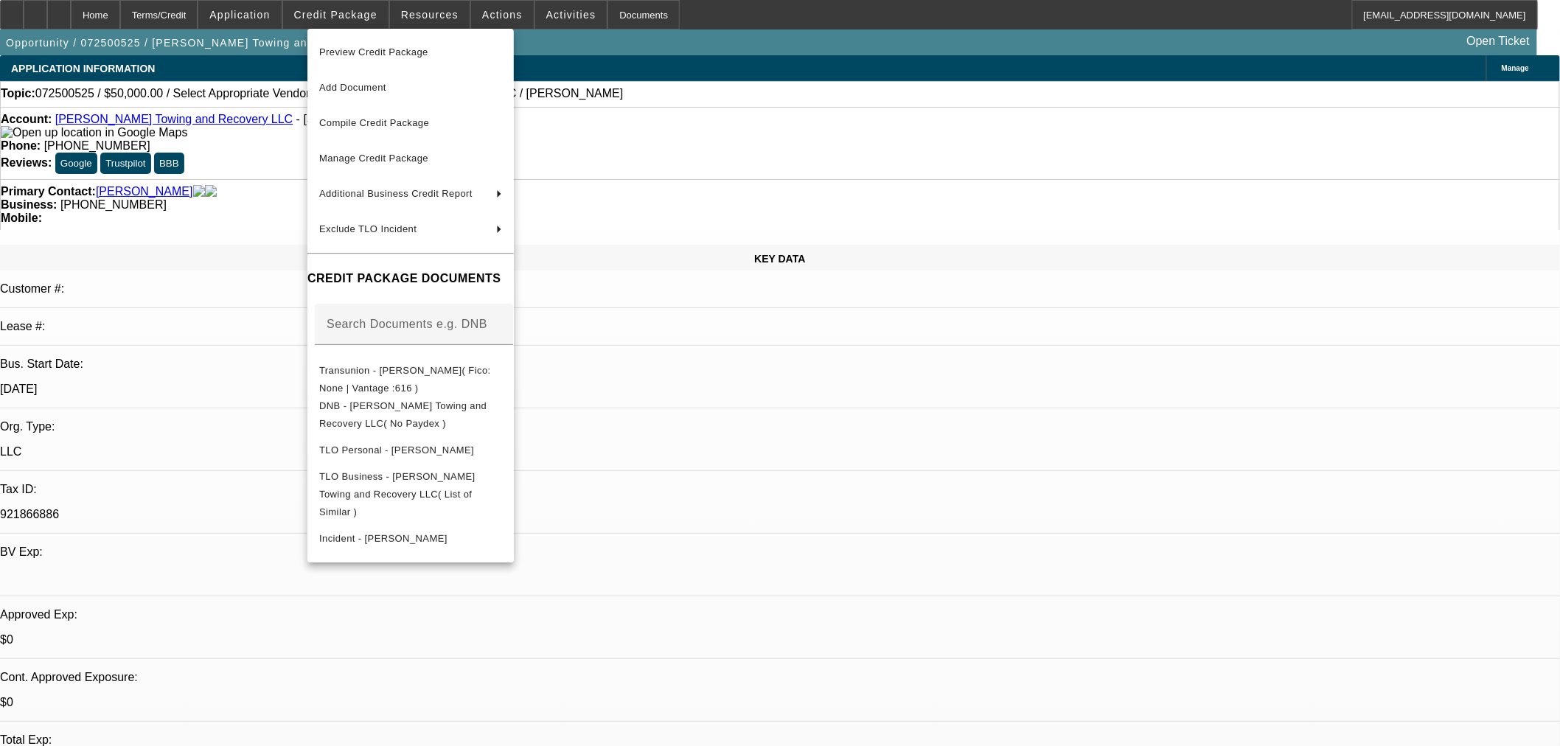
click at [684, 527] on div at bounding box center [780, 373] width 1560 height 746
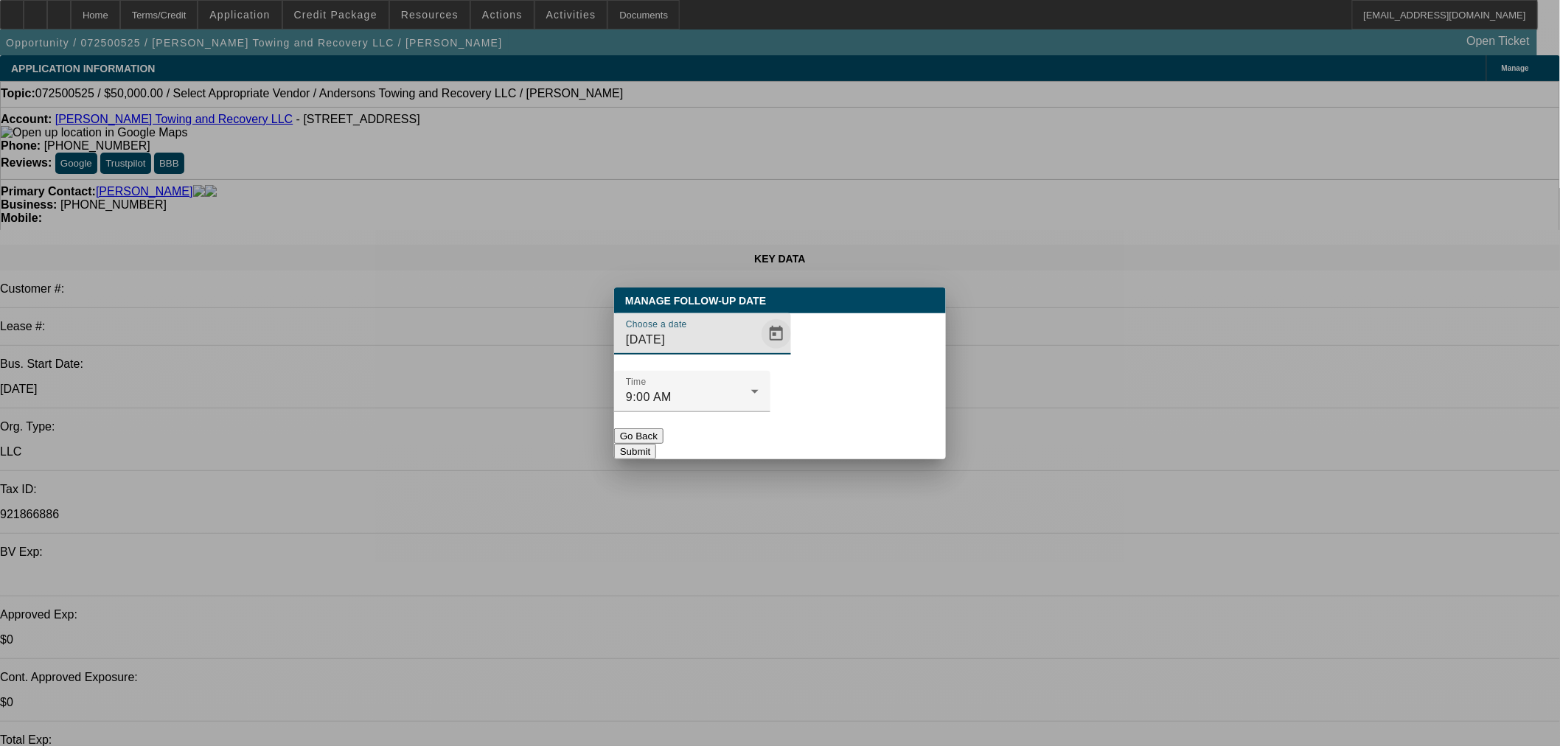
click at [758, 352] on span "Open calendar" at bounding box center [775, 333] width 35 height 35
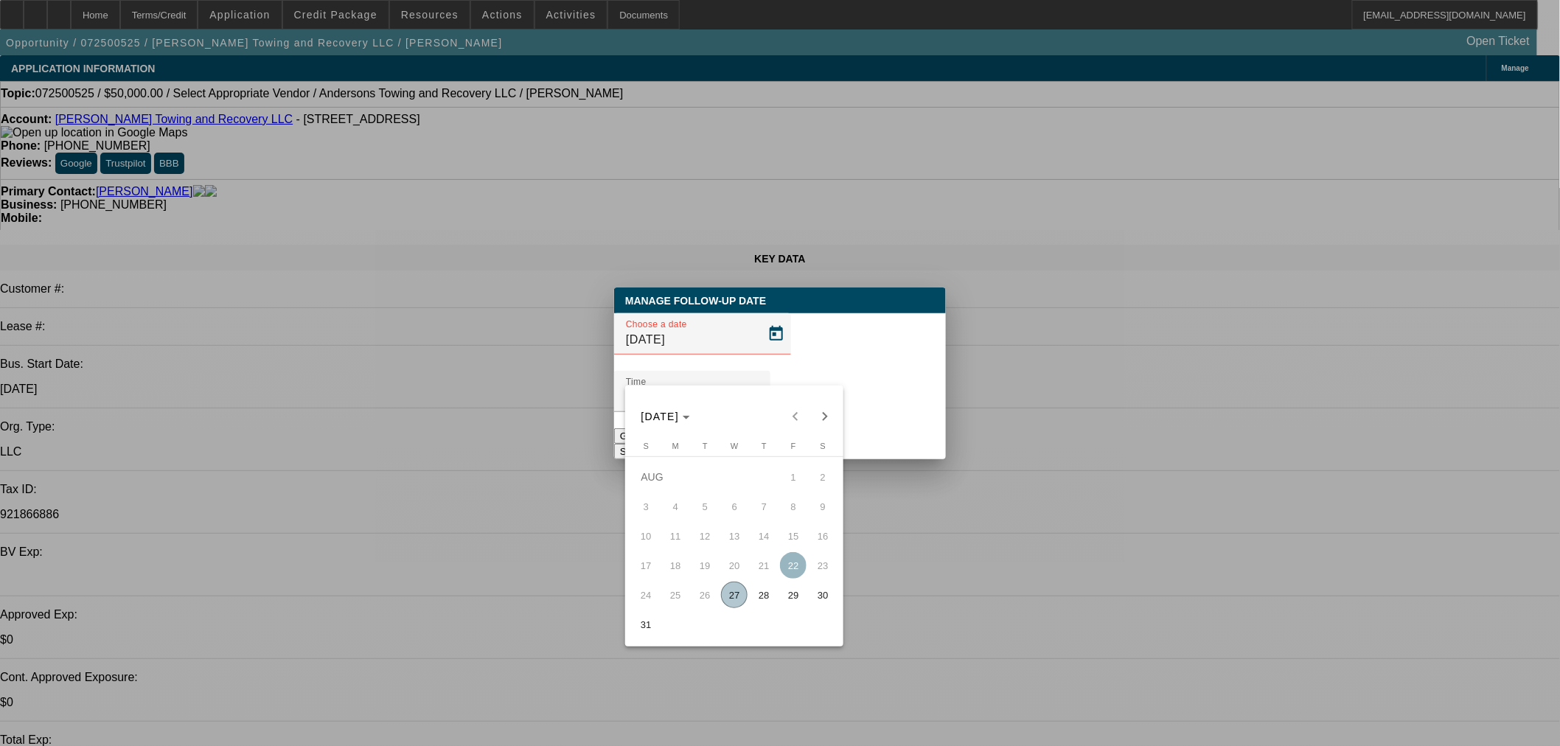
click at [772, 587] on button "28" at bounding box center [763, 594] width 29 height 29
type input "8/28/2025"
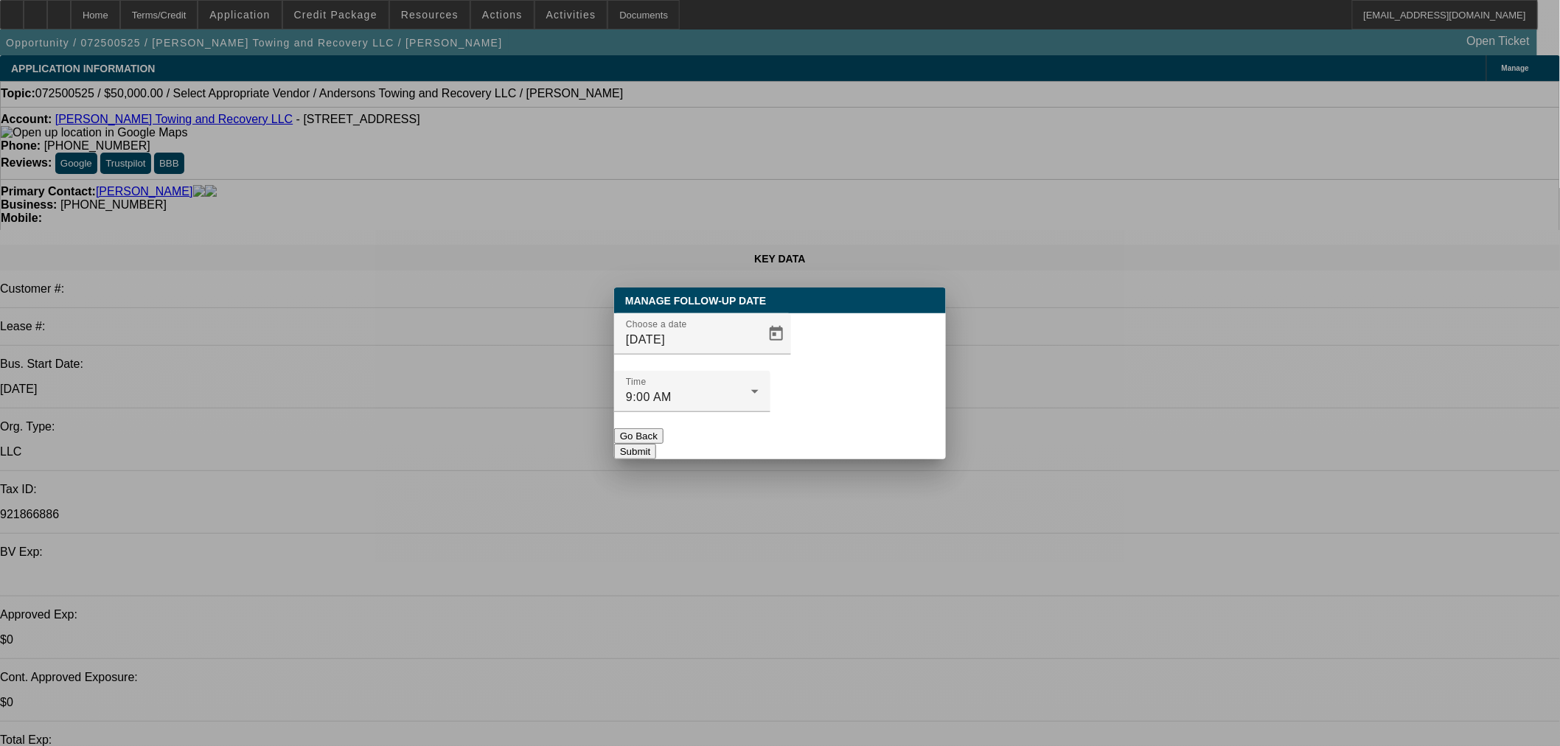
click at [656, 444] on button "Submit" at bounding box center [635, 451] width 42 height 15
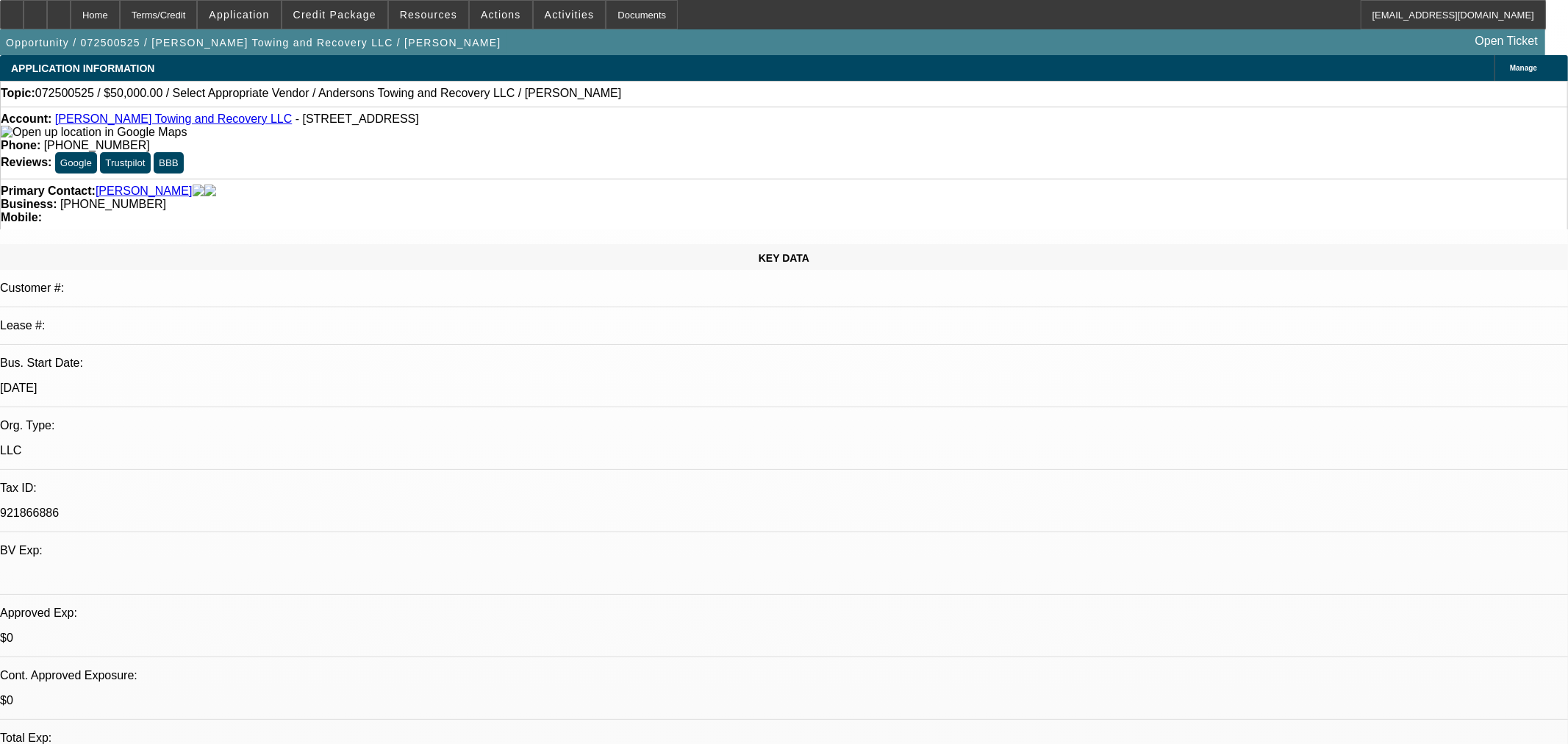
select select "0"
select select "2"
select select "0.1"
select select "1"
select select "2"
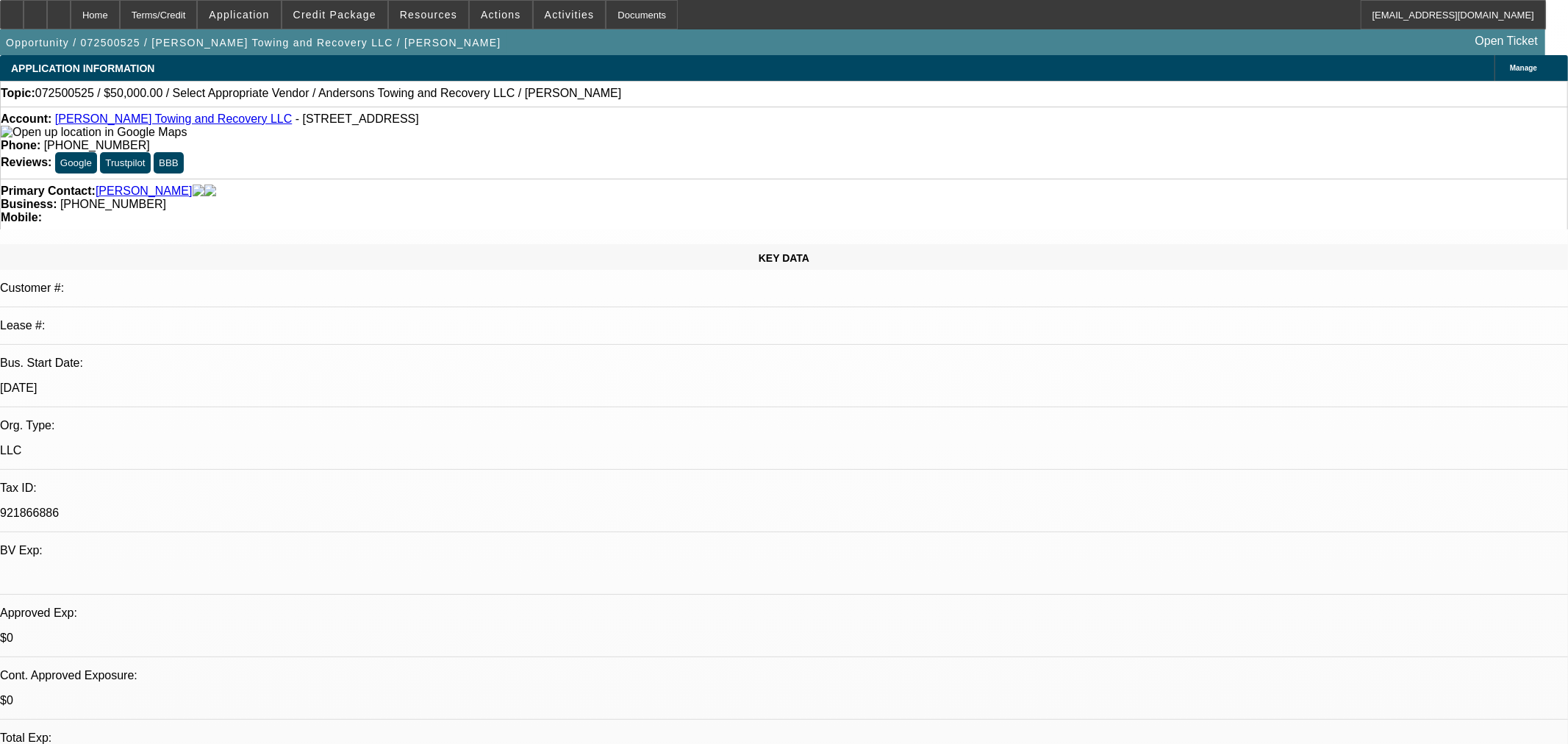
select select "4"
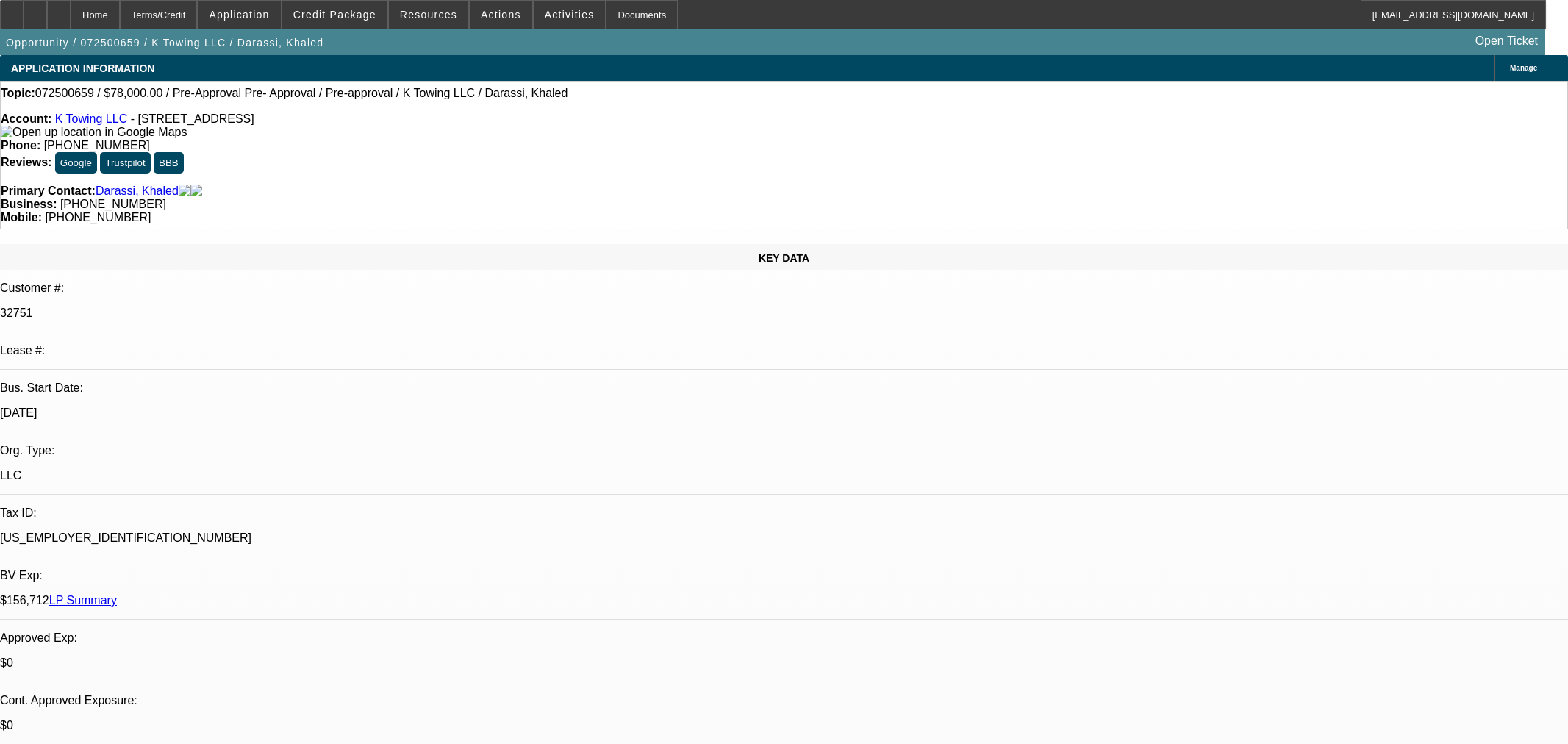
select select "0"
select select "2"
select select "0"
select select "6"
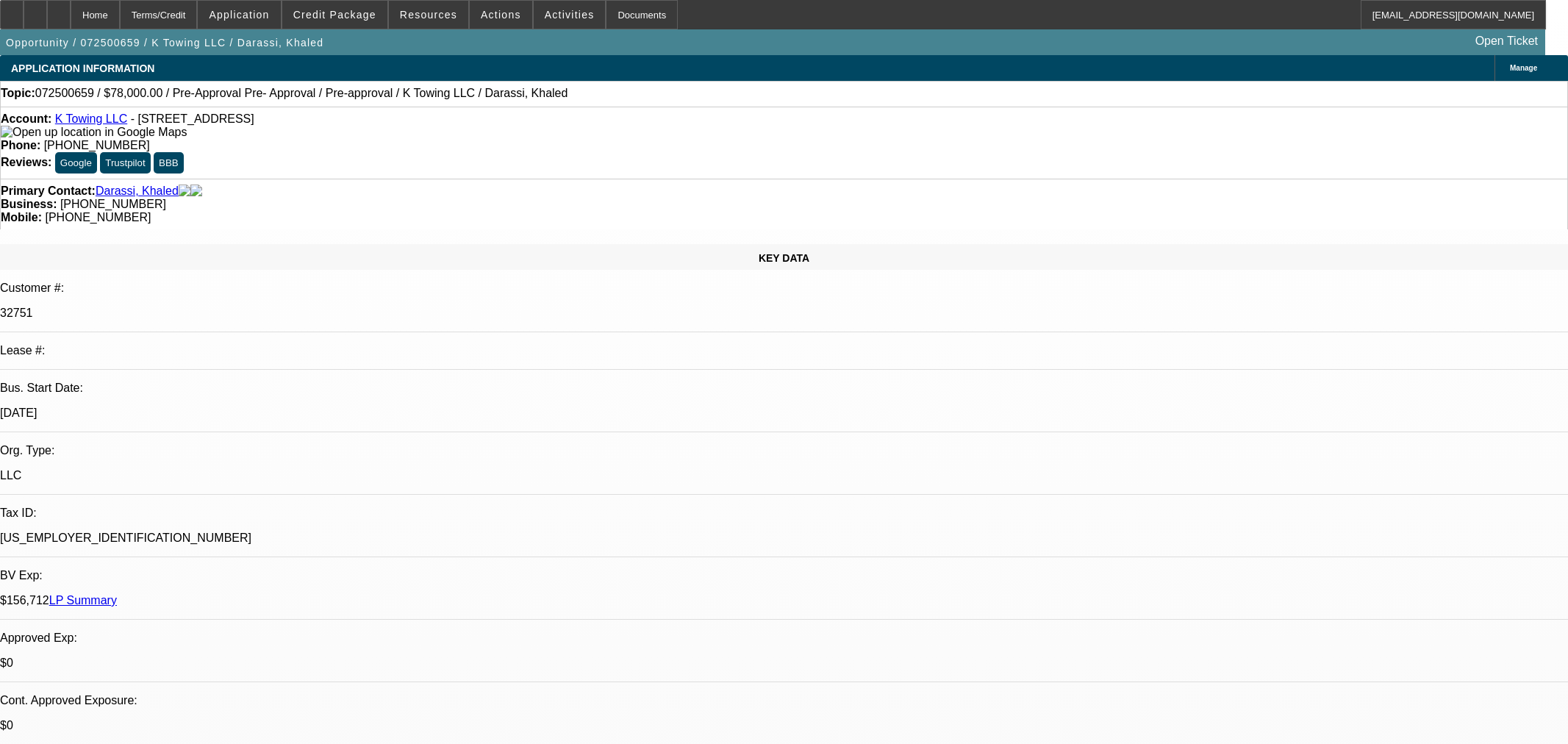
select select "0"
select select "2"
select select "0"
select select "6"
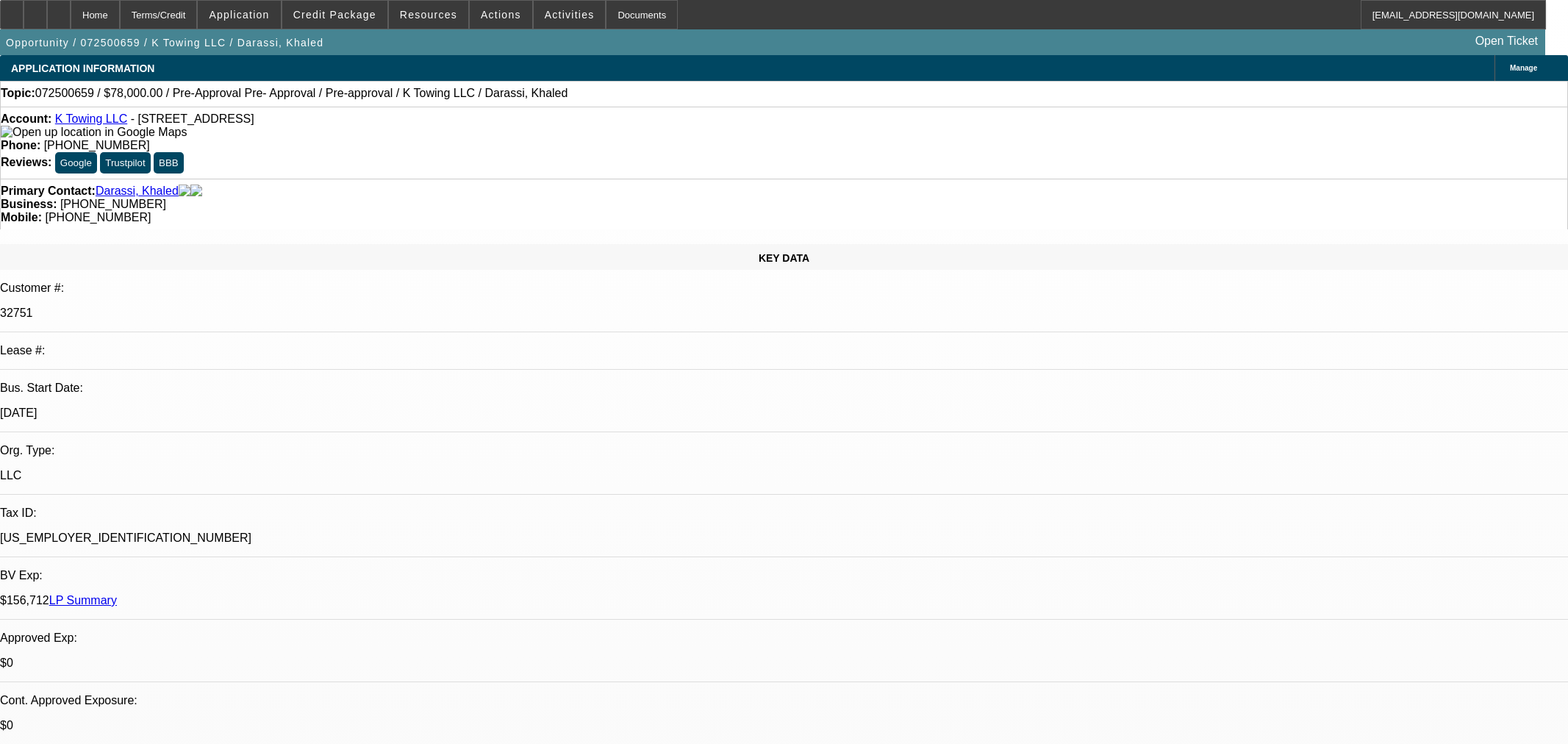
select select "0"
select select "2"
select select "0"
select select "6"
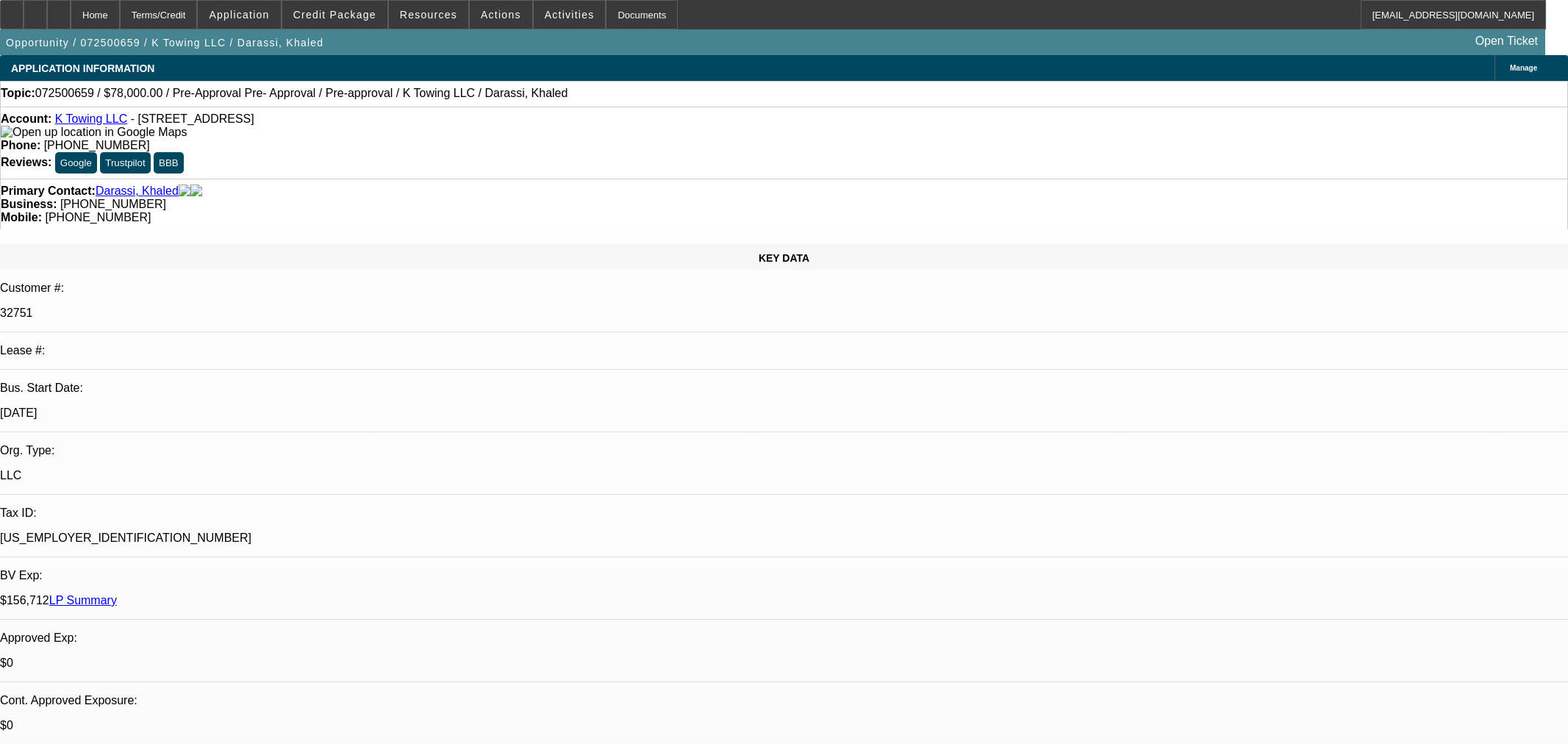
select select "0"
select select "6"
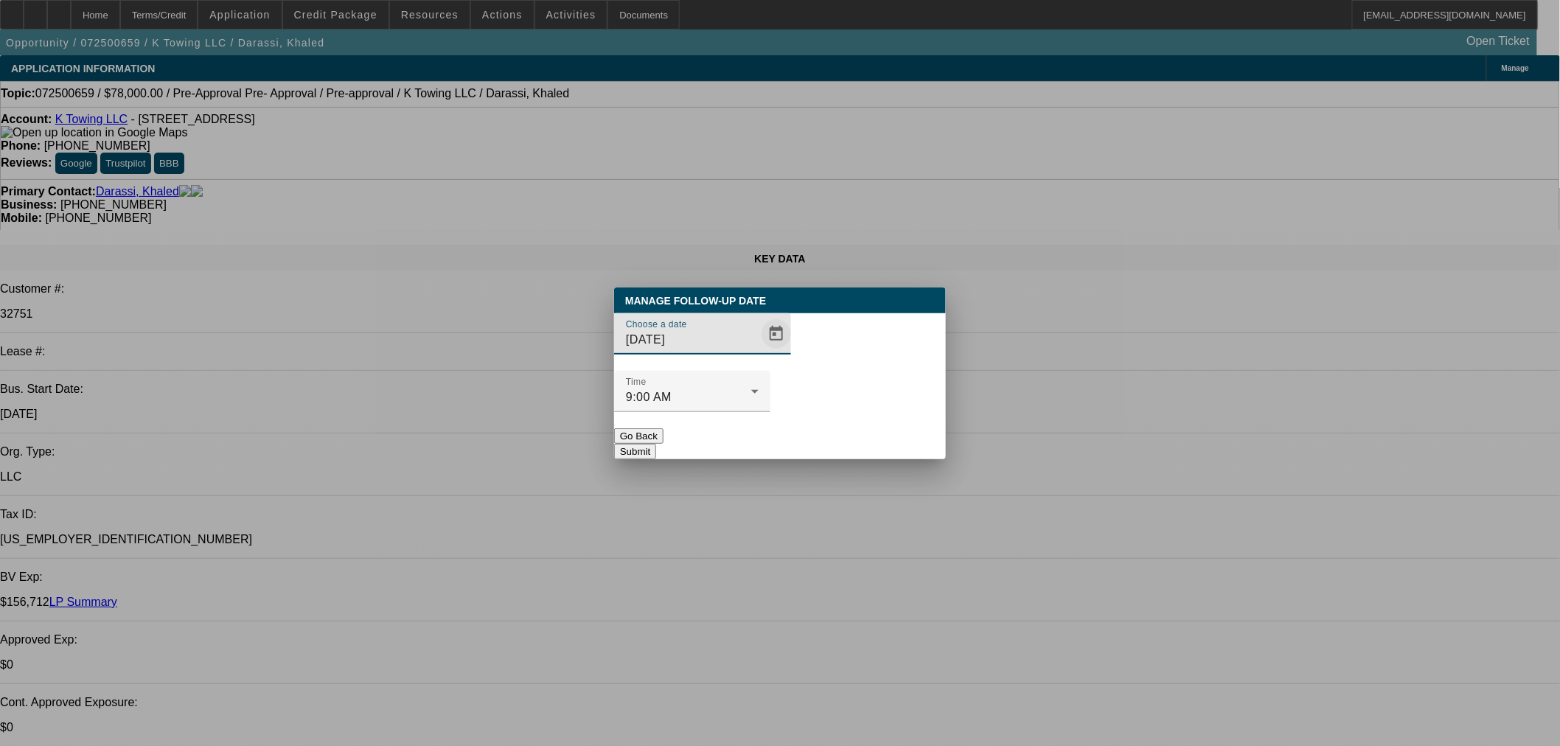
click at [760, 352] on span "Open calendar" at bounding box center [775, 333] width 35 height 35
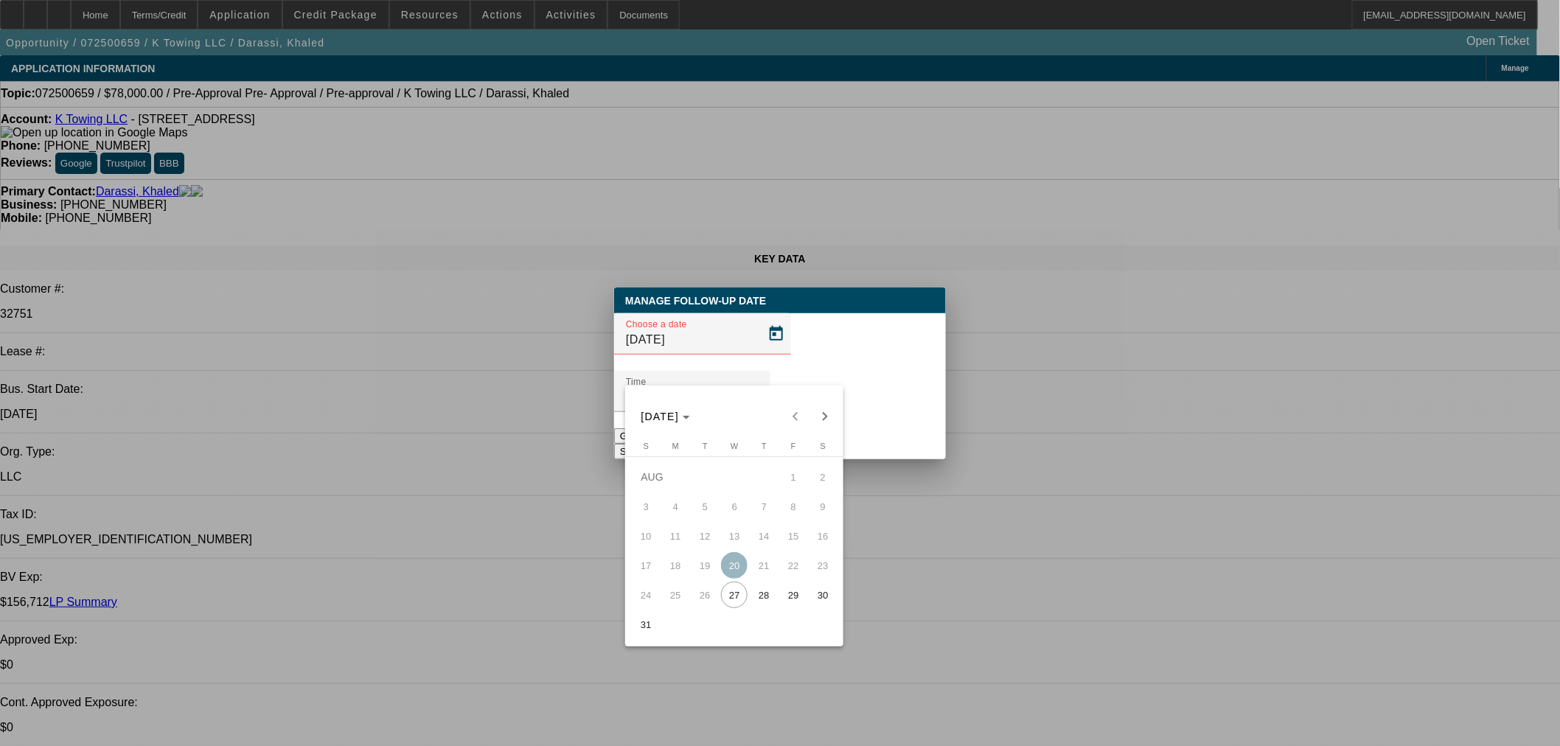
click at [768, 599] on span "28" at bounding box center [763, 595] width 27 height 27
type input "[DATE]"
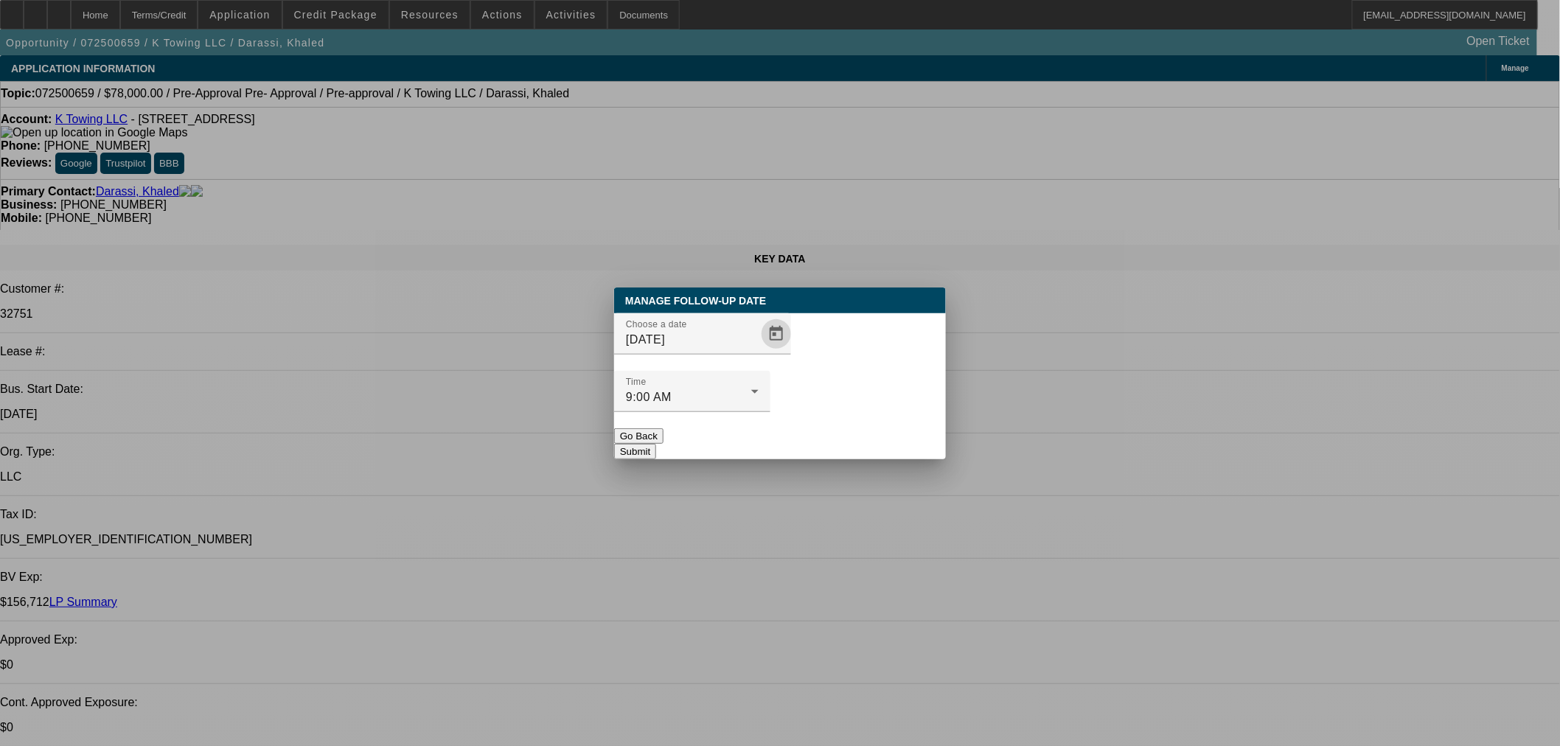
click at [656, 444] on button "Submit" at bounding box center [635, 451] width 42 height 15
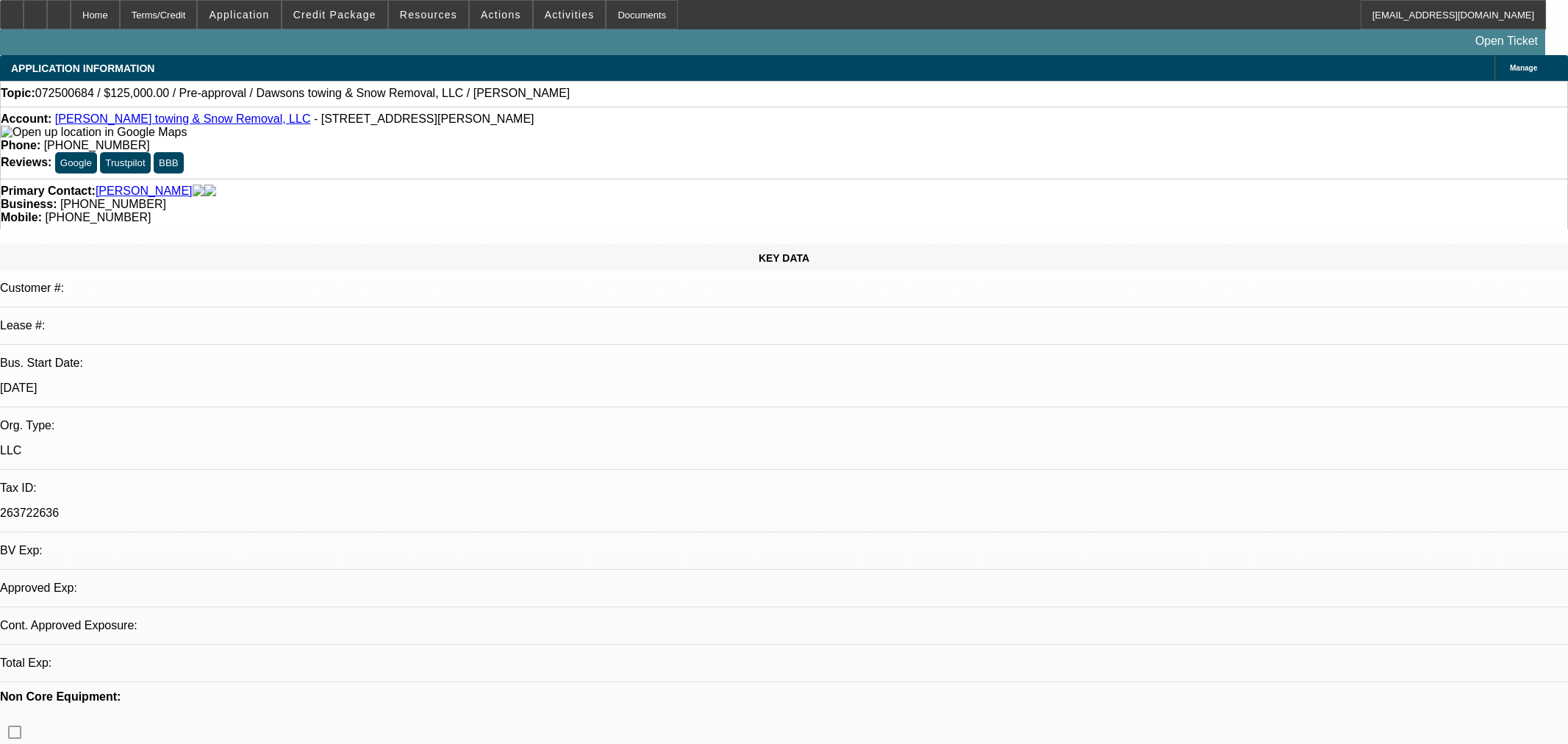
select select "0"
select select "2"
select select "0.1"
select select "4"
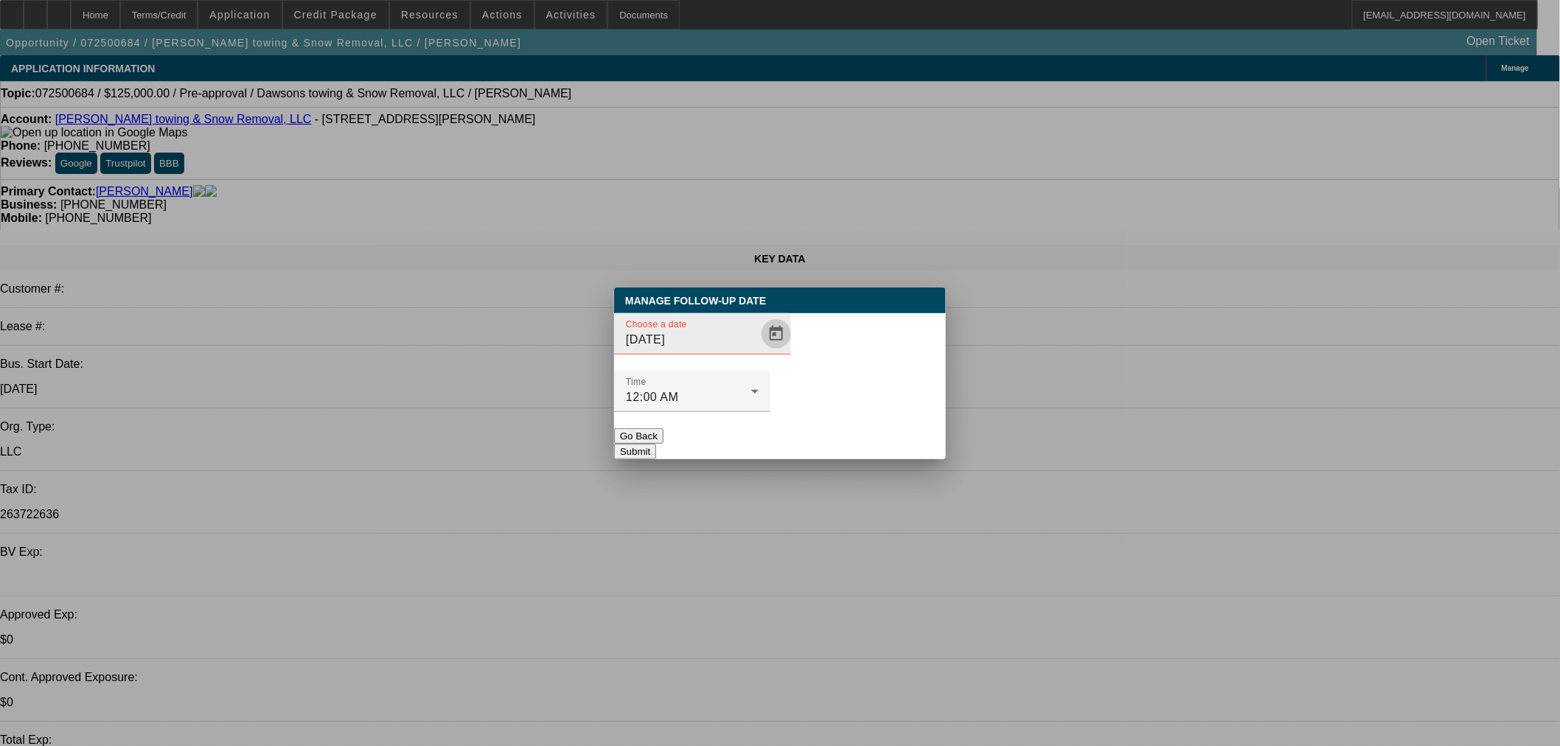
click at [758, 352] on span "Open calendar" at bounding box center [775, 333] width 35 height 35
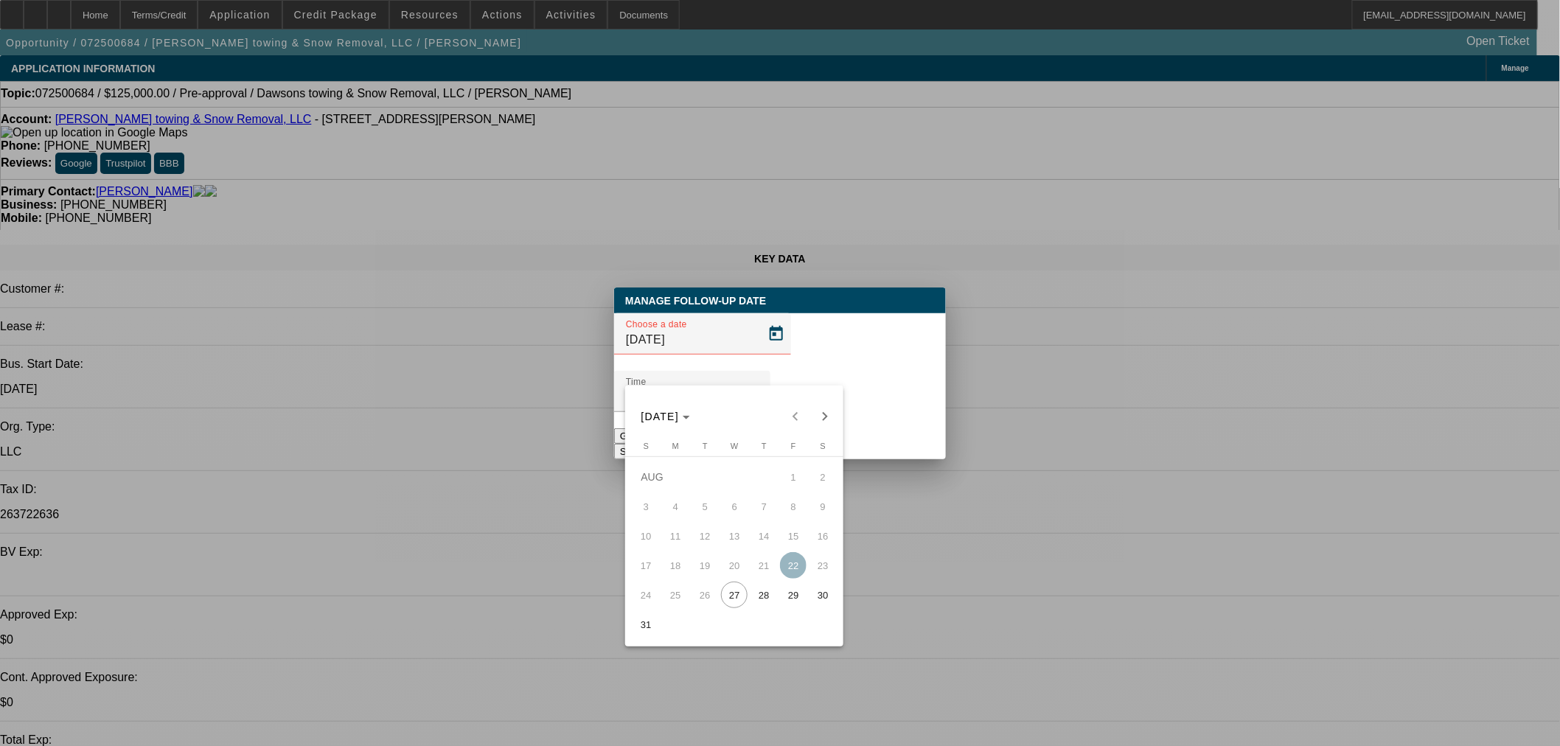
click at [775, 591] on button "28" at bounding box center [763, 594] width 29 height 29
type input "[DATE]"
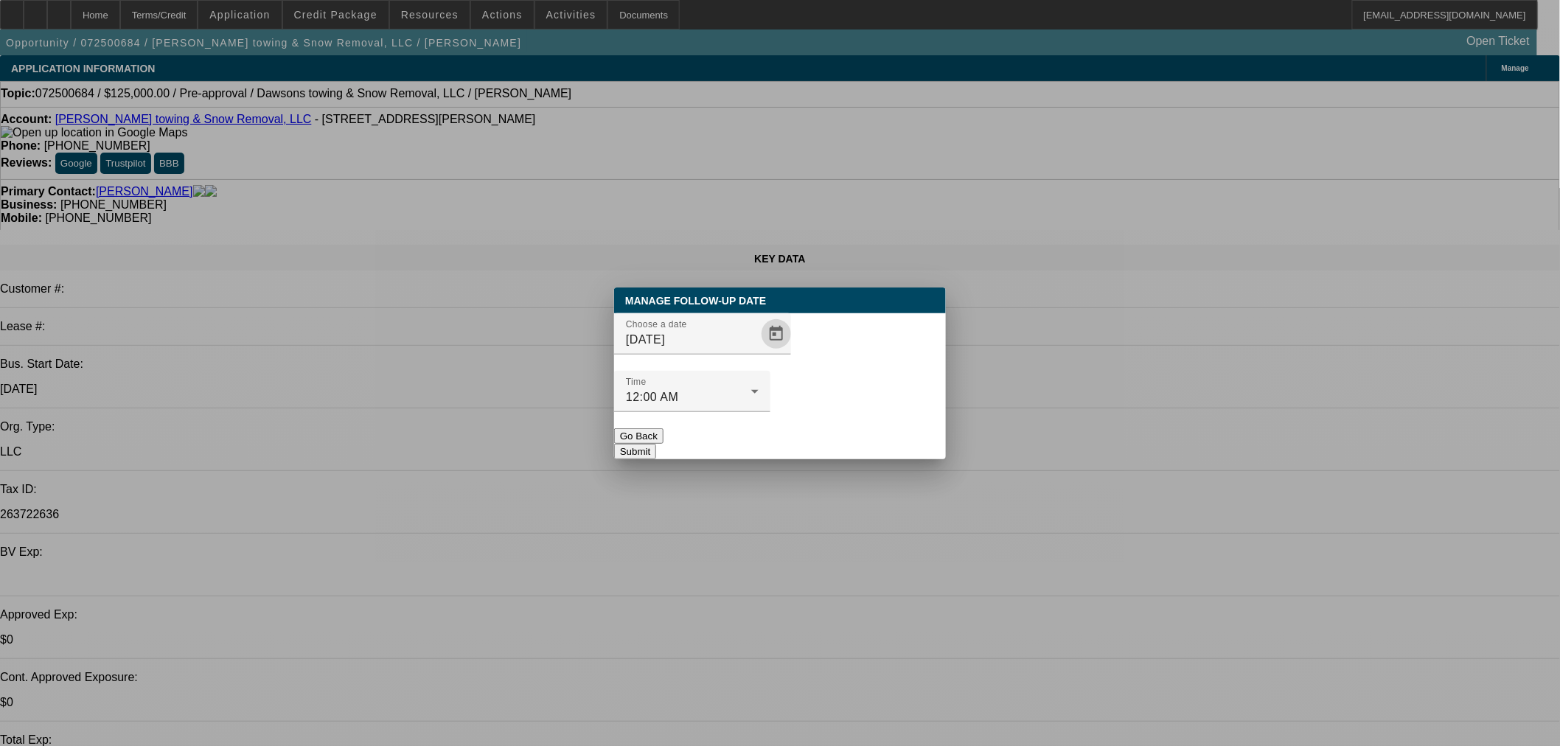
click at [656, 444] on button "Submit" at bounding box center [635, 451] width 42 height 15
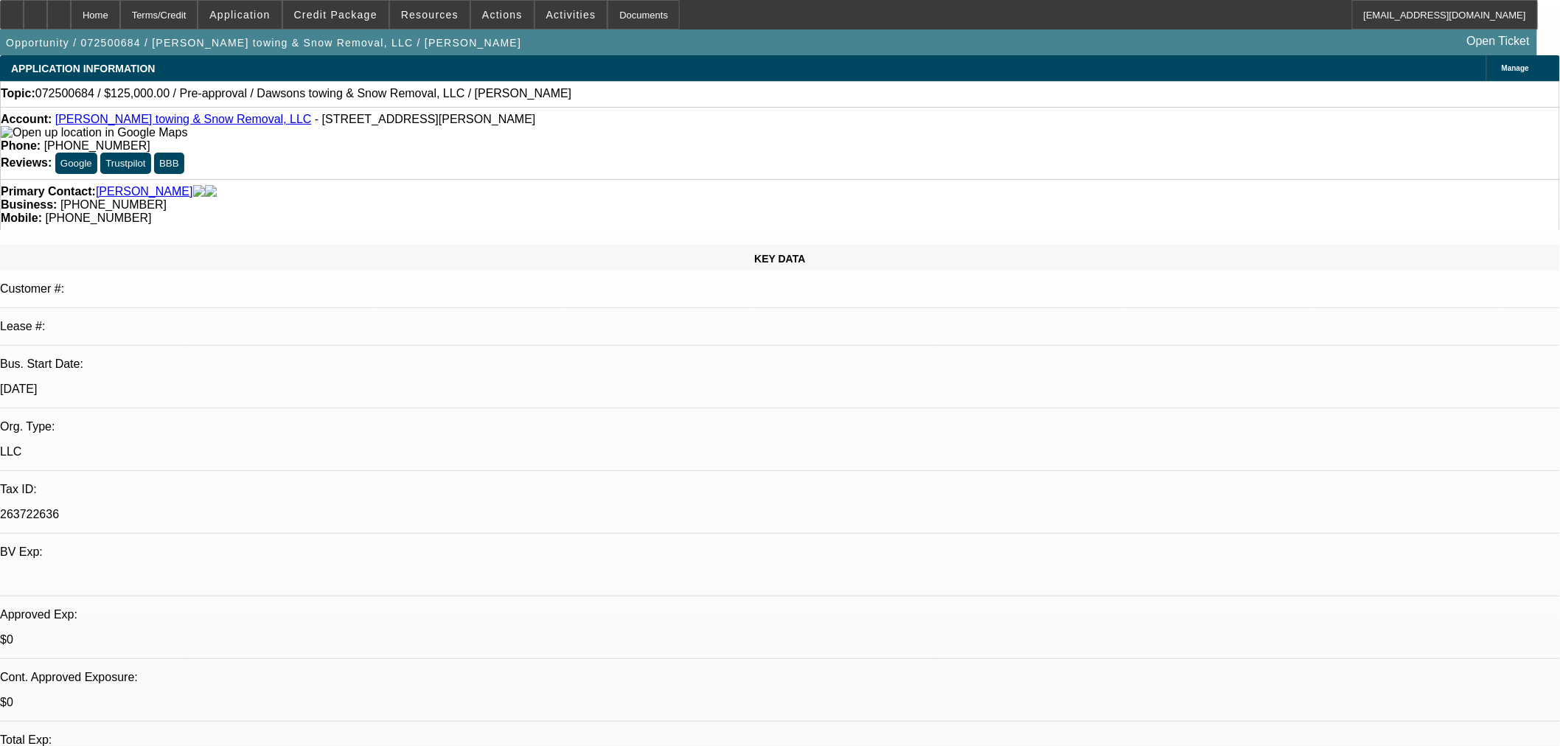
select select "0"
select select "2"
select select "0.1"
select select "4"
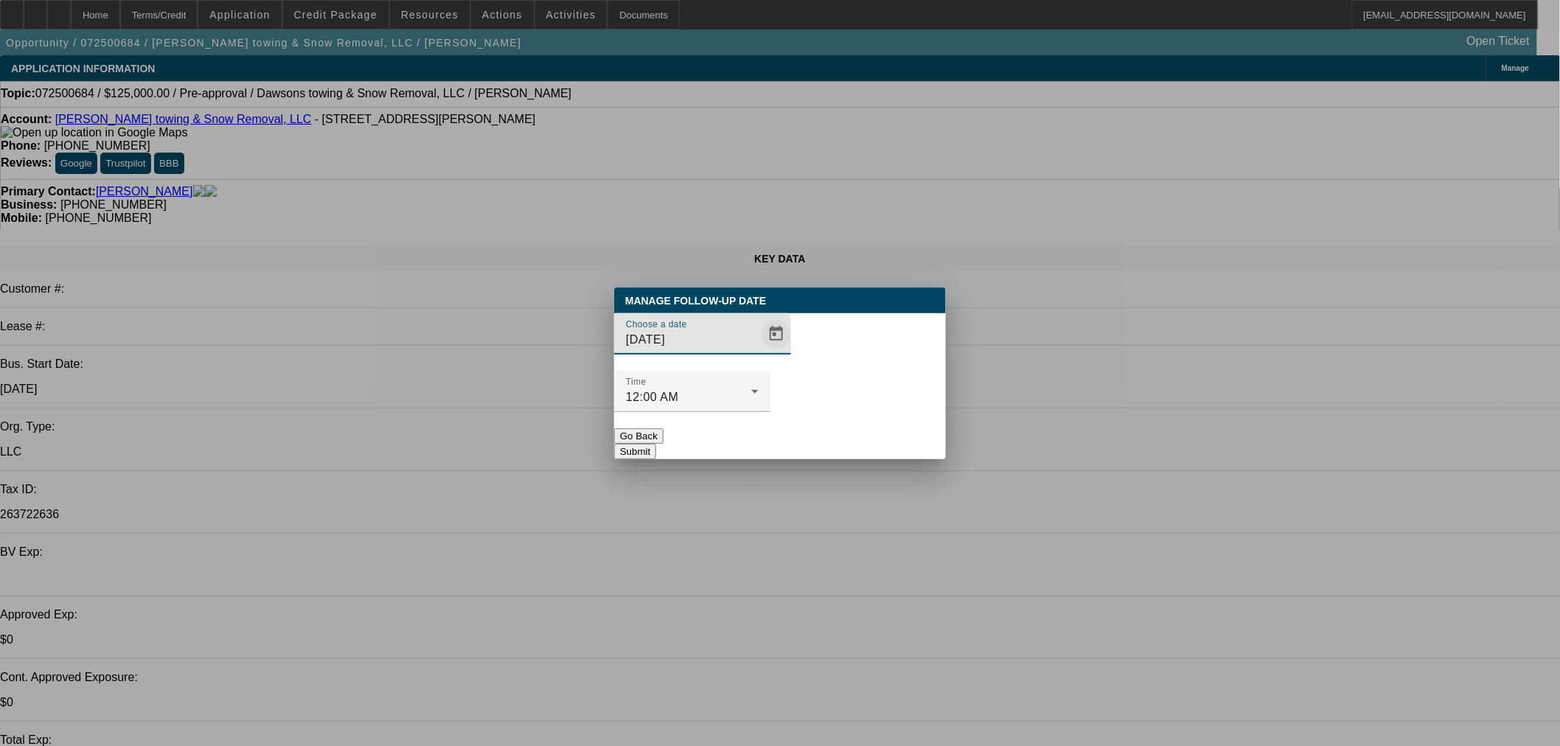
click at [758, 352] on span "Open calendar" at bounding box center [775, 333] width 35 height 35
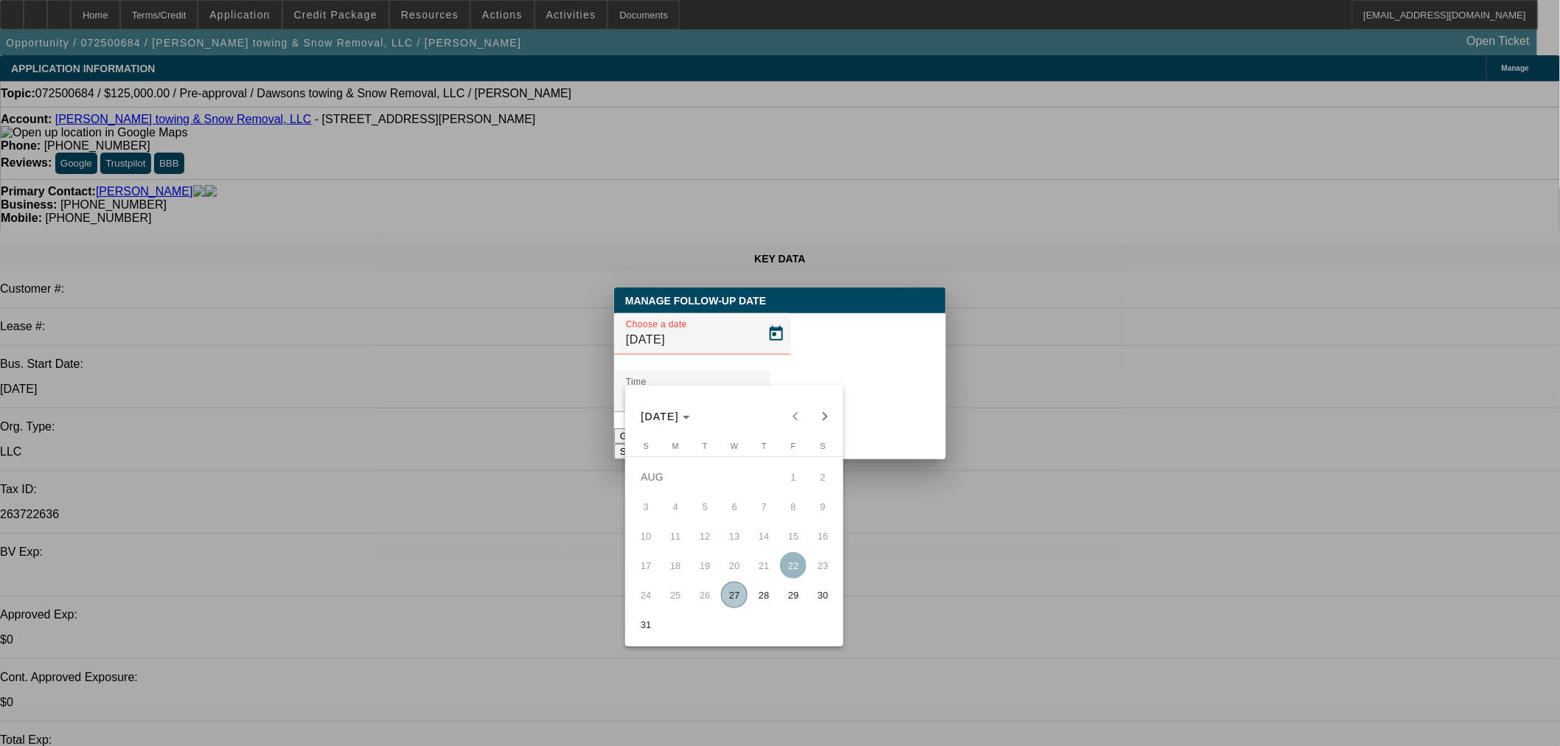
drag, startPoint x: 770, startPoint y: 596, endPoint x: 771, endPoint y: 562, distance: 33.2
click at [769, 597] on span "28" at bounding box center [763, 595] width 27 height 27
type input "[DATE]"
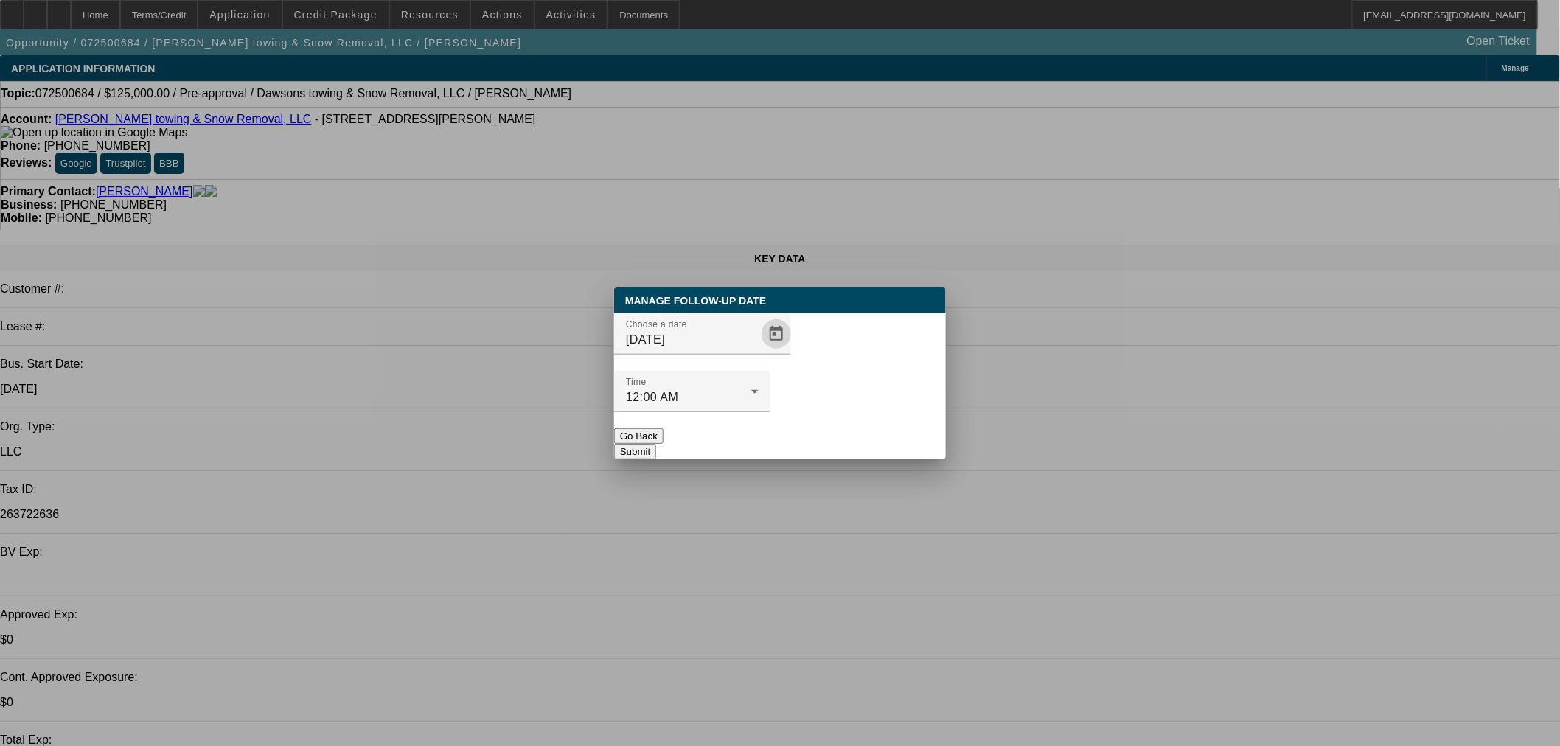
click at [656, 444] on button "Submit" at bounding box center [635, 451] width 42 height 15
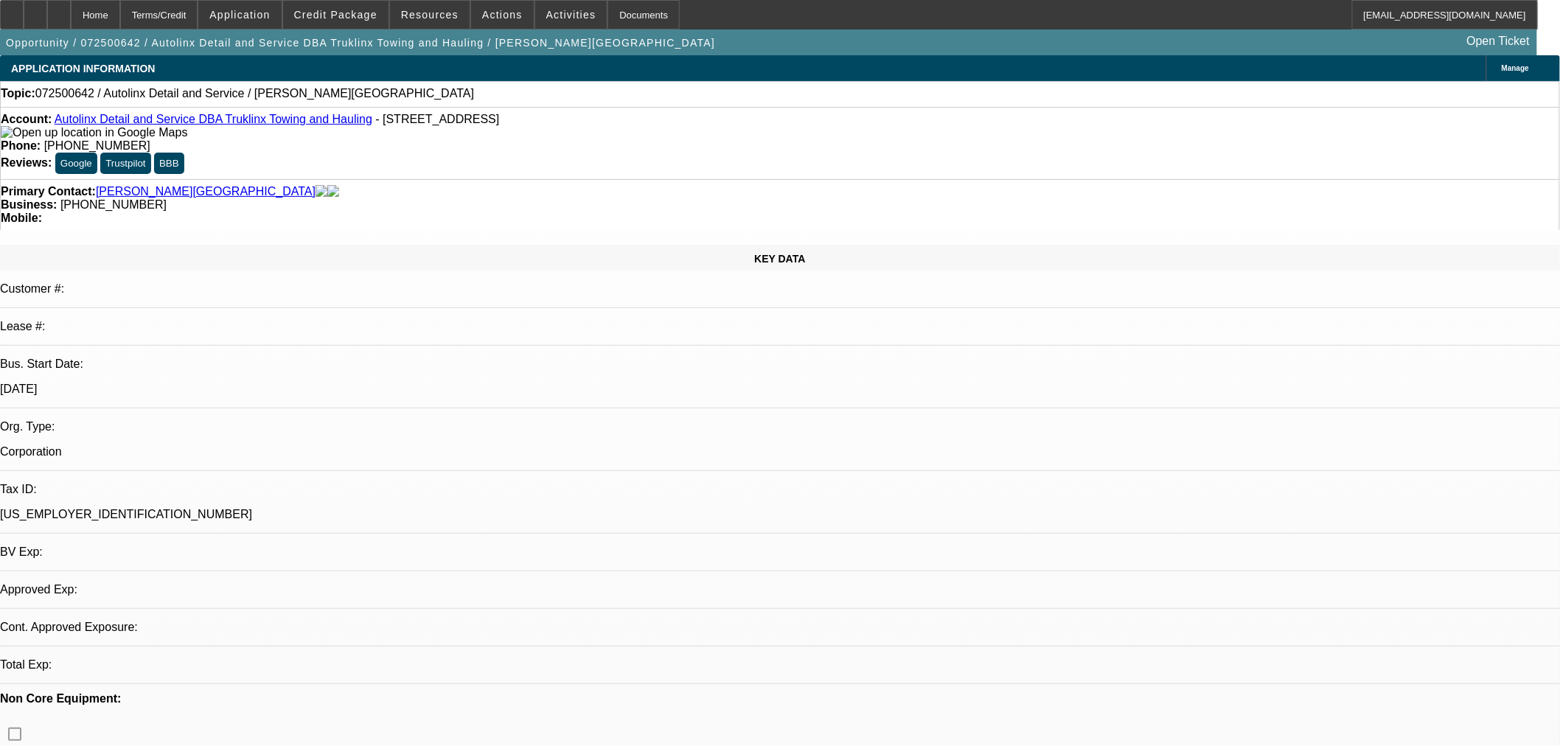
select select "0"
select select "2"
select select "0.1"
select select "4"
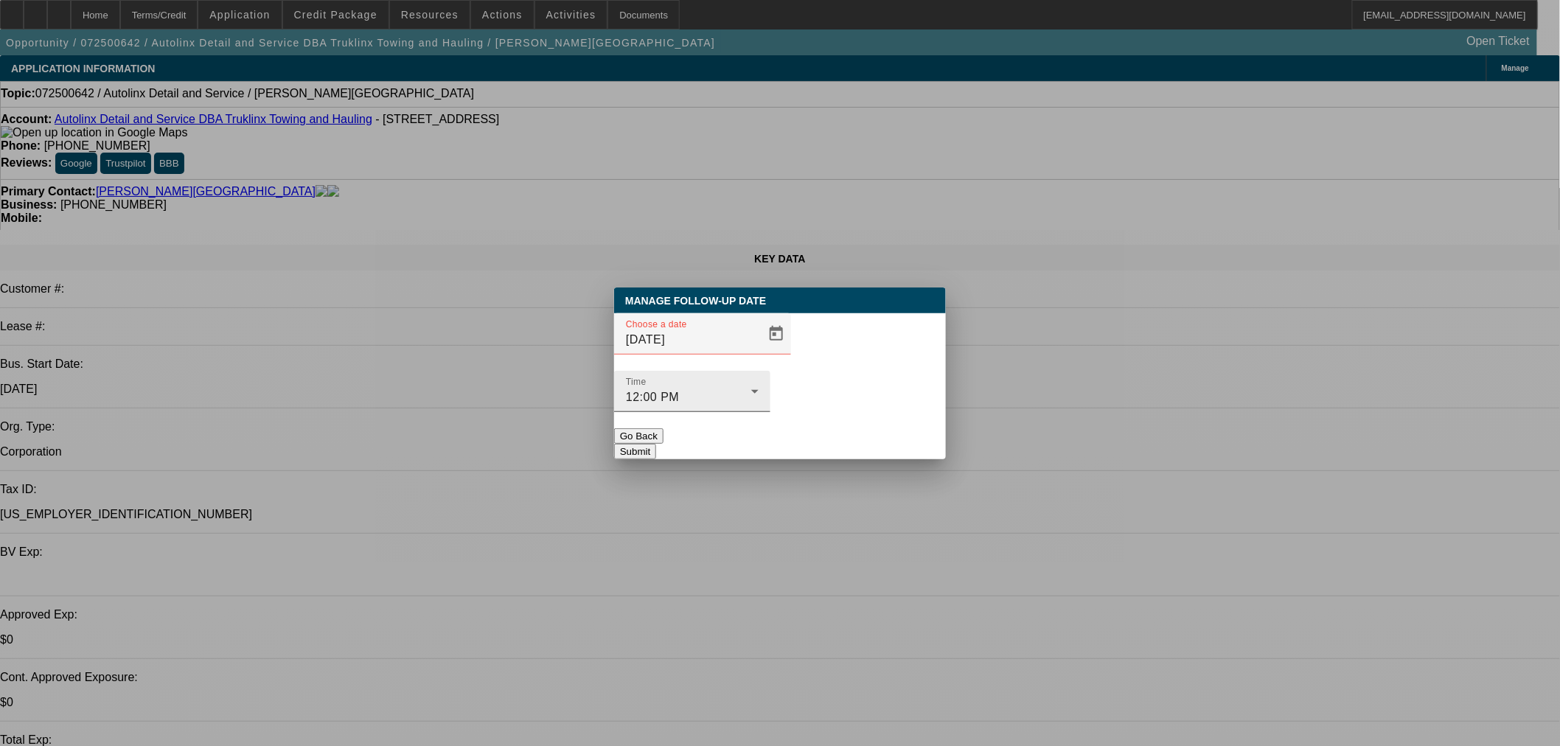
drag, startPoint x: 795, startPoint y: 385, endPoint x: 786, endPoint y: 384, distance: 8.1
click at [758, 401] on div at bounding box center [758, 401] width 0 height 0
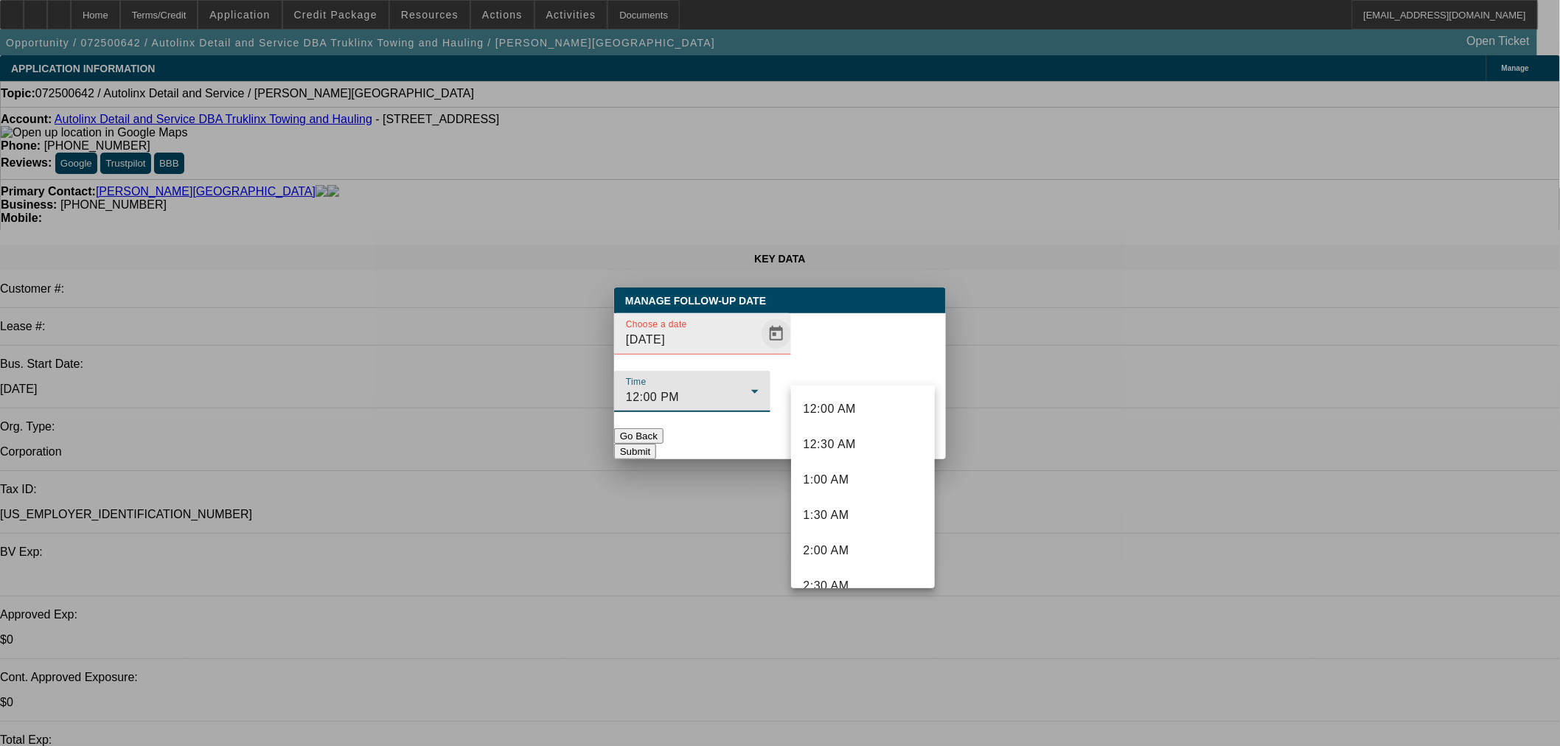
drag, startPoint x: 786, startPoint y: 384, endPoint x: 760, endPoint y: 371, distance: 29.7
click at [770, 367] on div at bounding box center [780, 373] width 1560 height 746
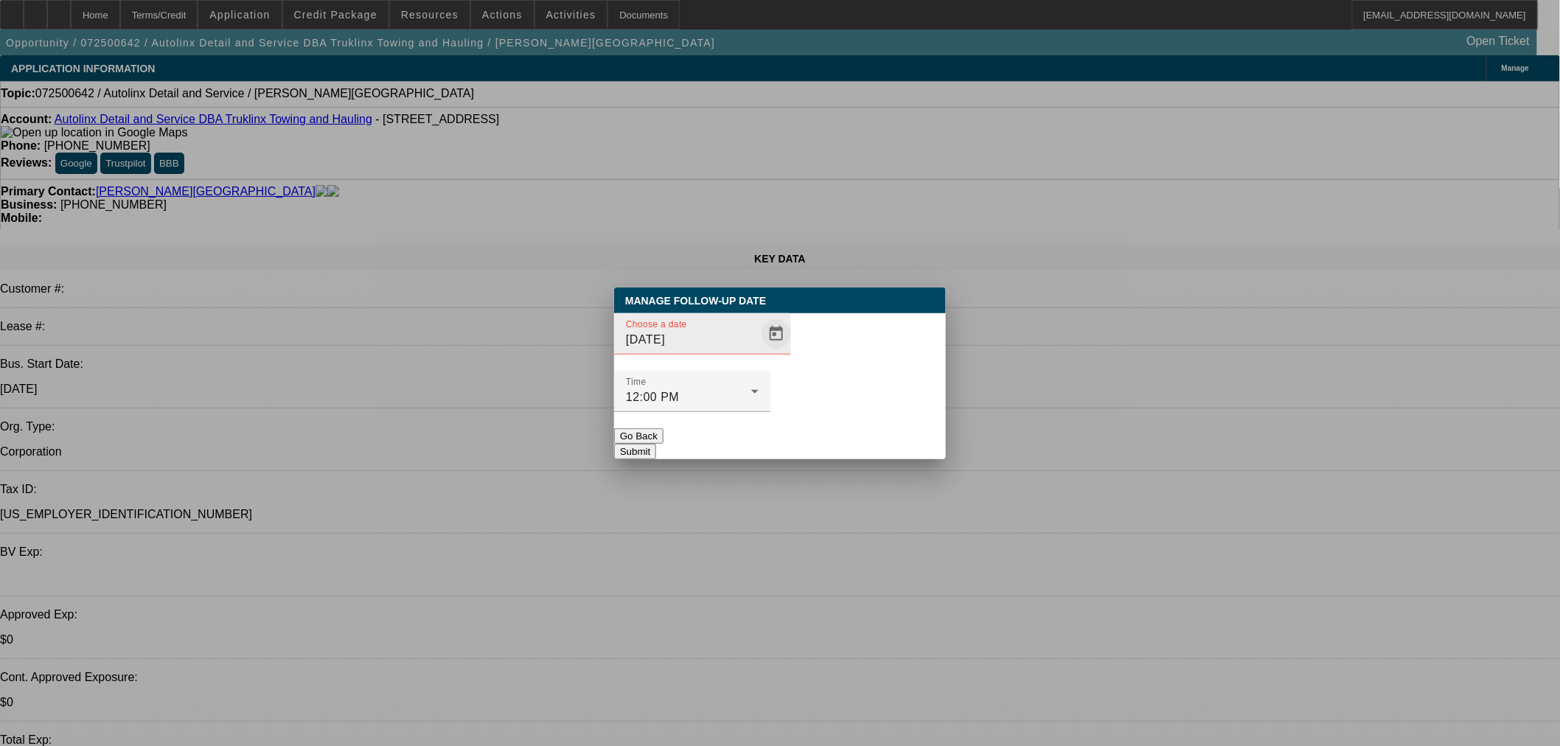
click at [760, 352] on span "Open calendar" at bounding box center [775, 333] width 35 height 35
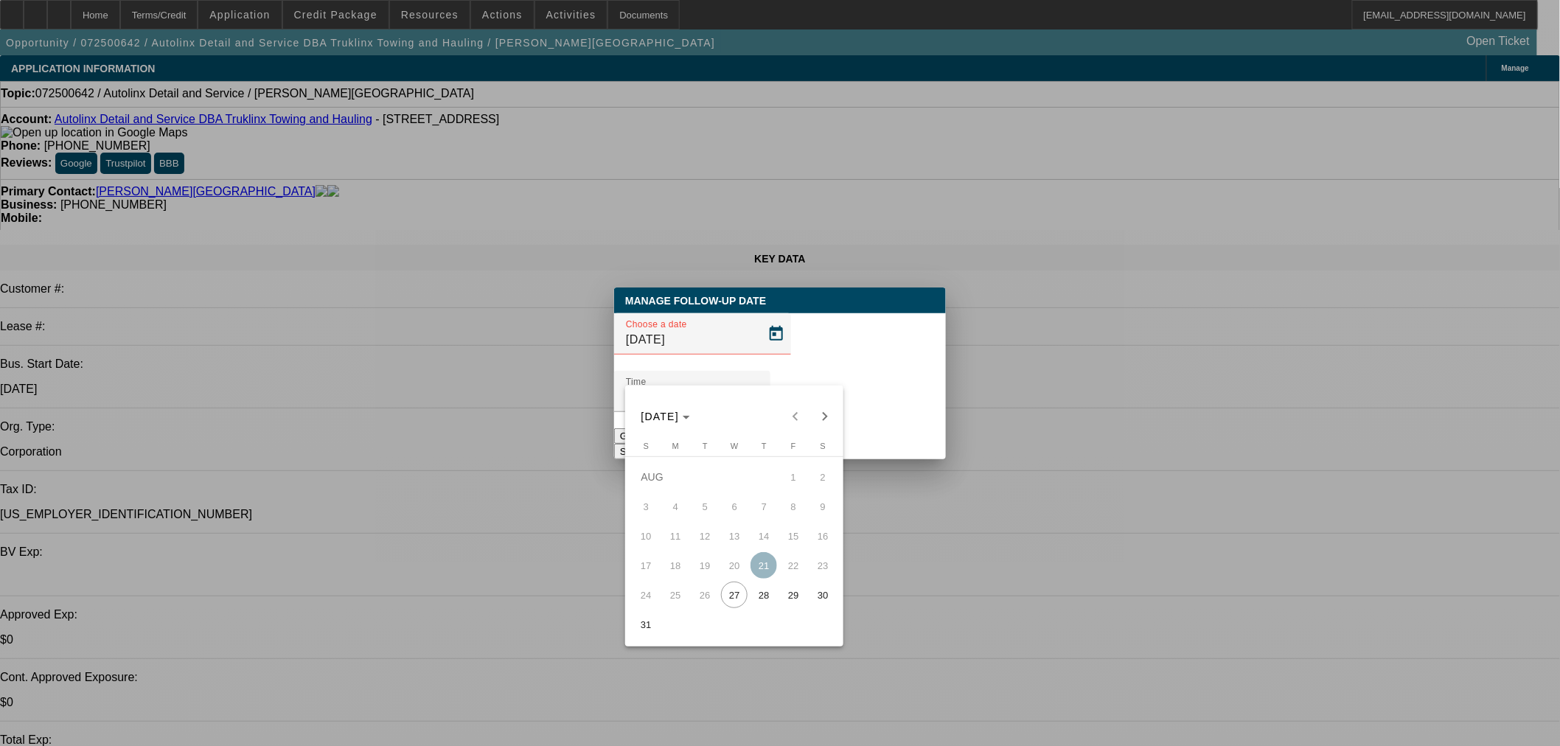
drag, startPoint x: 778, startPoint y: 590, endPoint x: 769, endPoint y: 594, distance: 9.9
click at [769, 594] on tr "24 25 26 27 28 29 30" at bounding box center [734, 594] width 206 height 29
click at [769, 594] on span "28" at bounding box center [763, 595] width 27 height 27
type input "[DATE]"
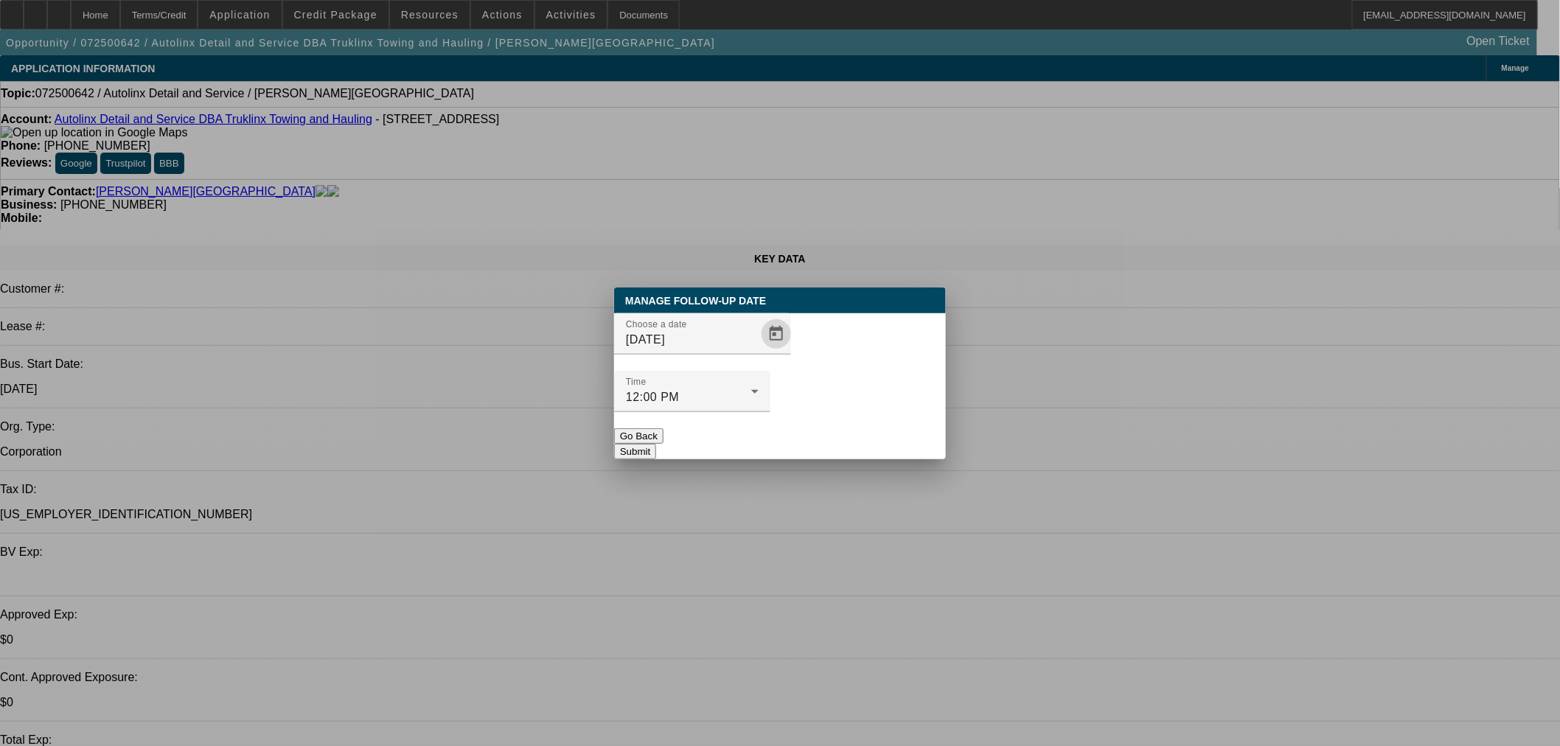
click at [656, 444] on button "Submit" at bounding box center [635, 451] width 42 height 15
